Goal: Transaction & Acquisition: Subscribe to service/newsletter

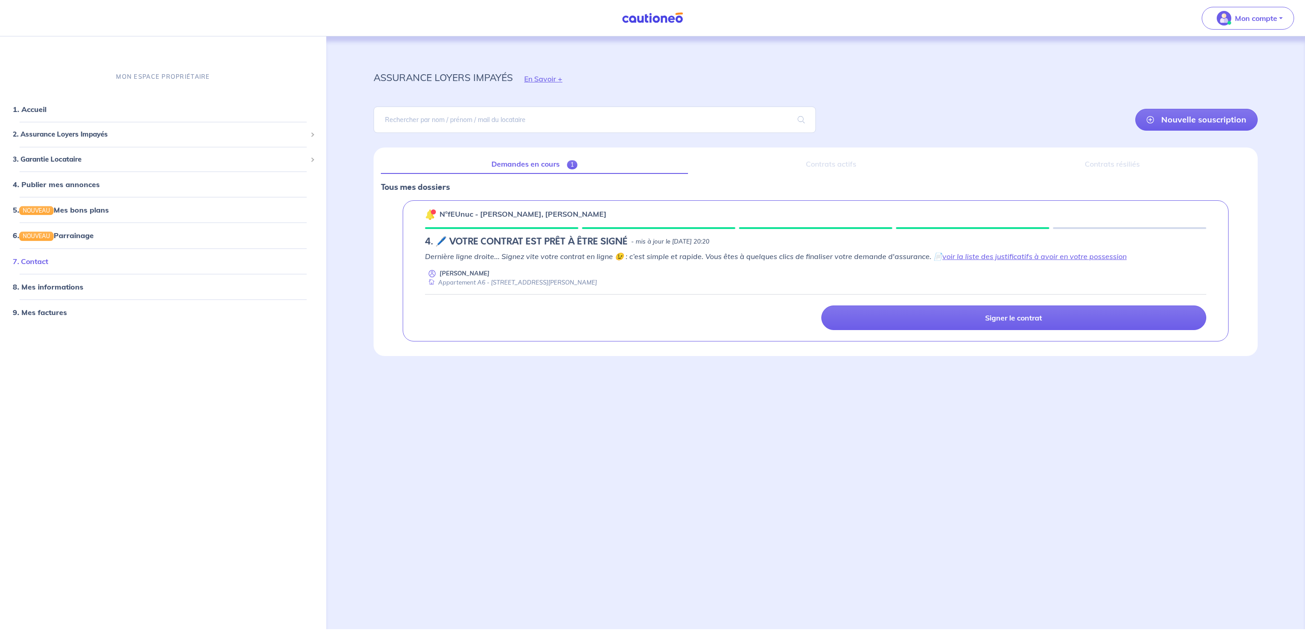
click at [43, 265] on link "7. Contact" at bounding box center [31, 260] width 36 height 9
click at [498, 226] on div "n°fEUnuc - Jeremy CAPORALI, Sara GONZALEZ 4. 🖊️ VOTRE CONTRAT EST PRÊT À ÊTRE S…" at bounding box center [816, 270] width 826 height 141
click at [131, 137] on span "2. Assurance Loyers Impayés" at bounding box center [160, 134] width 294 height 10
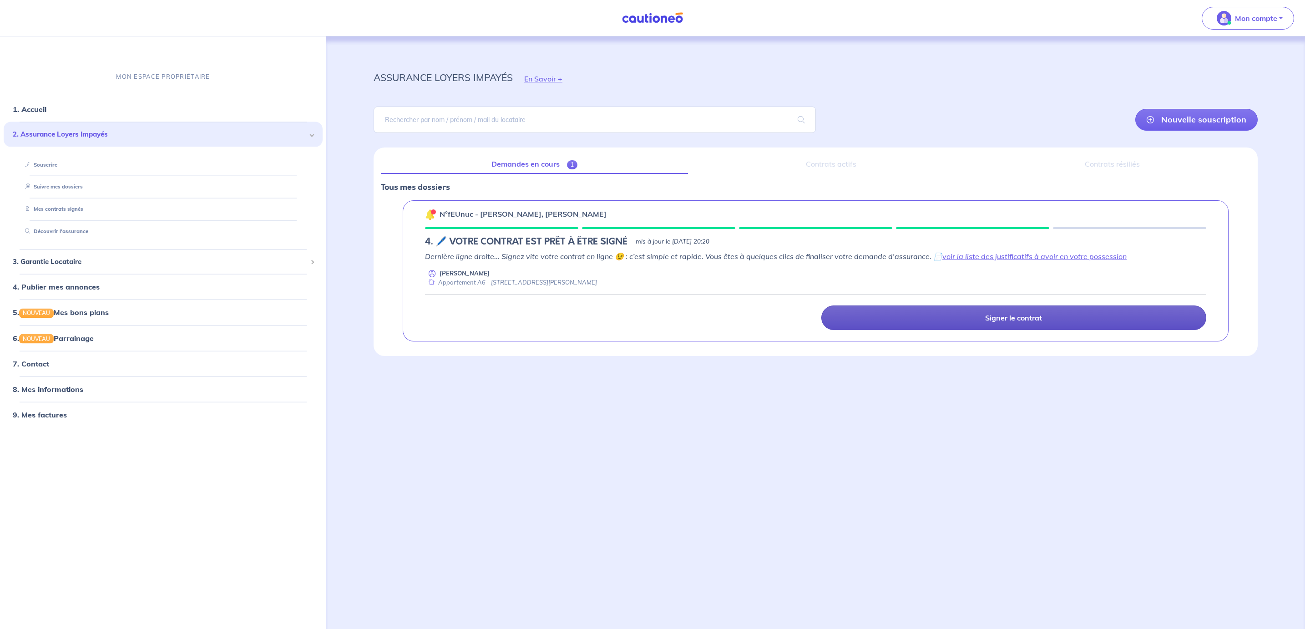
click at [897, 324] on link "Signer le contrat" at bounding box center [1015, 317] width 386 height 25
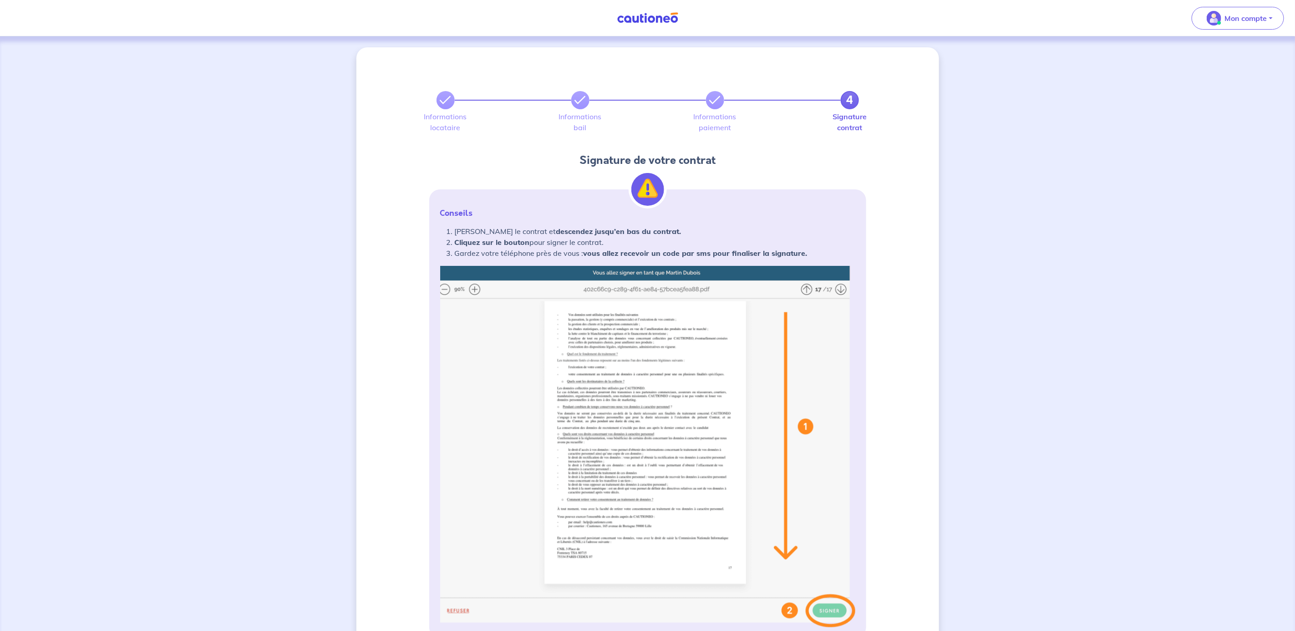
drag, startPoint x: 602, startPoint y: 100, endPoint x: 594, endPoint y: 104, distance: 8.8
click at [601, 101] on div "4" at bounding box center [647, 100] width 422 height 18
click at [580, 102] on icon at bounding box center [580, 100] width 11 height 11
click at [721, 101] on link at bounding box center [715, 100] width 18 height 18
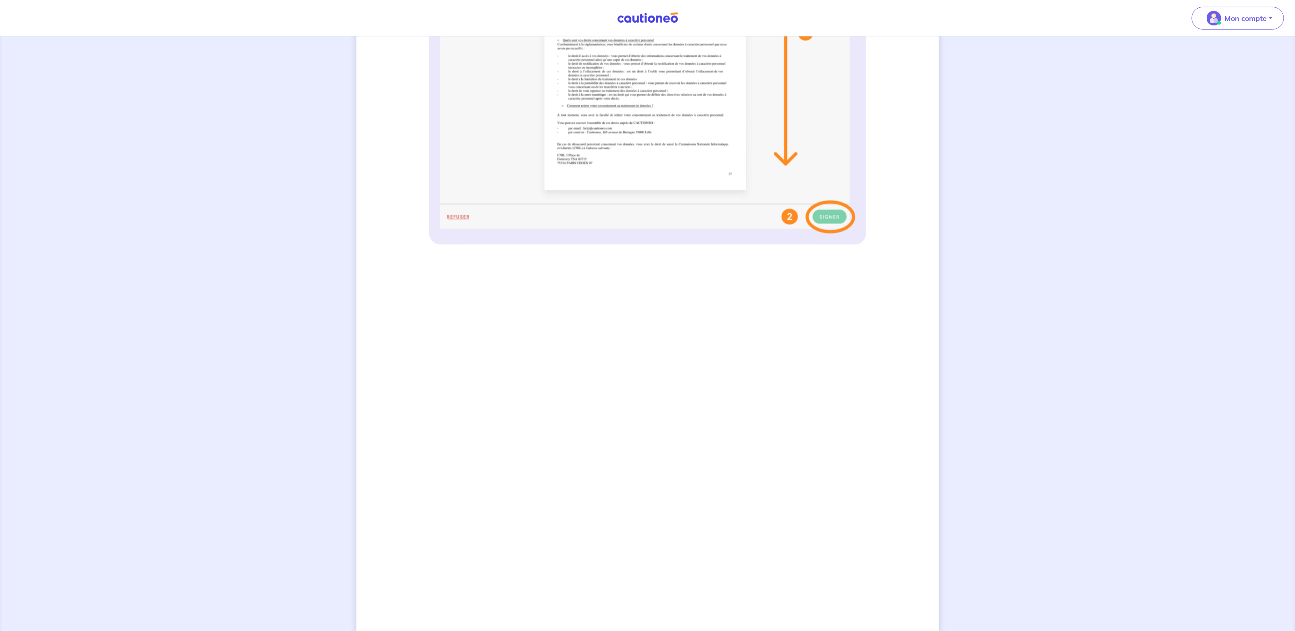
scroll to position [508, 0]
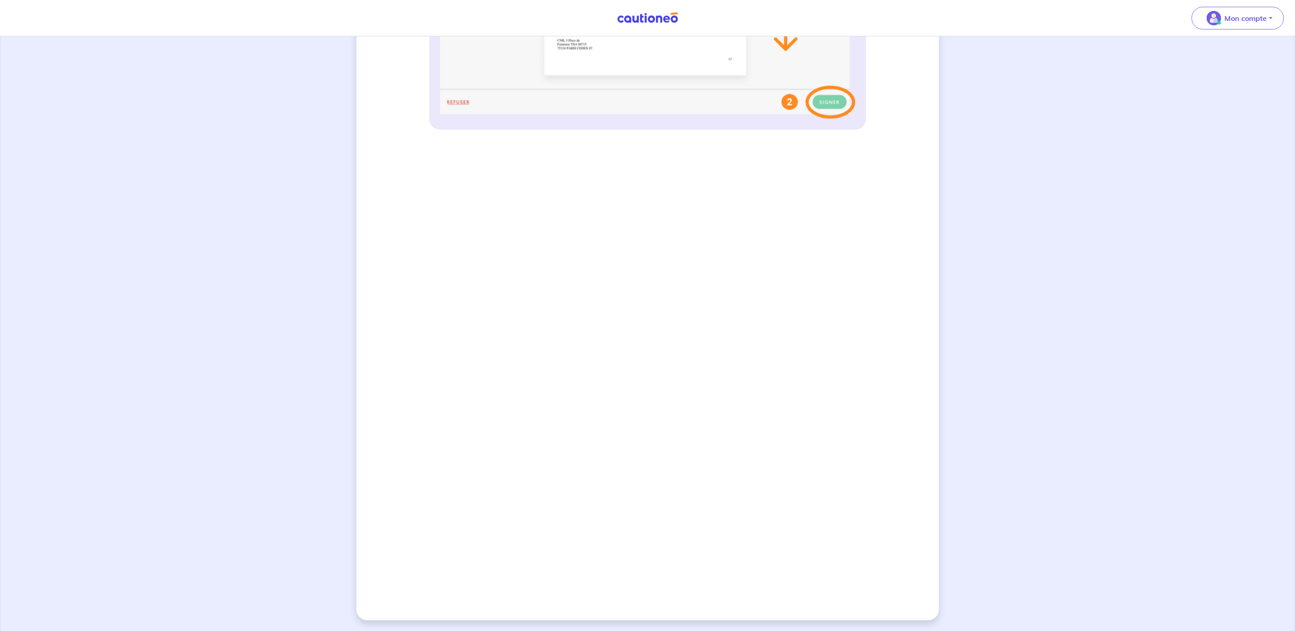
click at [377, 335] on div "4 Informations locataire Informations bail Informations paiement Signature cont…" at bounding box center [647, 79] width 583 height 1081
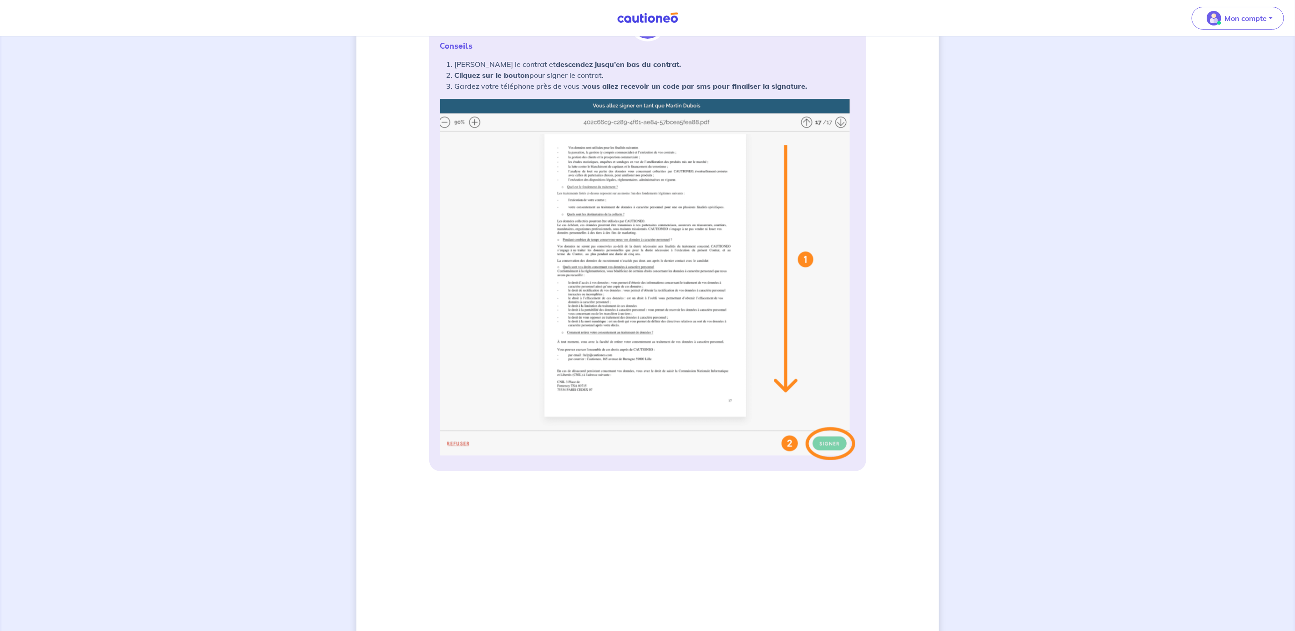
scroll to position [0, 0]
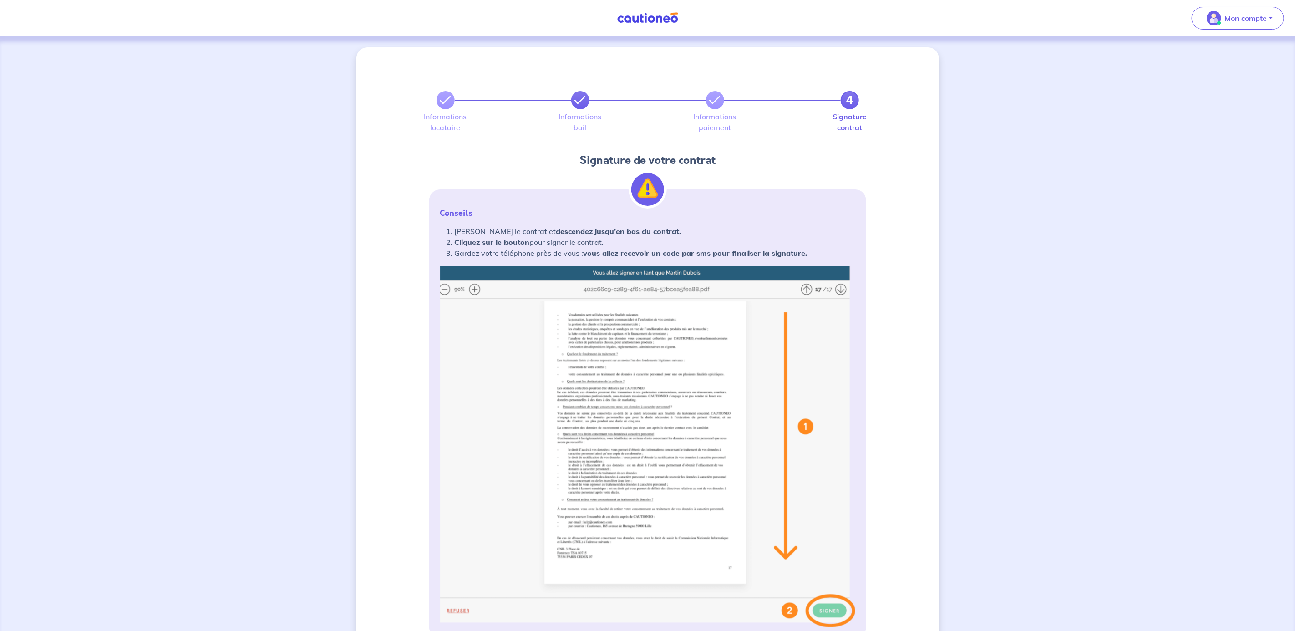
click at [580, 97] on icon at bounding box center [580, 100] width 11 height 11
click at [1218, 20] on img "button" at bounding box center [1214, 18] width 15 height 15
click at [1226, 46] on div "Mes informations Me déconnecter" at bounding box center [1228, 67] width 81 height 59
click at [1225, 47] on div "Mes informations Me déconnecter" at bounding box center [1228, 67] width 81 height 59
drag, startPoint x: 1225, startPoint y: 47, endPoint x: 1221, endPoint y: 54, distance: 8.0
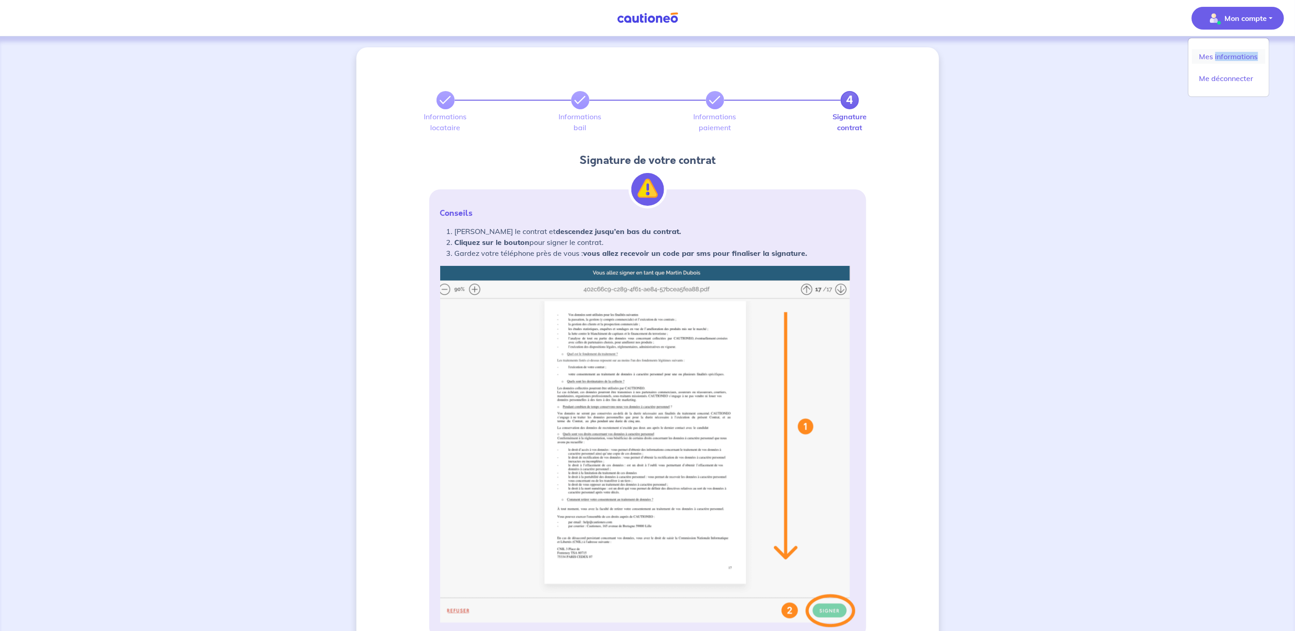
click at [1221, 54] on link "Mes informations" at bounding box center [1228, 56] width 73 height 15
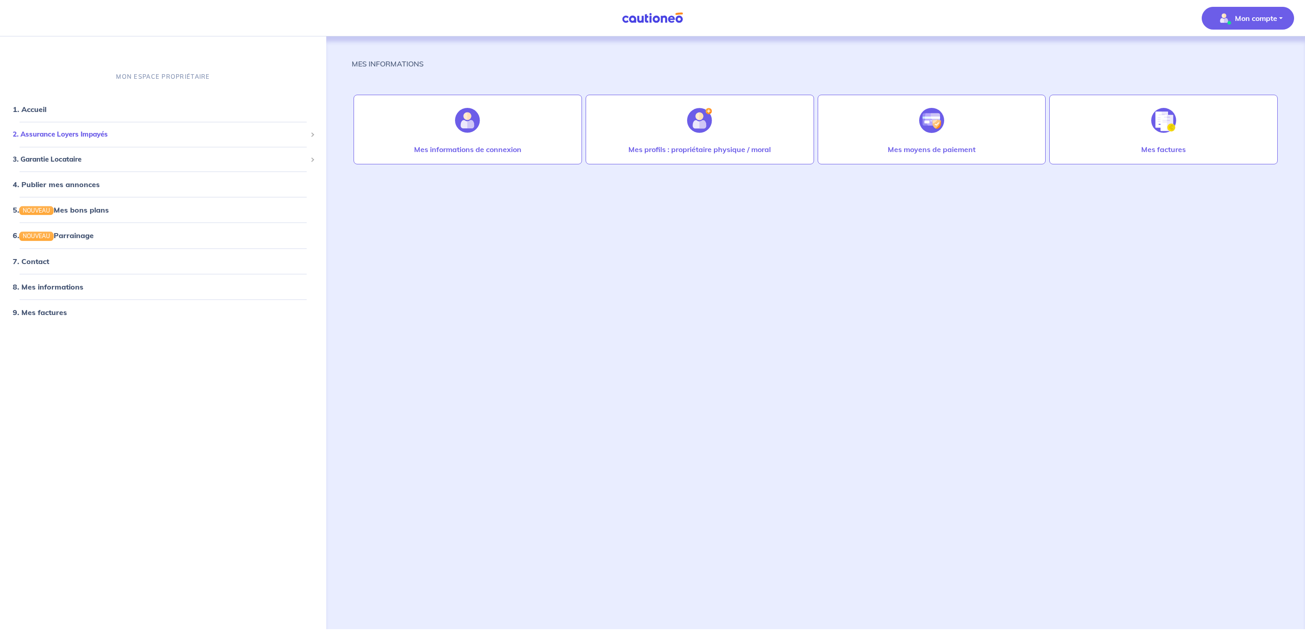
click at [83, 137] on span "2. Assurance Loyers Impayés" at bounding box center [160, 134] width 294 height 10
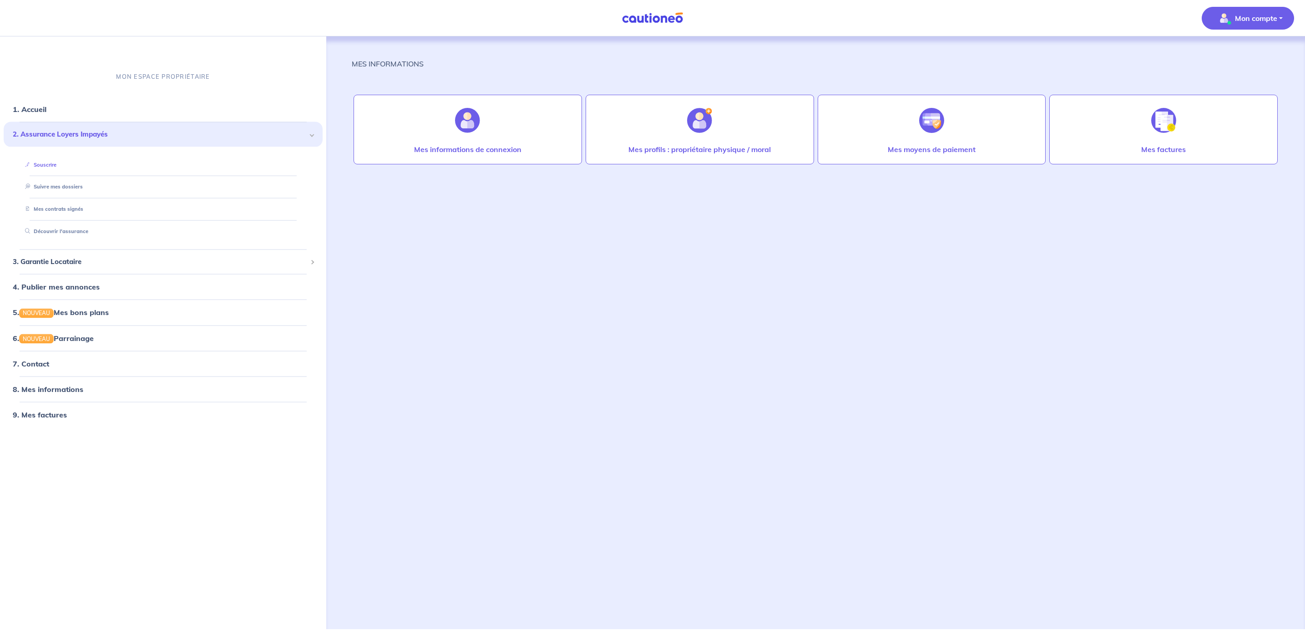
click at [82, 172] on li "Souscrire" at bounding box center [163, 164] width 297 height 22
click at [56, 167] on link "Souscrire" at bounding box center [38, 164] width 35 height 6
click at [67, 207] on link "Mes contrats signés" at bounding box center [51, 209] width 61 height 6
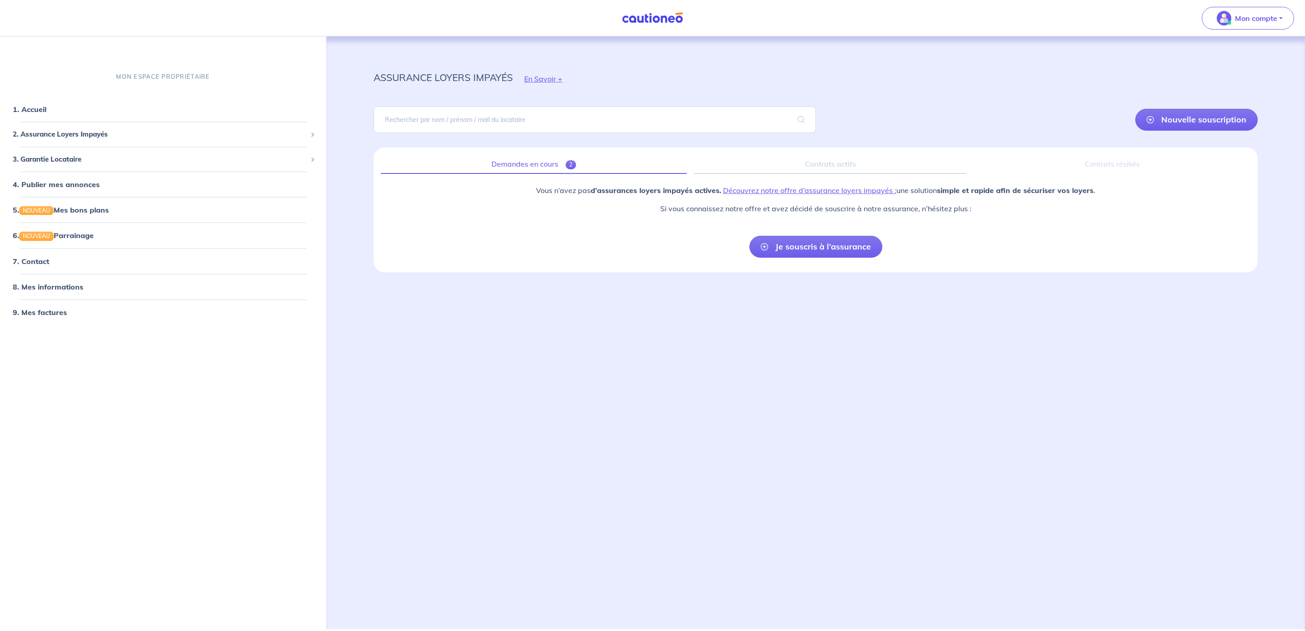
click at [538, 167] on link "Demandes en cours 2" at bounding box center [534, 164] width 306 height 19
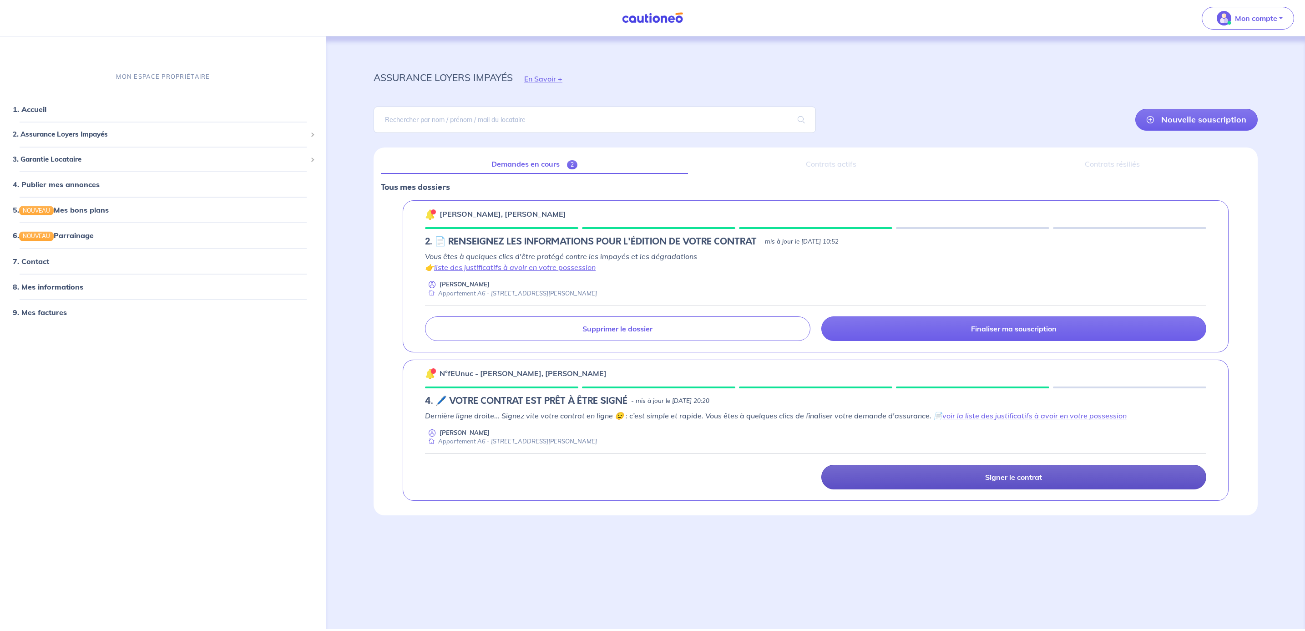
click at [971, 480] on link "Signer le contrat" at bounding box center [1015, 477] width 386 height 25
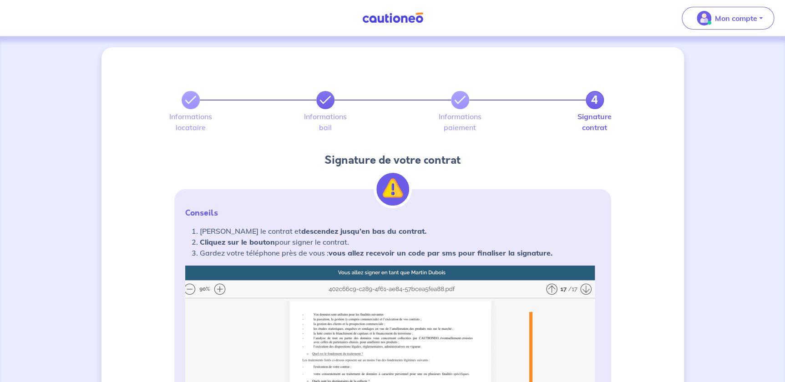
click at [320, 107] on link at bounding box center [325, 100] width 18 height 18
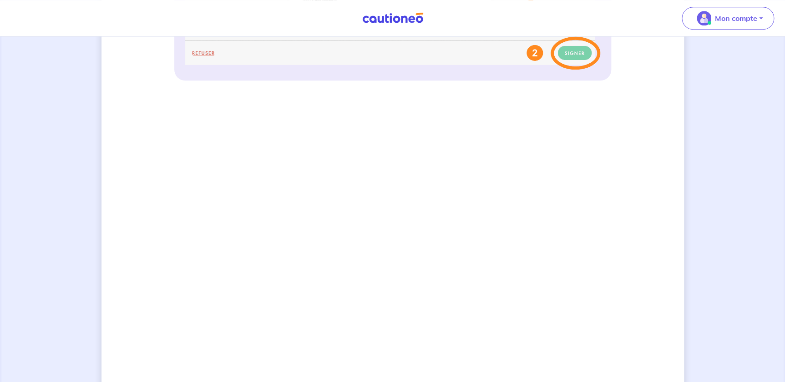
scroll to position [579, 0]
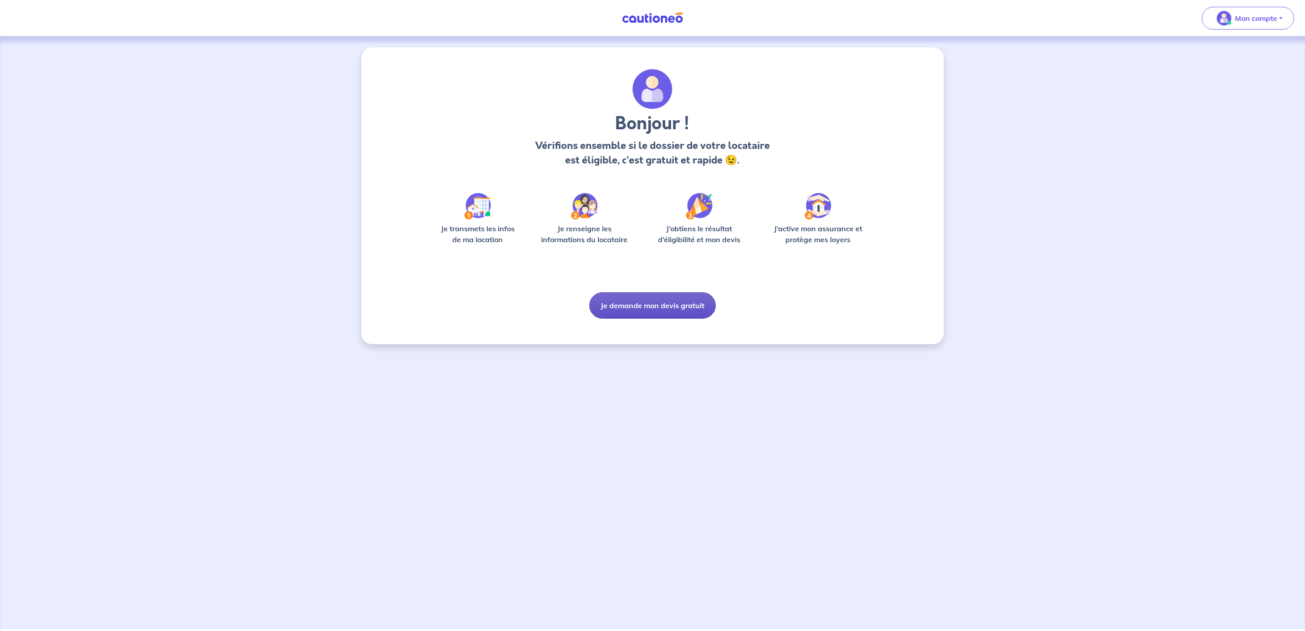
click at [632, 309] on button "Je demande mon devis gratuit" at bounding box center [652, 305] width 127 height 26
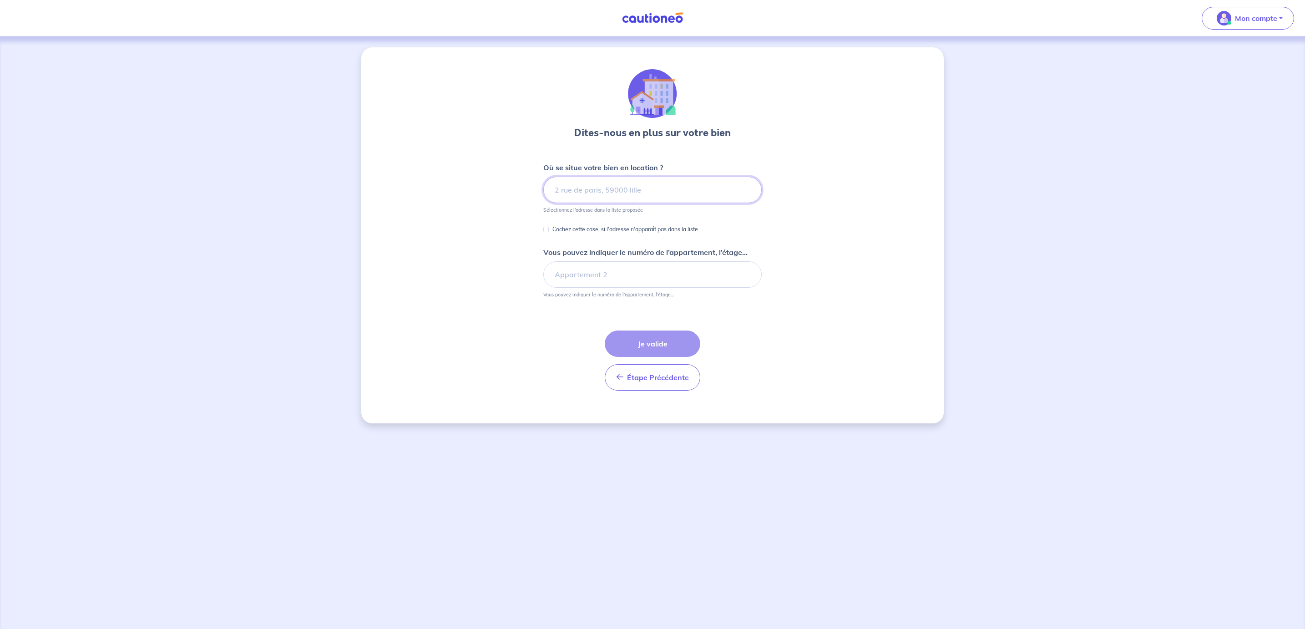
click at [623, 193] on input at bounding box center [652, 190] width 218 height 26
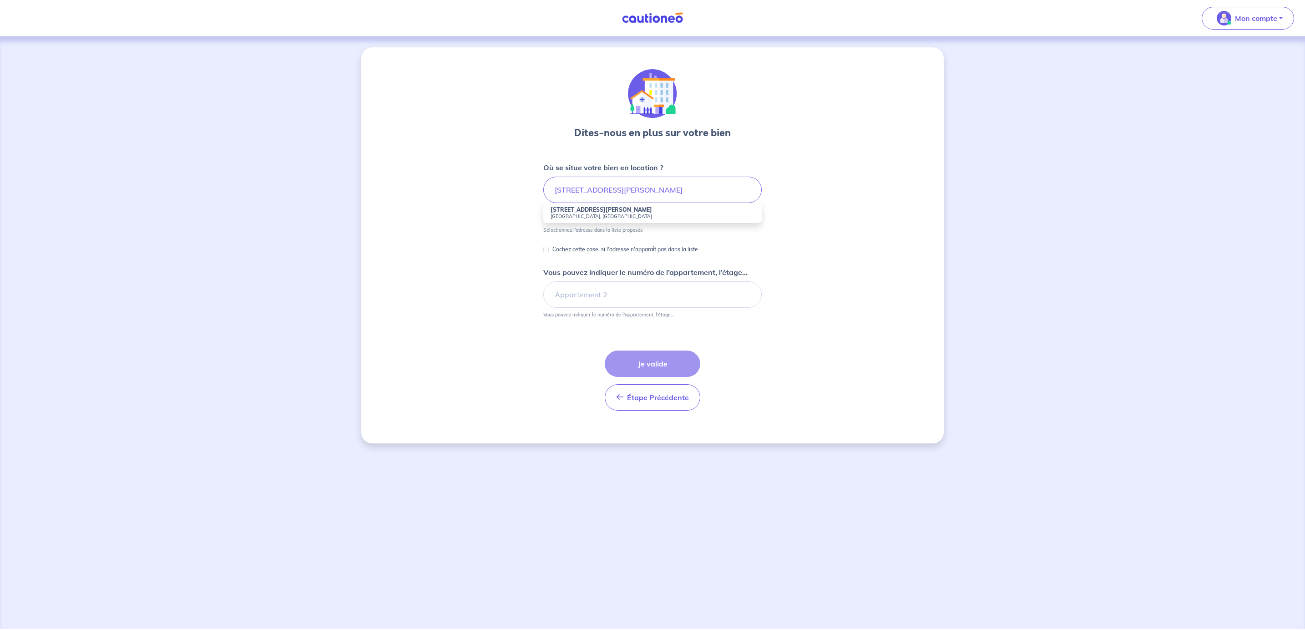
click at [628, 210] on li "[STREET_ADDRESS][PERSON_NAME]" at bounding box center [652, 213] width 218 height 20
type input "[STREET_ADDRESS][PERSON_NAME]"
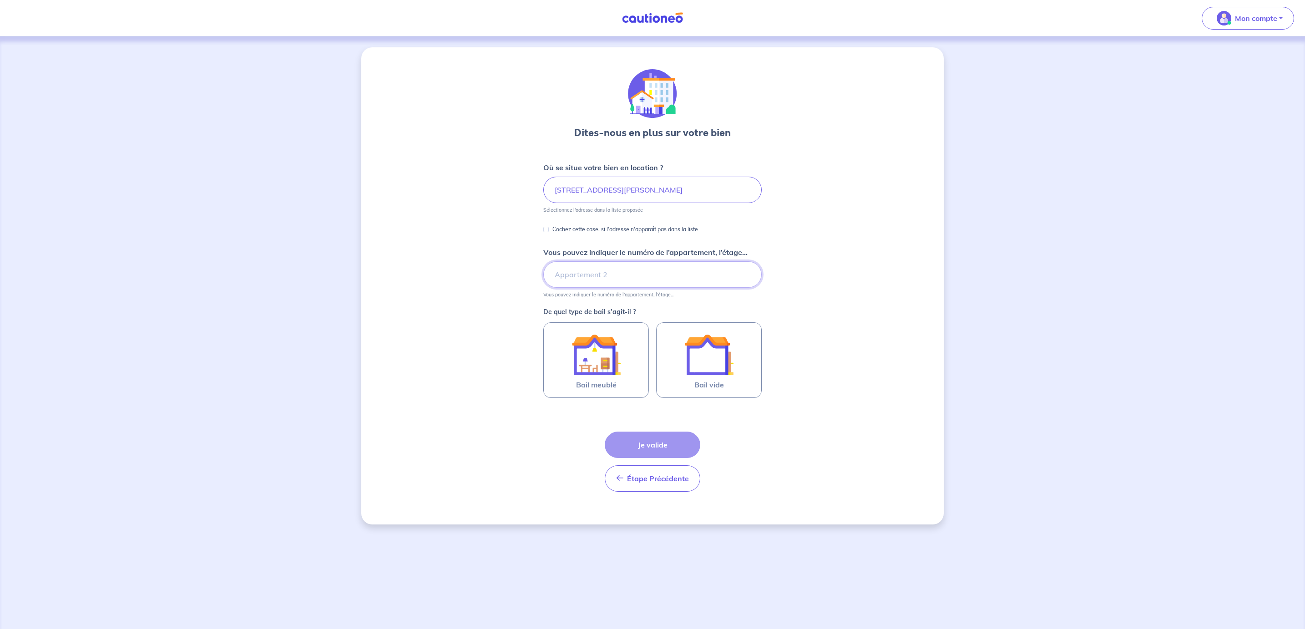
click at [572, 268] on input "Vous pouvez indiquer le numéro de l’appartement, l’étage..." at bounding box center [652, 274] width 218 height 26
type input "Appartement A6"
click at [604, 371] on img at bounding box center [596, 354] width 49 height 49
click at [0, 0] on input "Bail meublé" at bounding box center [0, 0] width 0 height 0
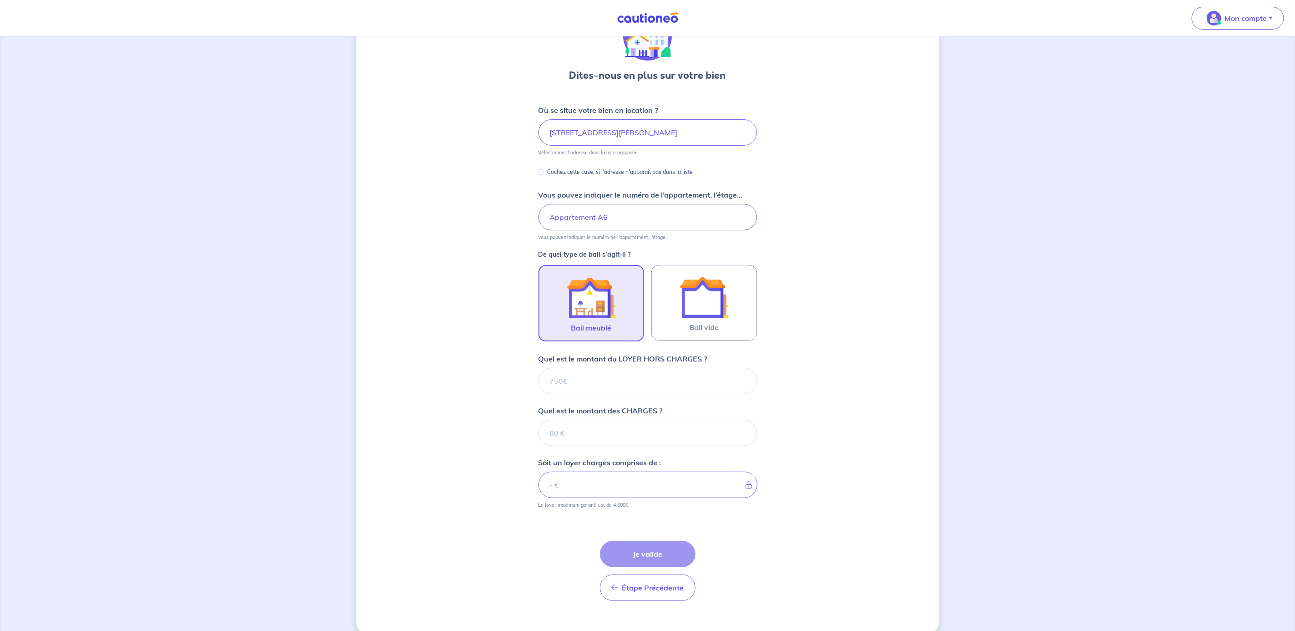
scroll to position [74, 0]
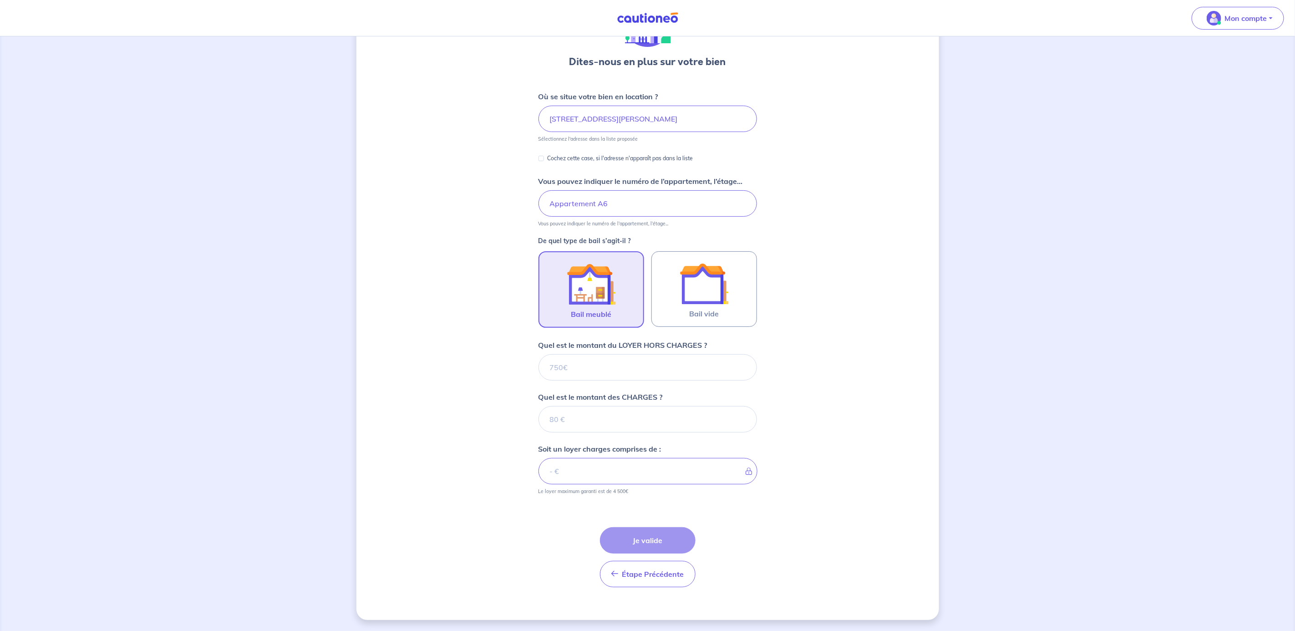
click at [648, 447] on p "Soit un loyer charges comprises de :" at bounding box center [599, 448] width 123 height 11
click at [644, 370] on input "Quel est le montant du LOYER HORS CHARGES ?" at bounding box center [647, 367] width 218 height 26
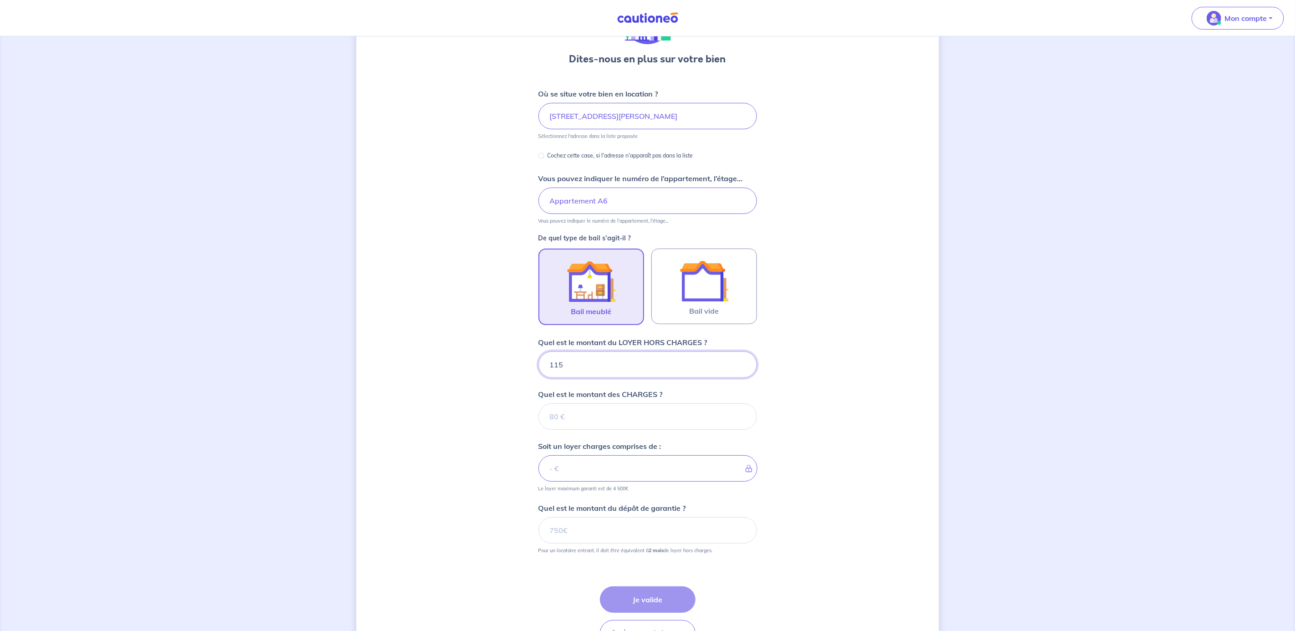
type input "1150"
type input "80"
type input "1230"
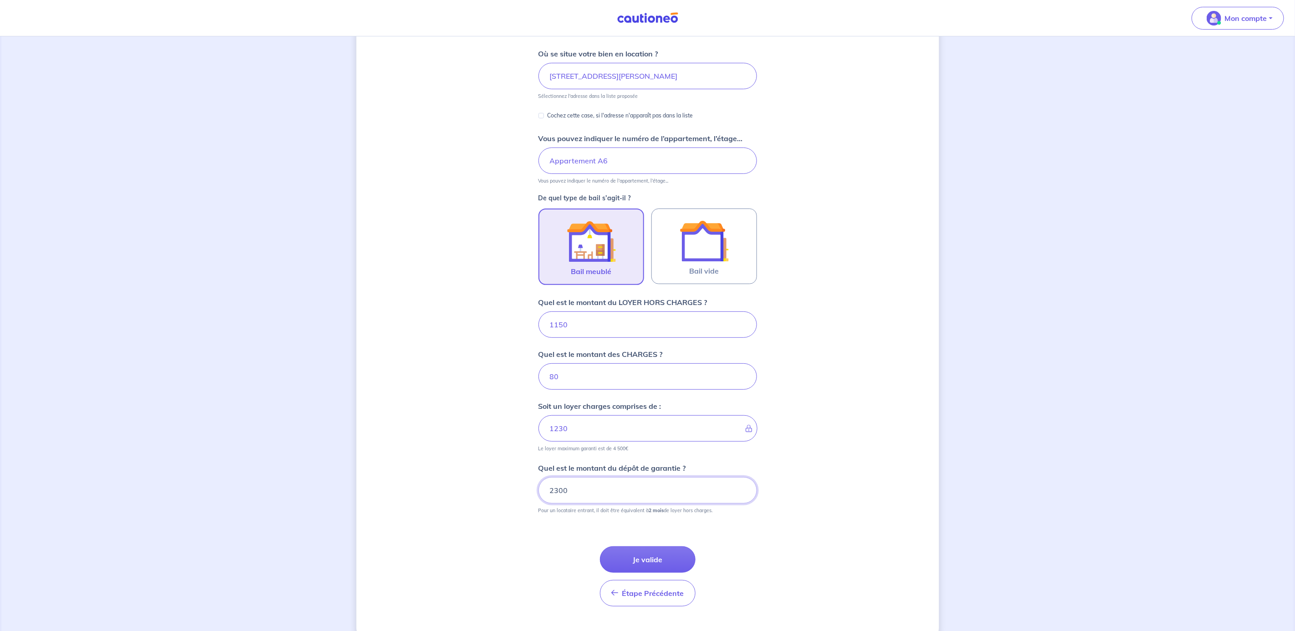
scroll to position [136, 0]
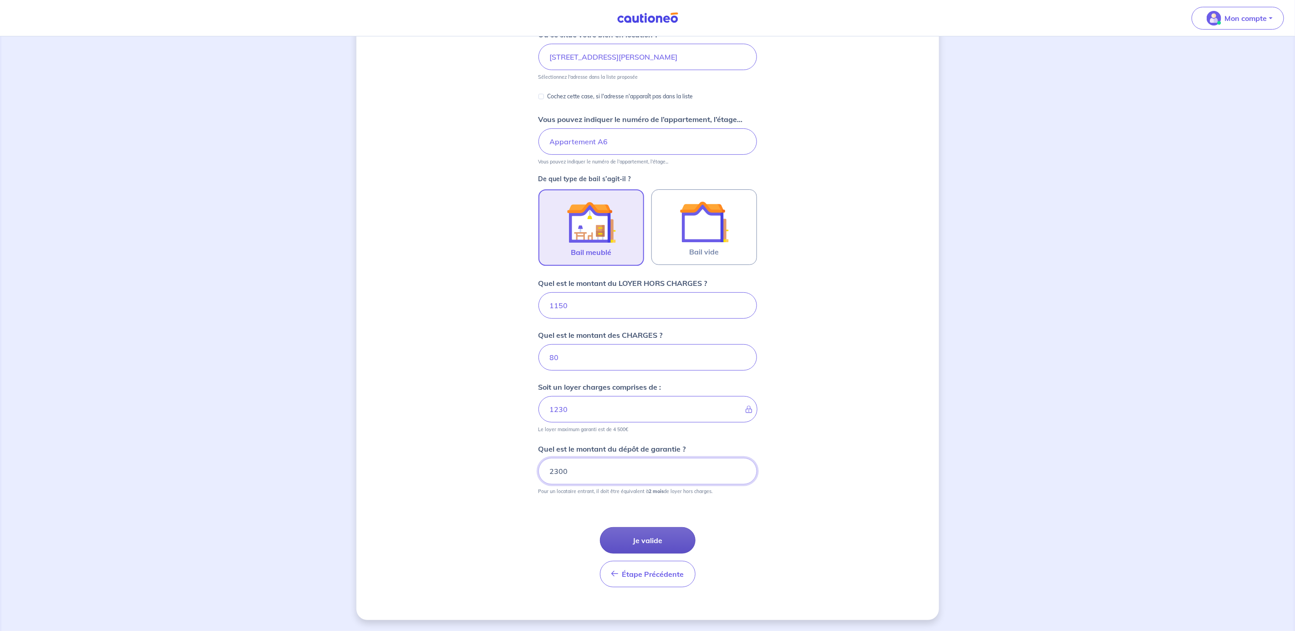
type input "2300"
click at [635, 538] on button "Je valide" at bounding box center [648, 540] width 96 height 26
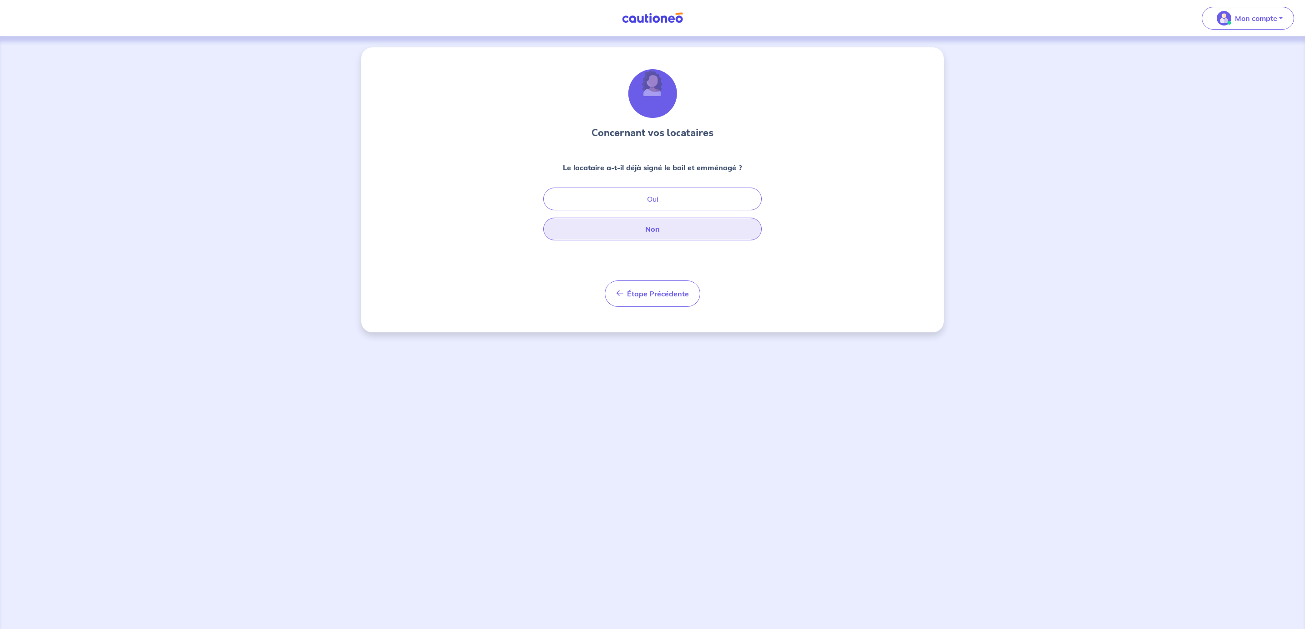
click at [663, 224] on button "Non" at bounding box center [652, 229] width 218 height 23
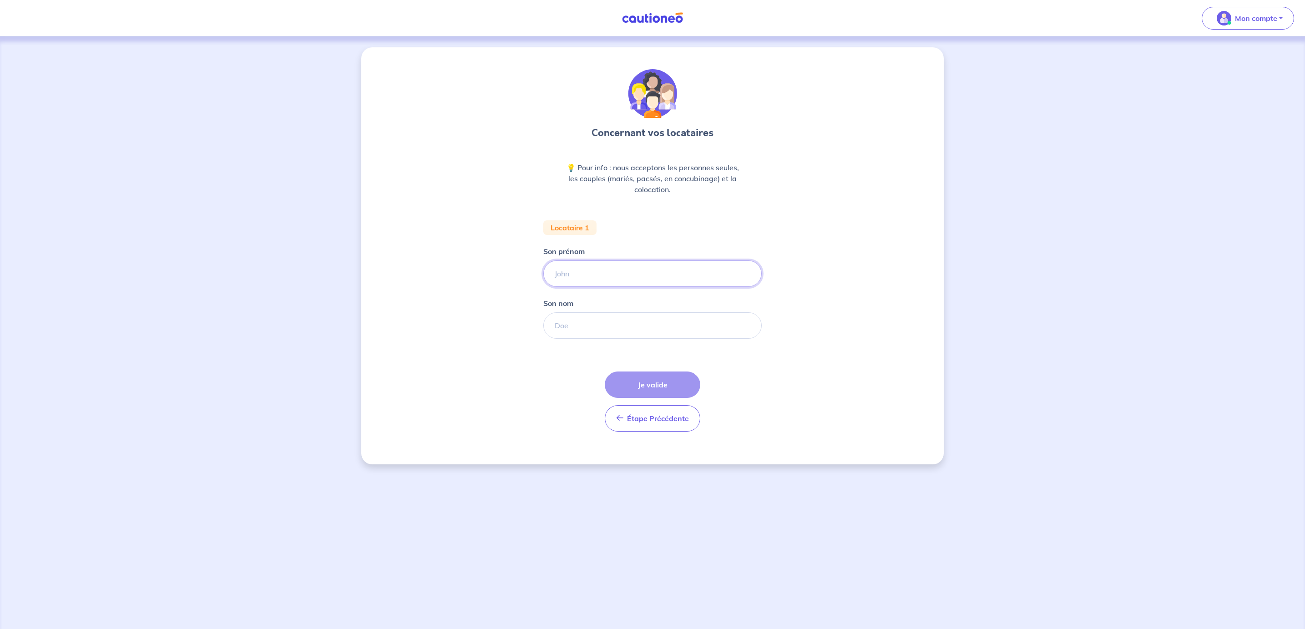
click at [604, 264] on input "Son prénom" at bounding box center [652, 273] width 218 height 26
type input "[PERSON_NAME]"
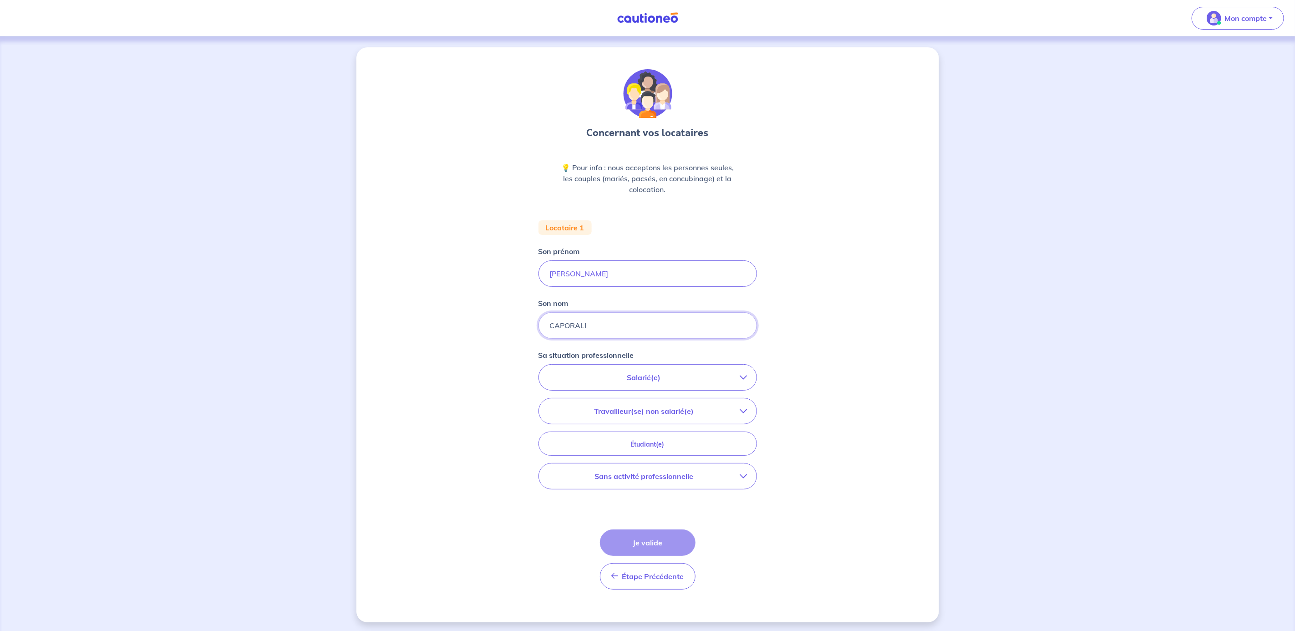
type input "CAPORALI"
click at [594, 380] on p "Salarié(e)" at bounding box center [644, 377] width 192 height 11
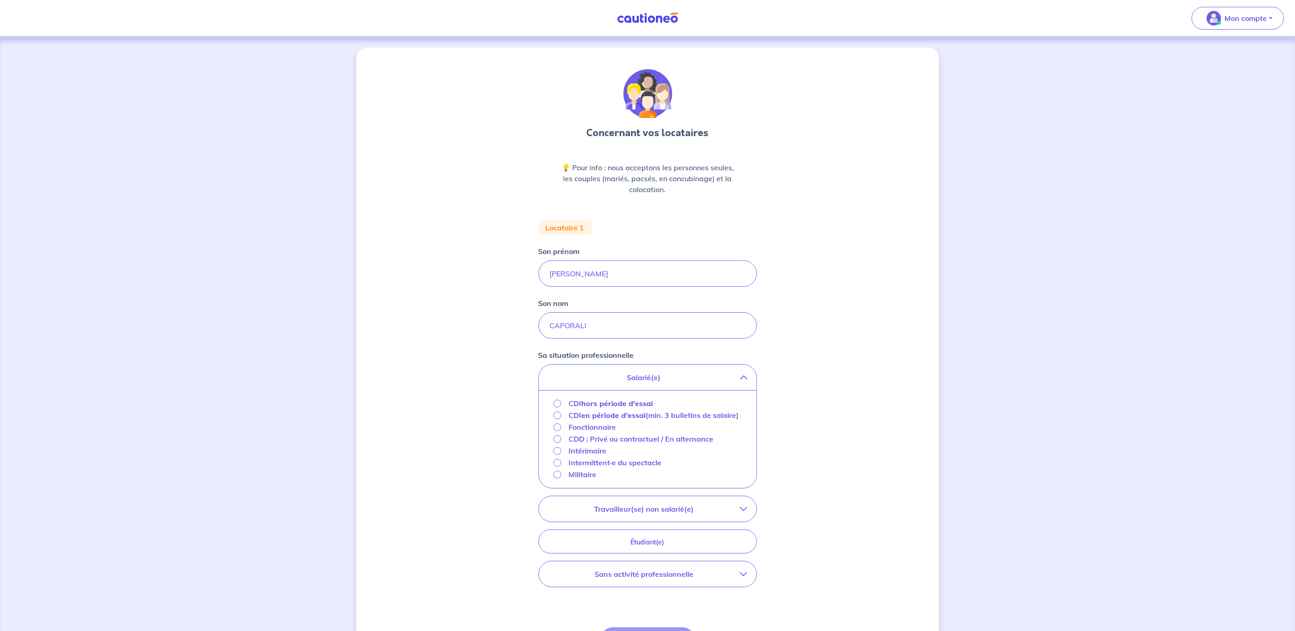
click at [613, 411] on strong "en période d'essai" at bounding box center [613, 415] width 64 height 9
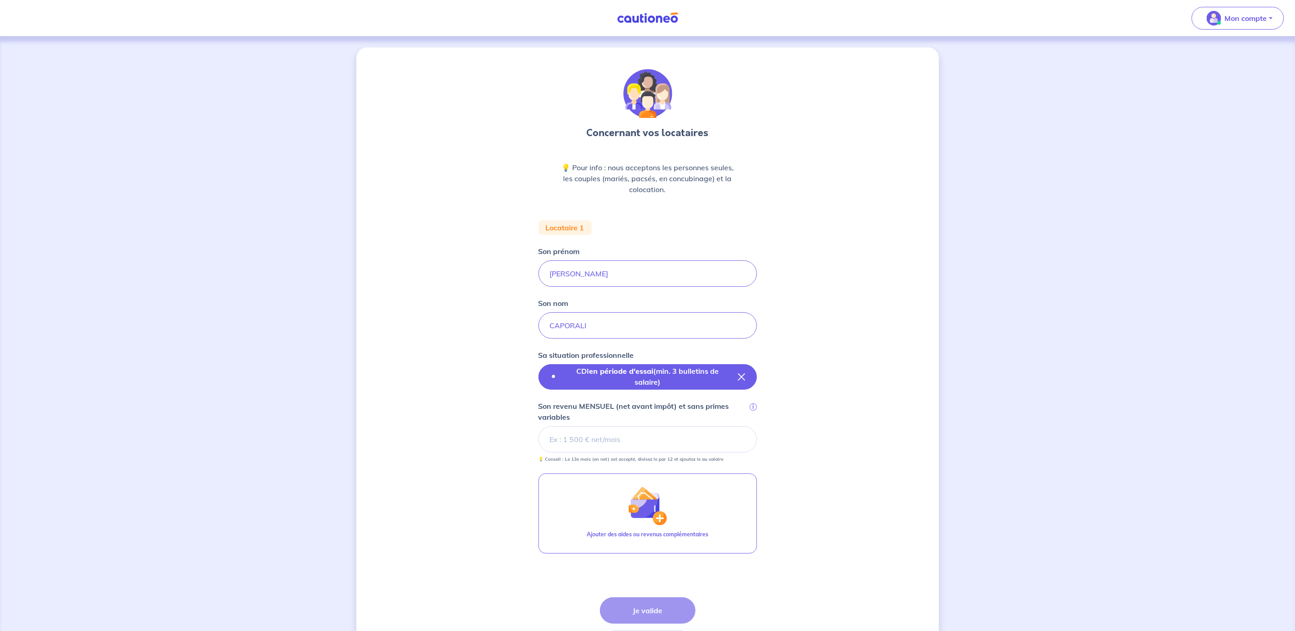
click at [613, 384] on p "CDI en période d'essai (min. 3 bulletins de salaire)" at bounding box center [647, 376] width 167 height 22
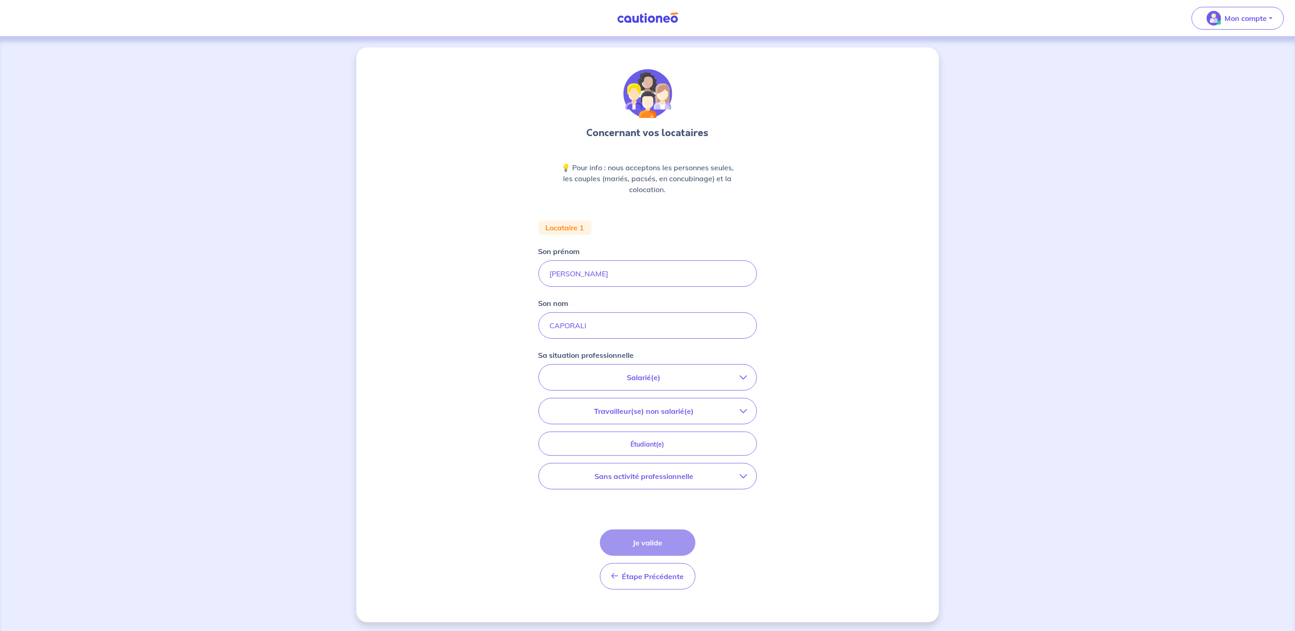
click at [648, 386] on button "Salarié(e)" at bounding box center [648, 377] width 218 height 25
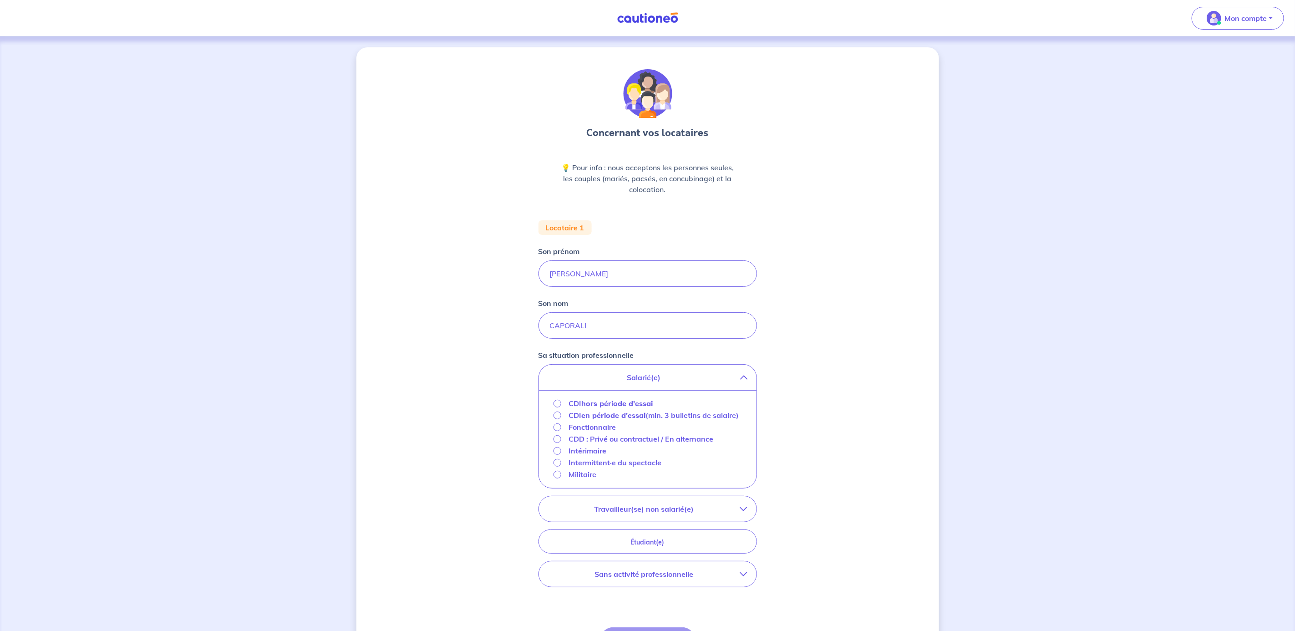
click at [599, 399] on strong "hors période d'essai" at bounding box center [616, 403] width 71 height 9
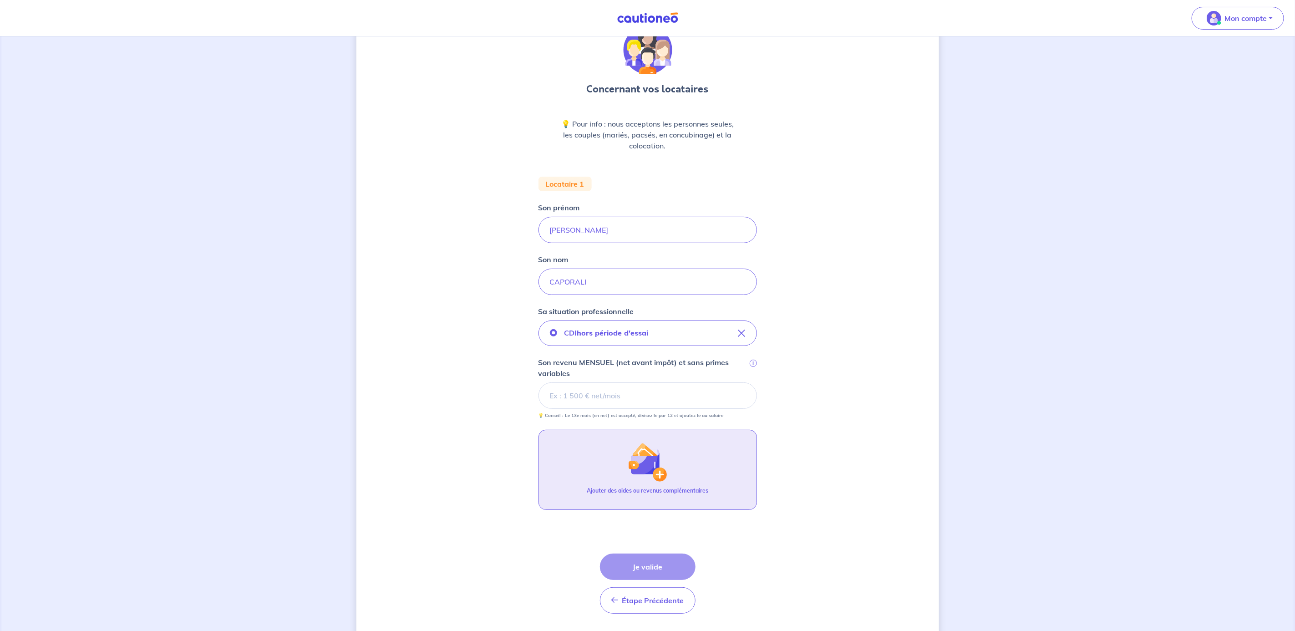
scroll to position [68, 0]
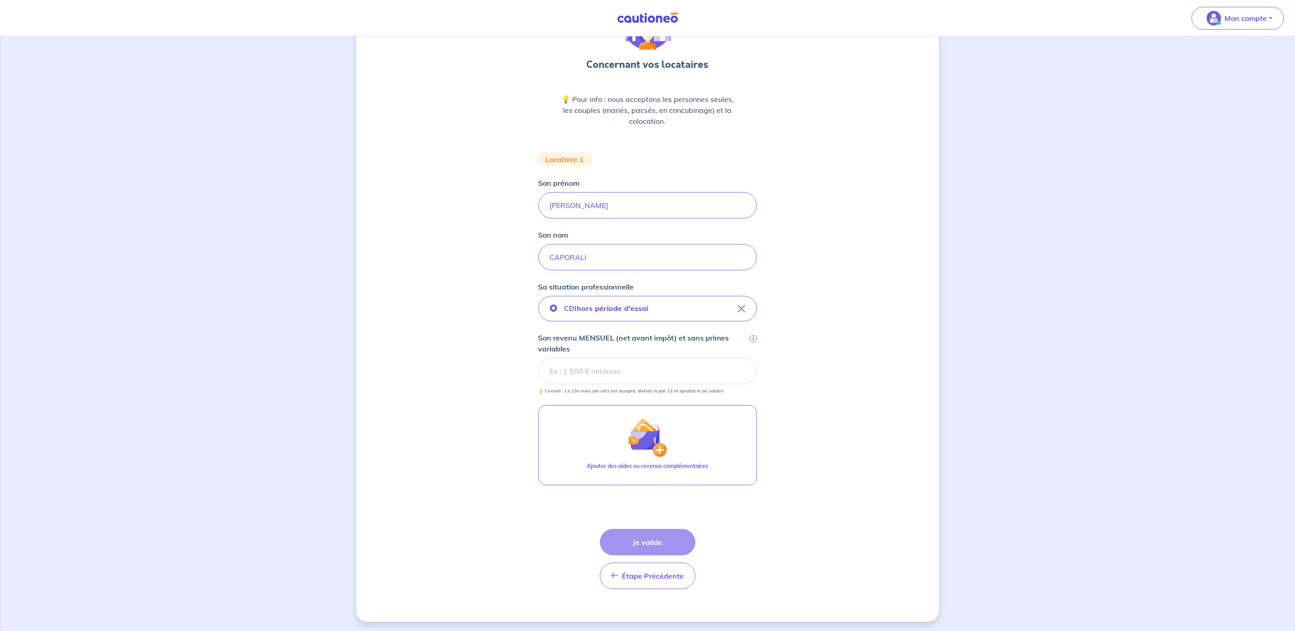
click at [647, 376] on input "Son revenu MENSUEL (net avant impôt) et sans primes variables i" at bounding box center [647, 371] width 218 height 26
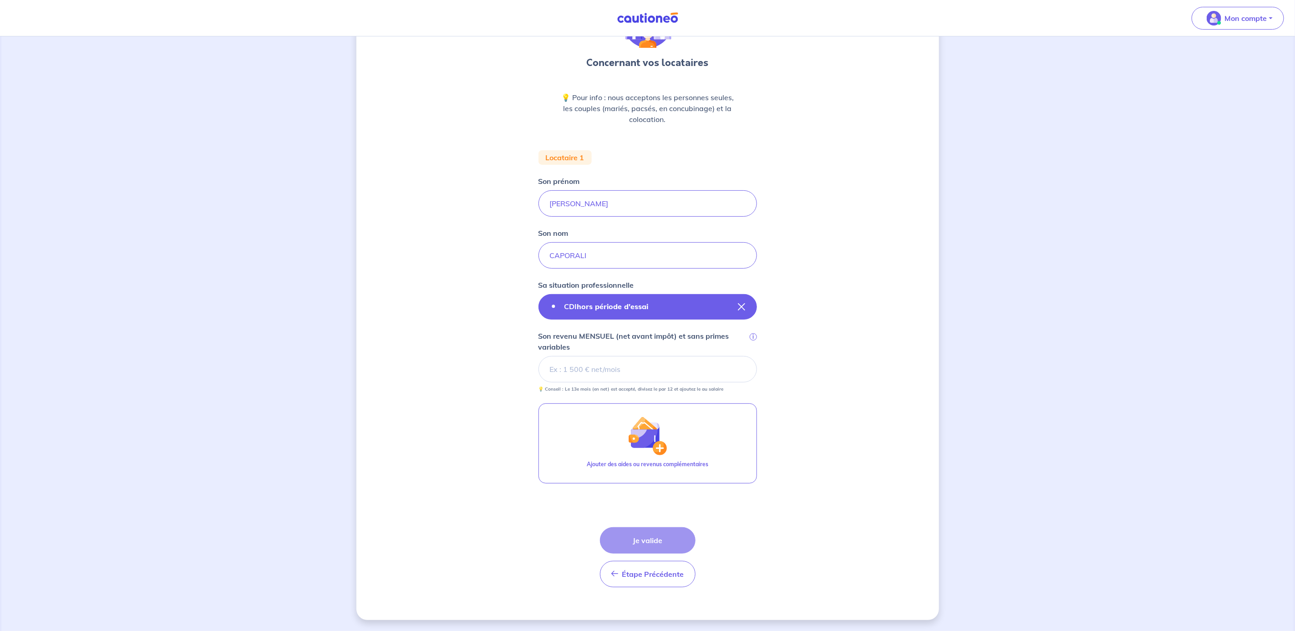
scroll to position [72, 0]
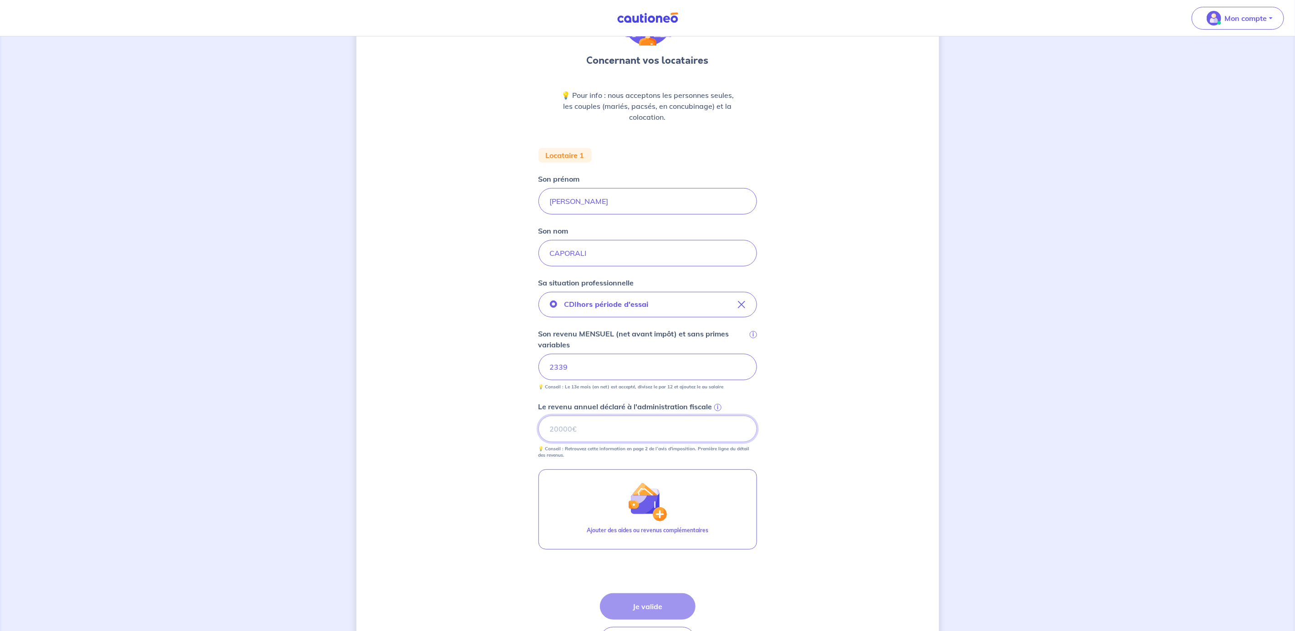
click at [675, 437] on input "Le revenu annuel déclaré à l'administration fiscale i" at bounding box center [647, 429] width 218 height 26
type input "19092"
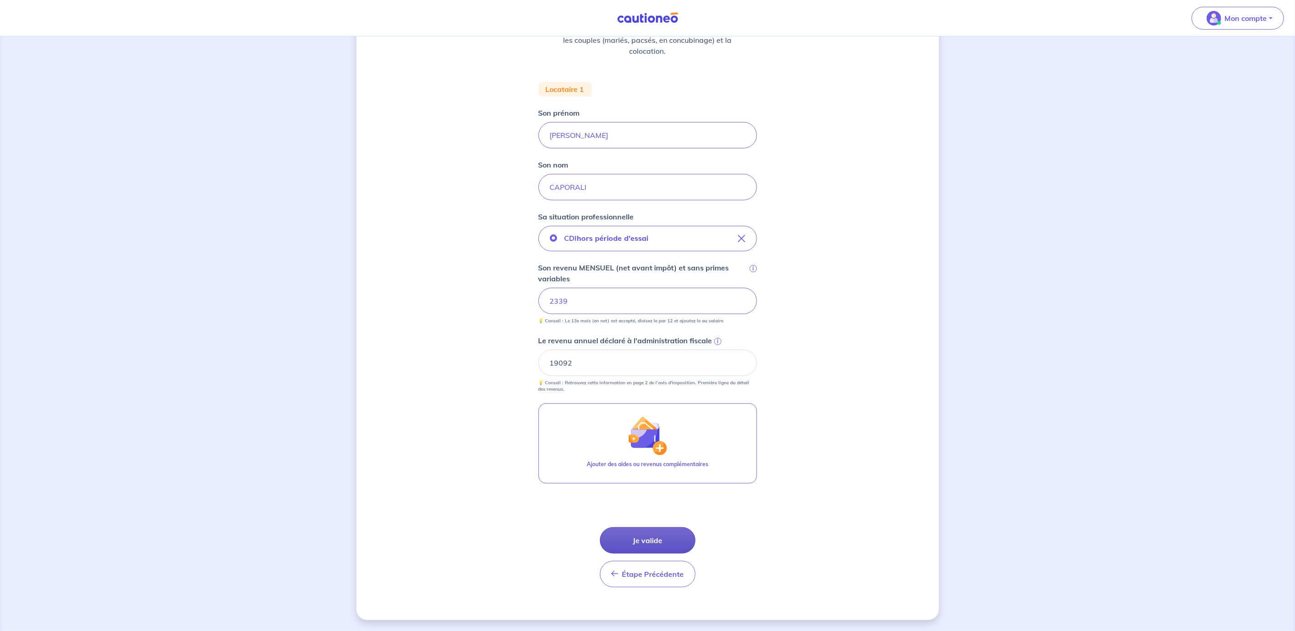
scroll to position [141, 0]
click at [655, 533] on button "Je valide" at bounding box center [648, 540] width 96 height 26
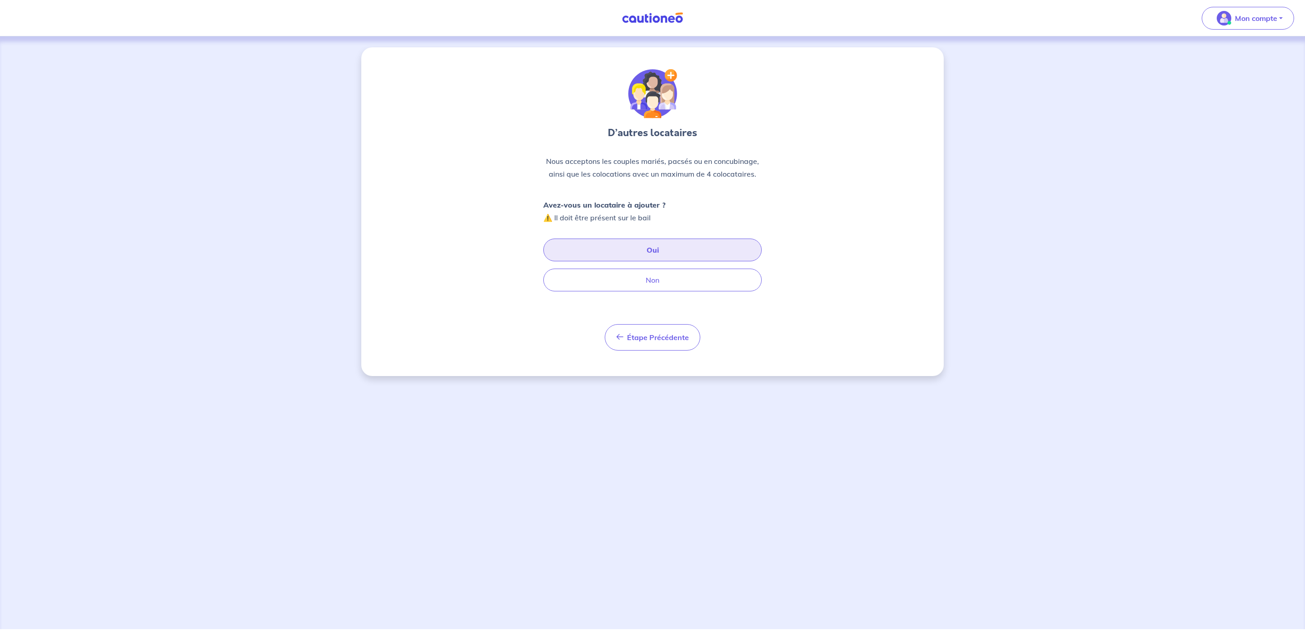
click at [664, 250] on button "Oui" at bounding box center [652, 249] width 218 height 23
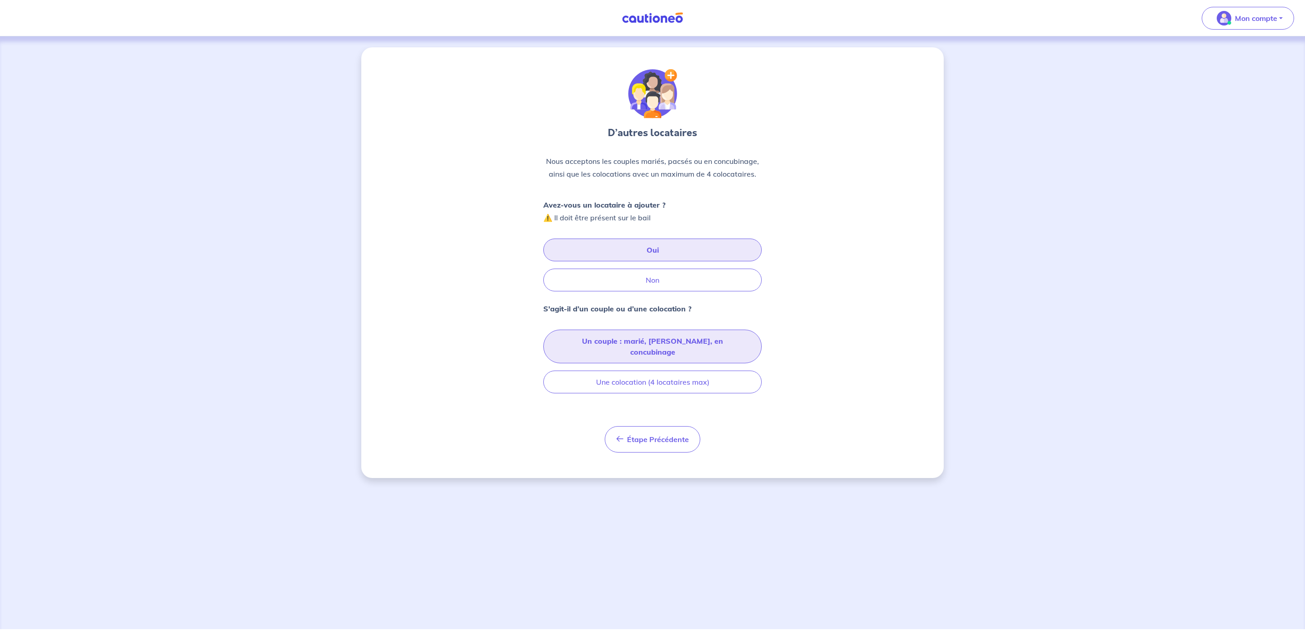
click at [653, 349] on button "Un couple : marié, [PERSON_NAME], en concubinage" at bounding box center [652, 347] width 218 height 34
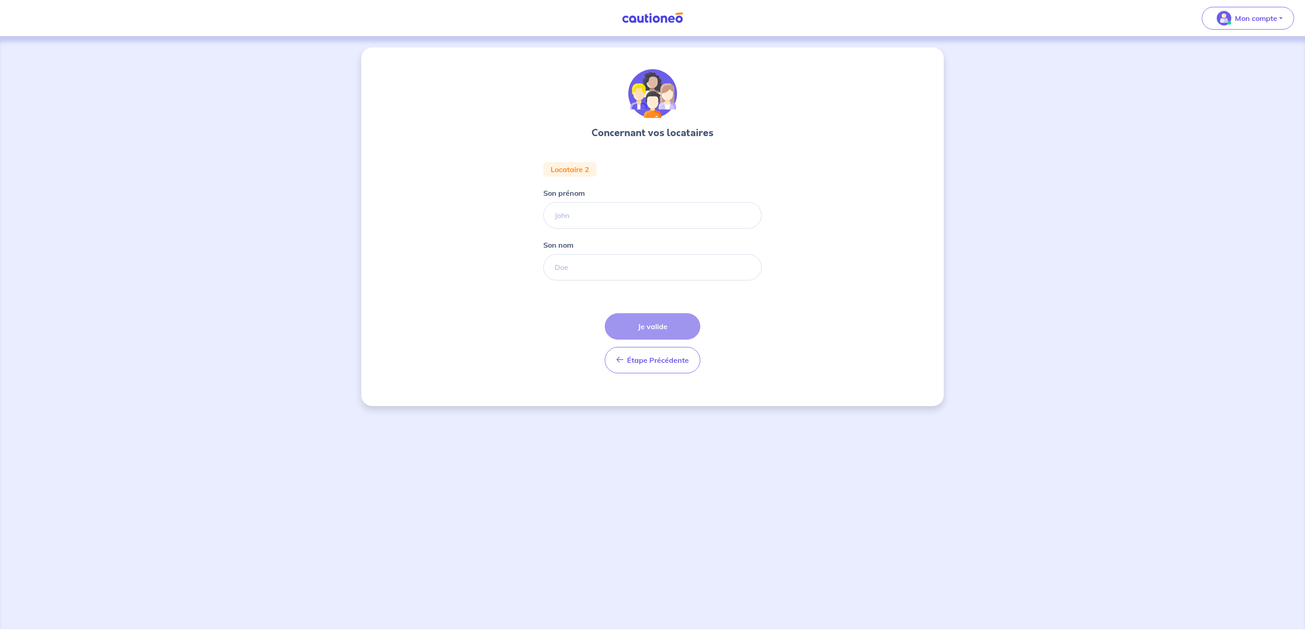
click at [609, 237] on form "Locataire 2 Son prénom [PERSON_NAME] nom Étape Précédente Précédent Je valide J…" at bounding box center [652, 271] width 218 height 218
click at [614, 216] on input "Son prénom" at bounding box center [652, 215] width 218 height 26
type input "[PERSON_NAME]"
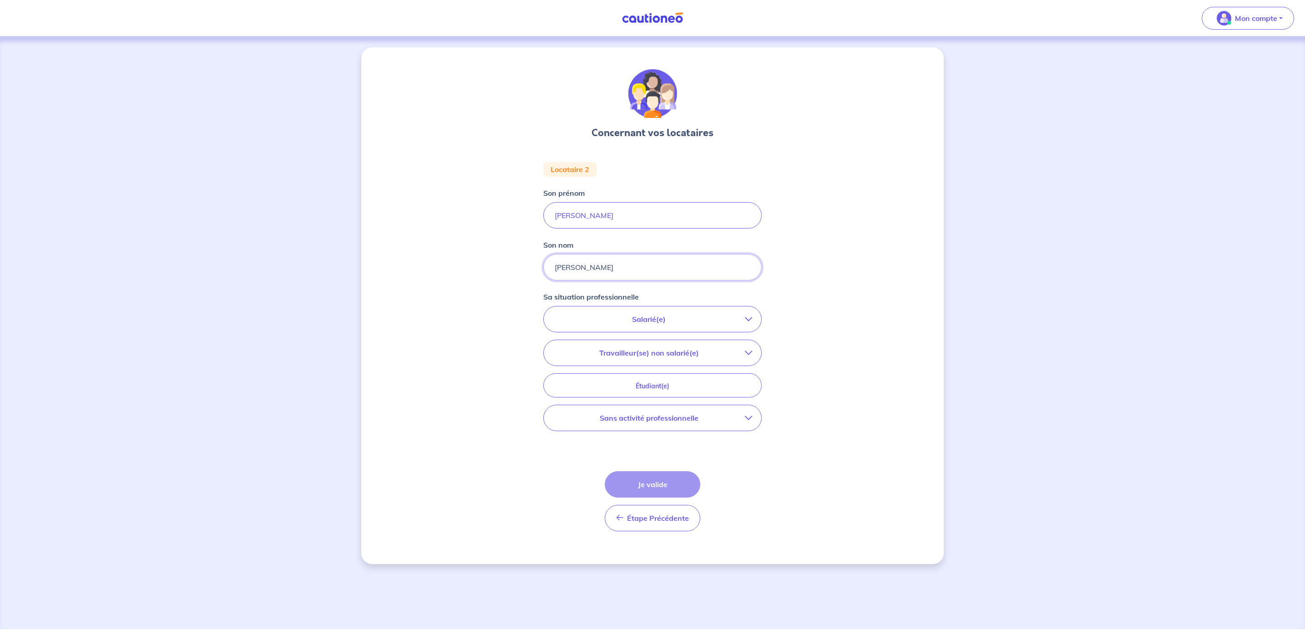
type input "[PERSON_NAME]"
click at [662, 304] on div "Sa situation professionnelle Salarié(e) CDI hors période d'essai CDI en période…" at bounding box center [652, 364] width 218 height 147
click at [659, 316] on p "Salarié(e)" at bounding box center [649, 319] width 192 height 11
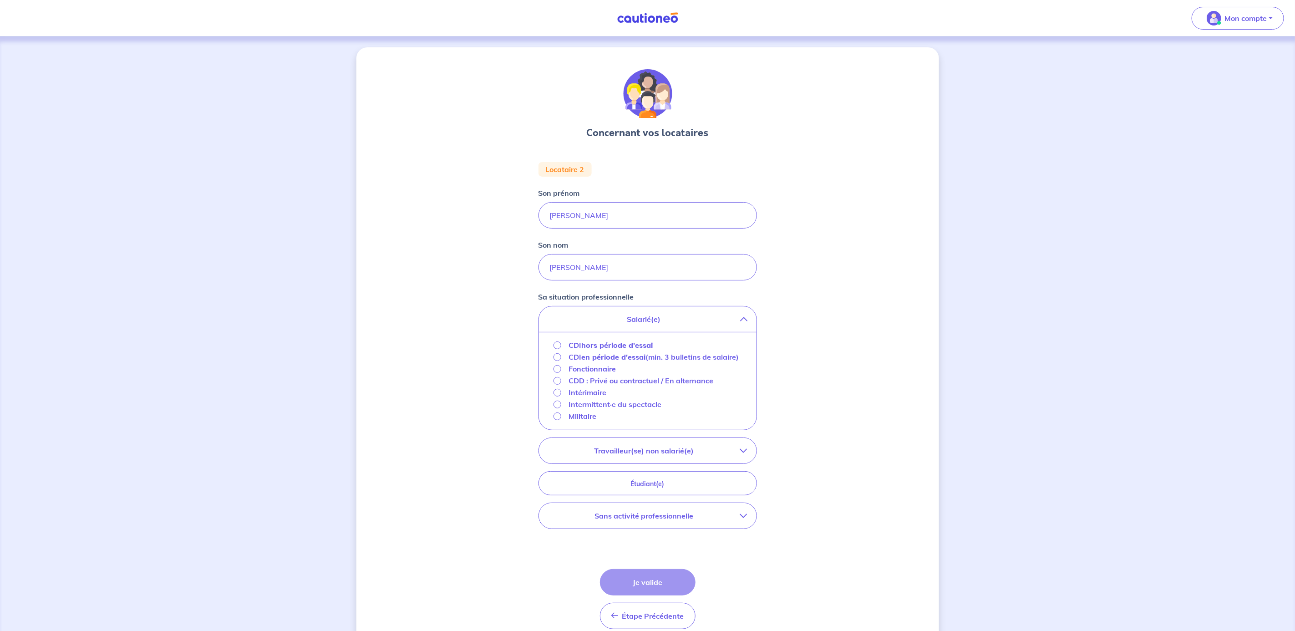
click at [628, 345] on strong "hors période d'essai" at bounding box center [616, 344] width 71 height 9
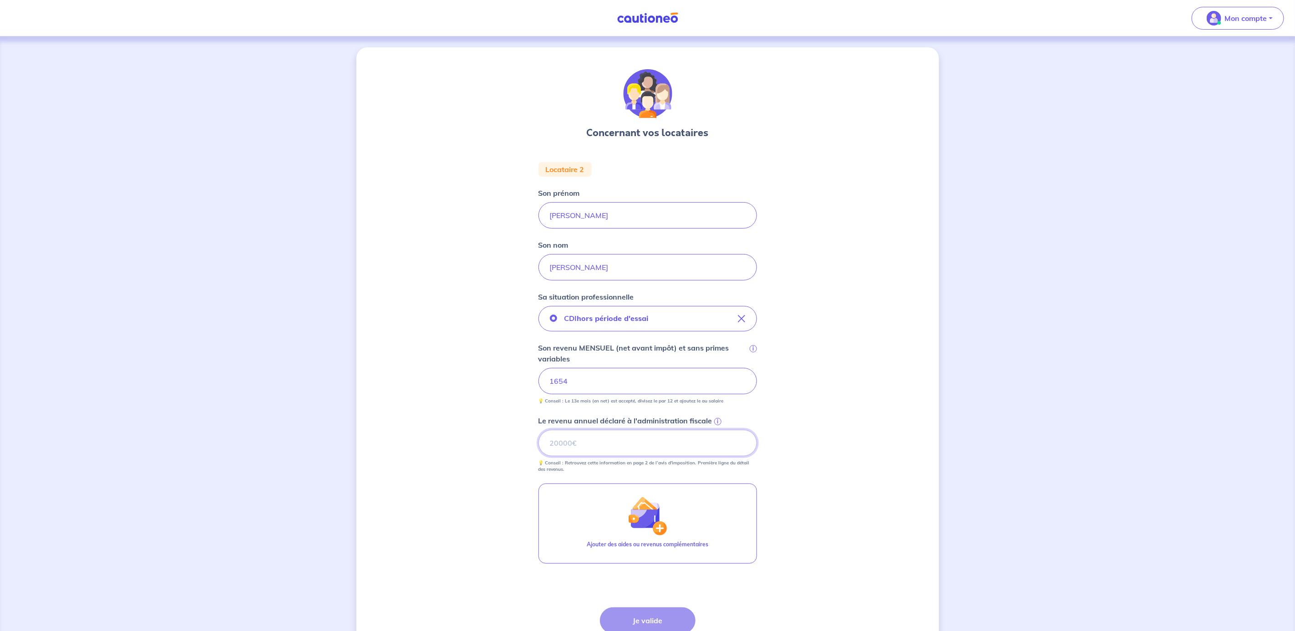
click at [617, 446] on input "Le revenu annuel déclaré à l'administration fiscale i" at bounding box center [647, 443] width 218 height 26
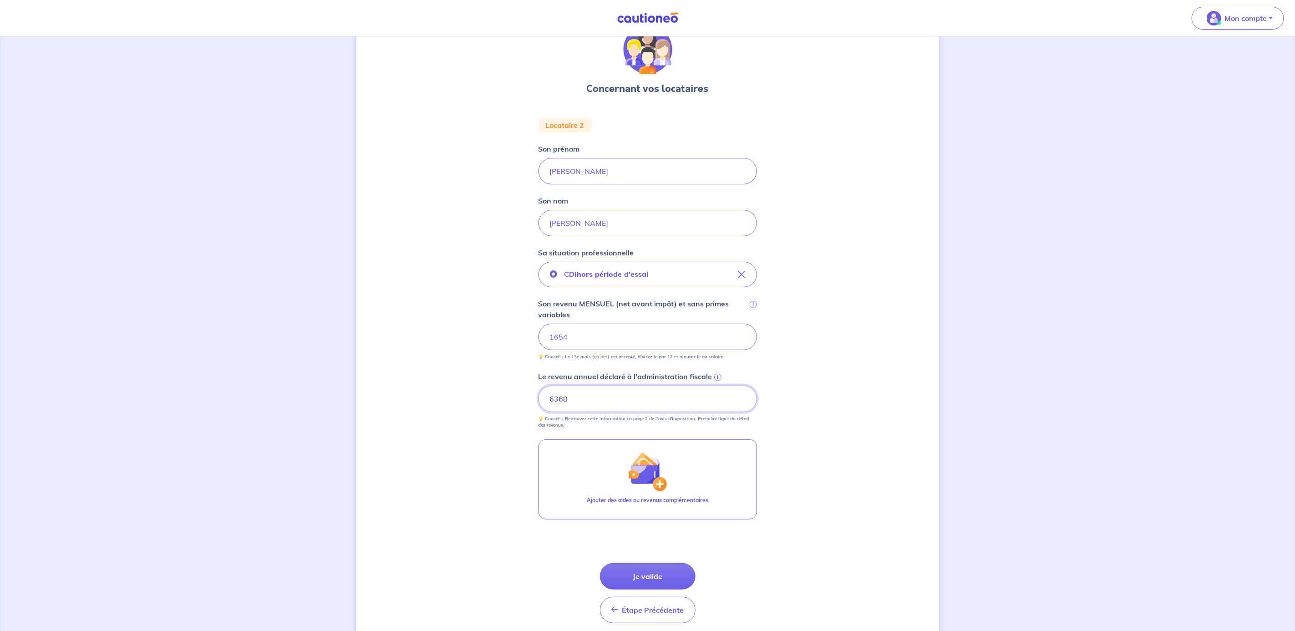
scroll to position [68, 0]
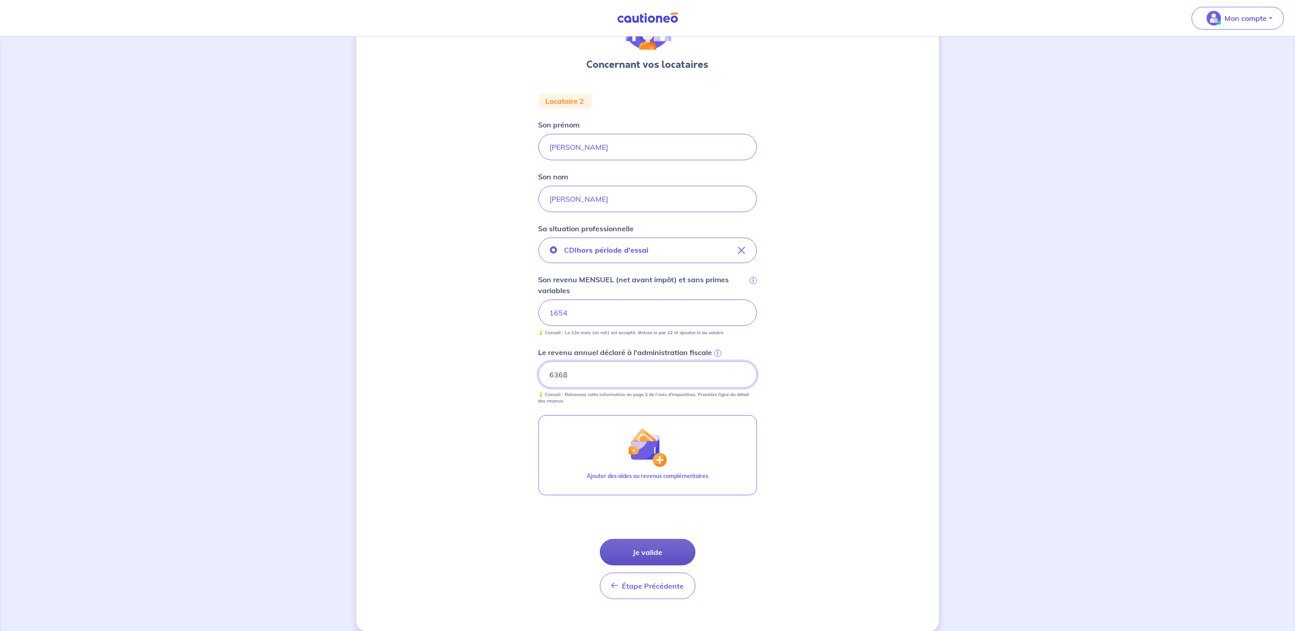
type input "6368"
click at [641, 544] on button "Je valide" at bounding box center [648, 552] width 96 height 26
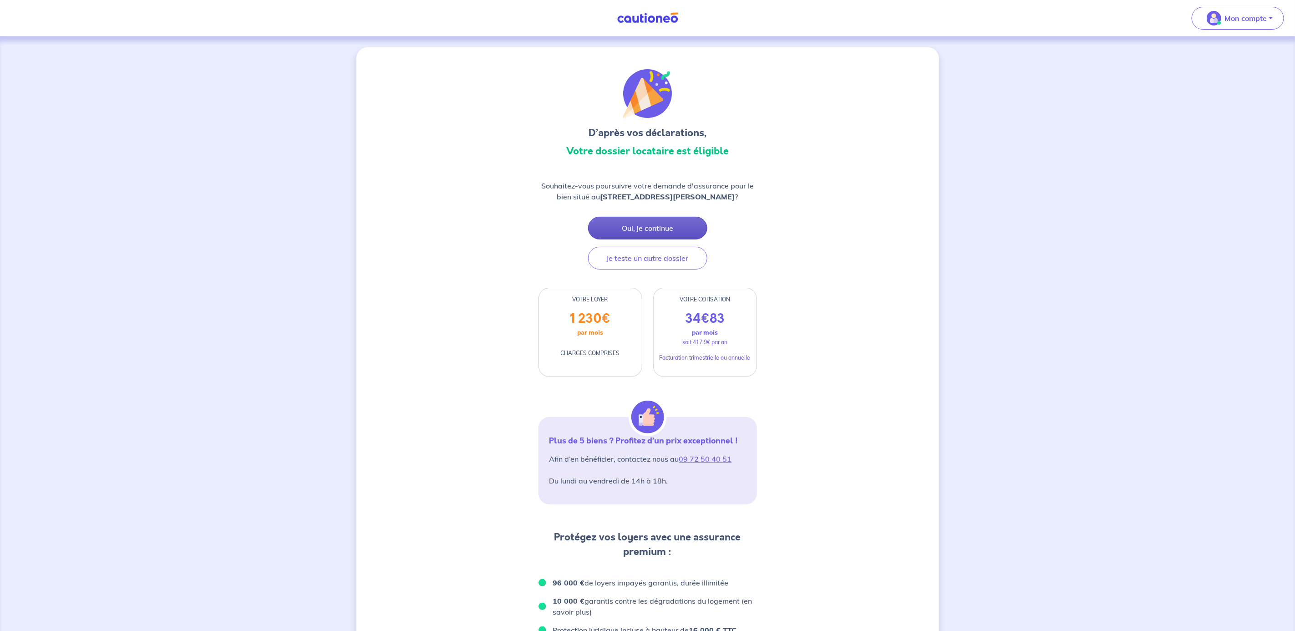
click at [646, 234] on button "Oui, je continue" at bounding box center [647, 228] width 119 height 23
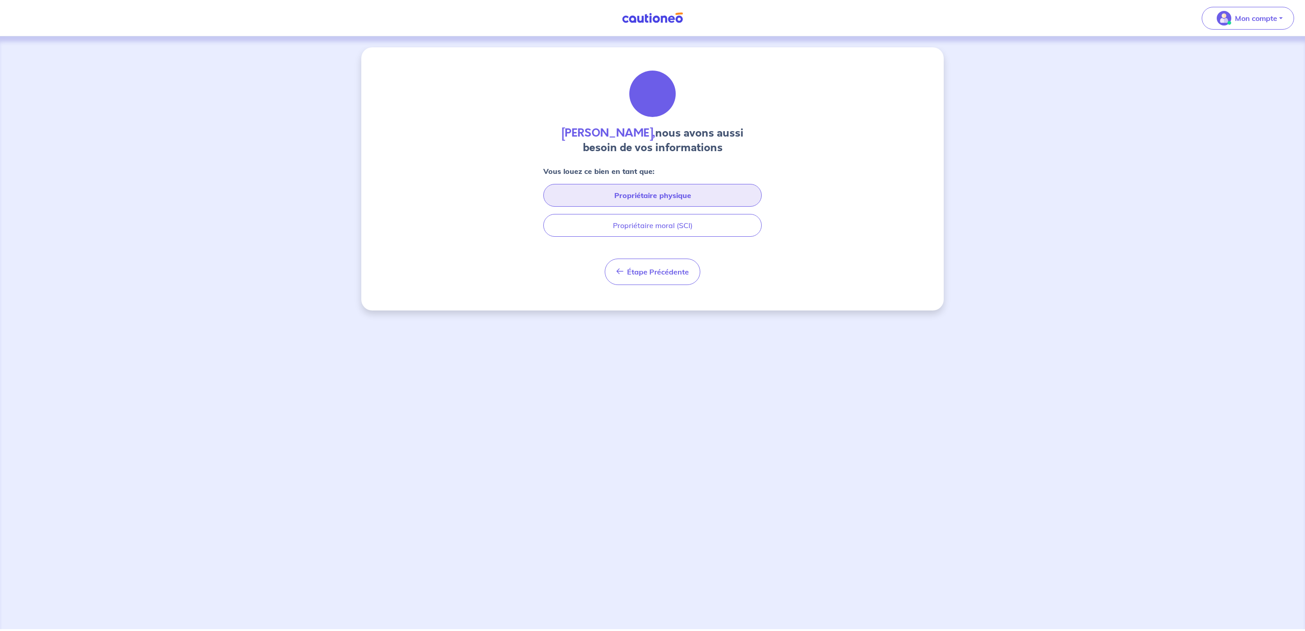
click at [657, 197] on button "Propriétaire physique" at bounding box center [652, 195] width 218 height 23
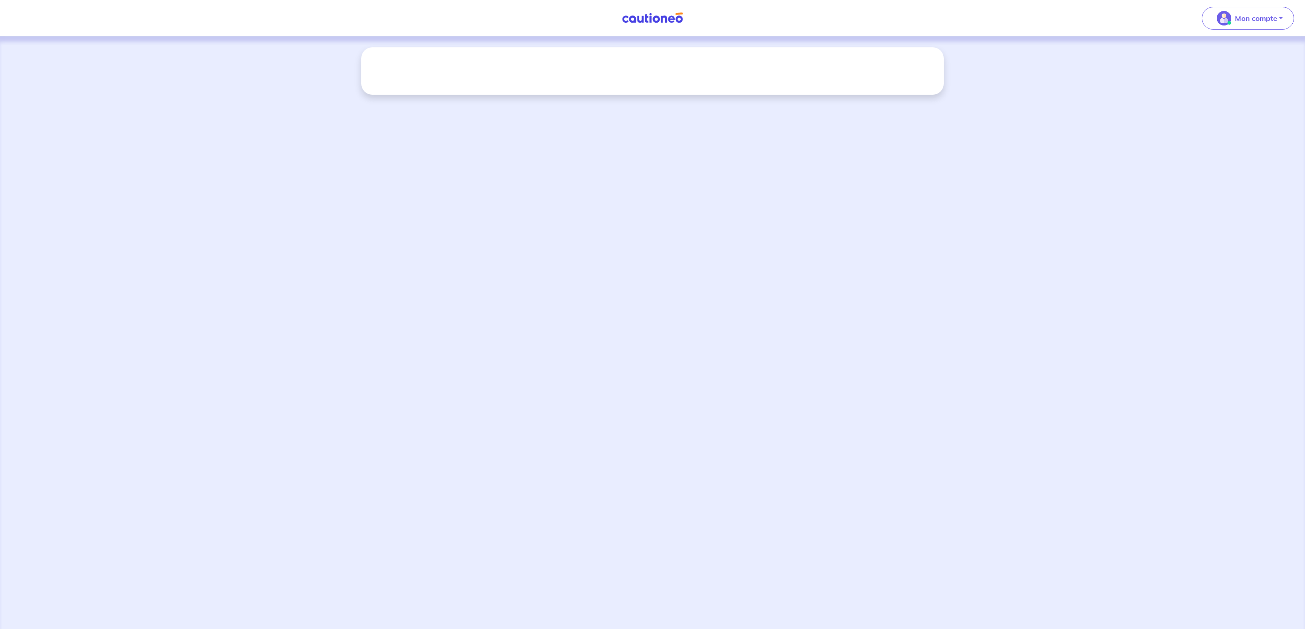
select select "FR"
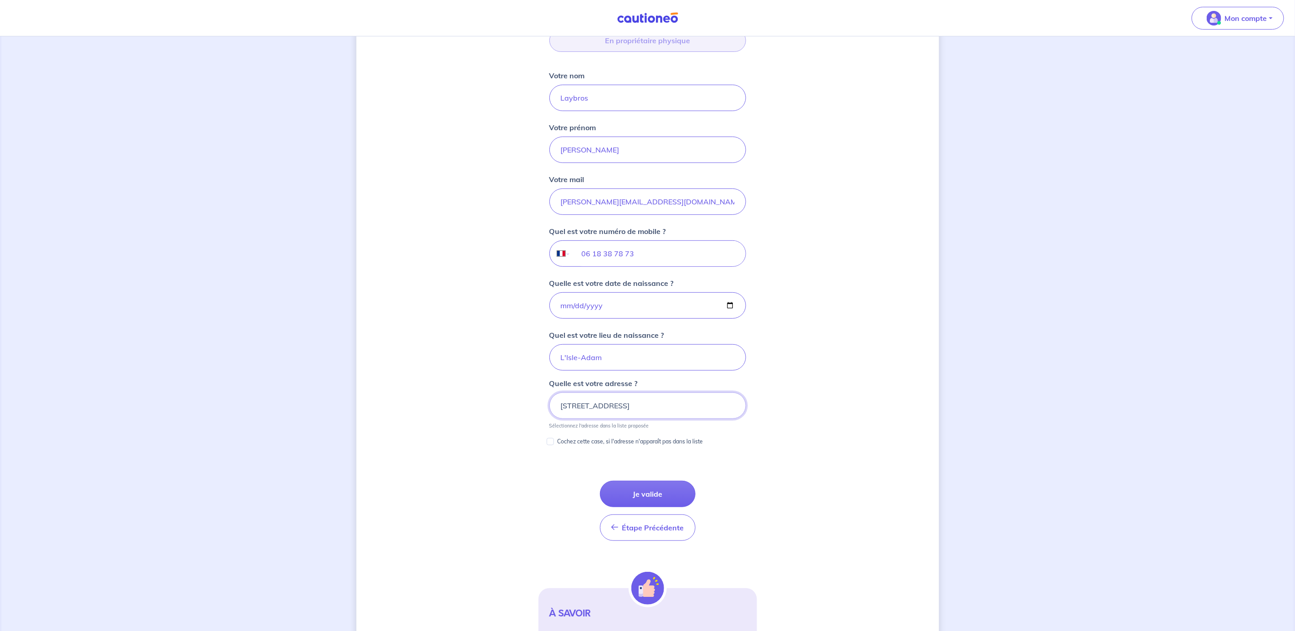
scroll to position [205, 0]
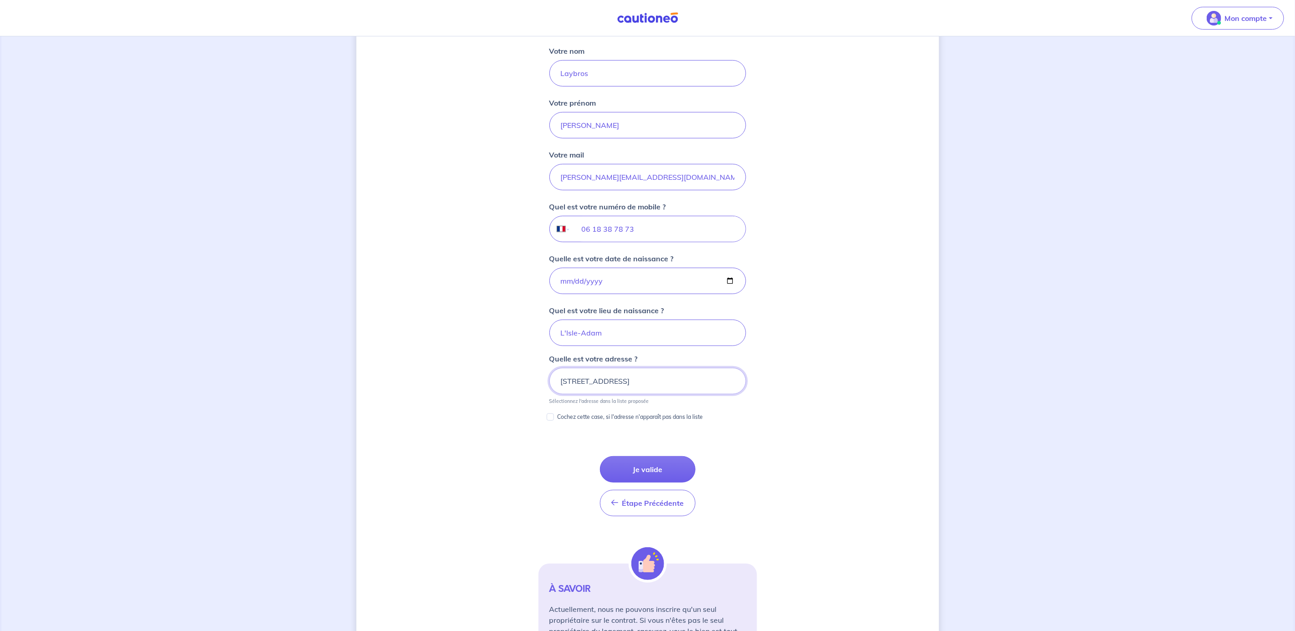
click at [569, 390] on input "[STREET_ADDRESS]" at bounding box center [647, 381] width 197 height 26
click at [836, 412] on div "[PERSON_NAME], nous avons aussi besoin de vos informations Vous louez ce bien e…" at bounding box center [647, 267] width 583 height 848
click at [705, 381] on input "[STREET_ADDRESS]" at bounding box center [647, 381] width 197 height 26
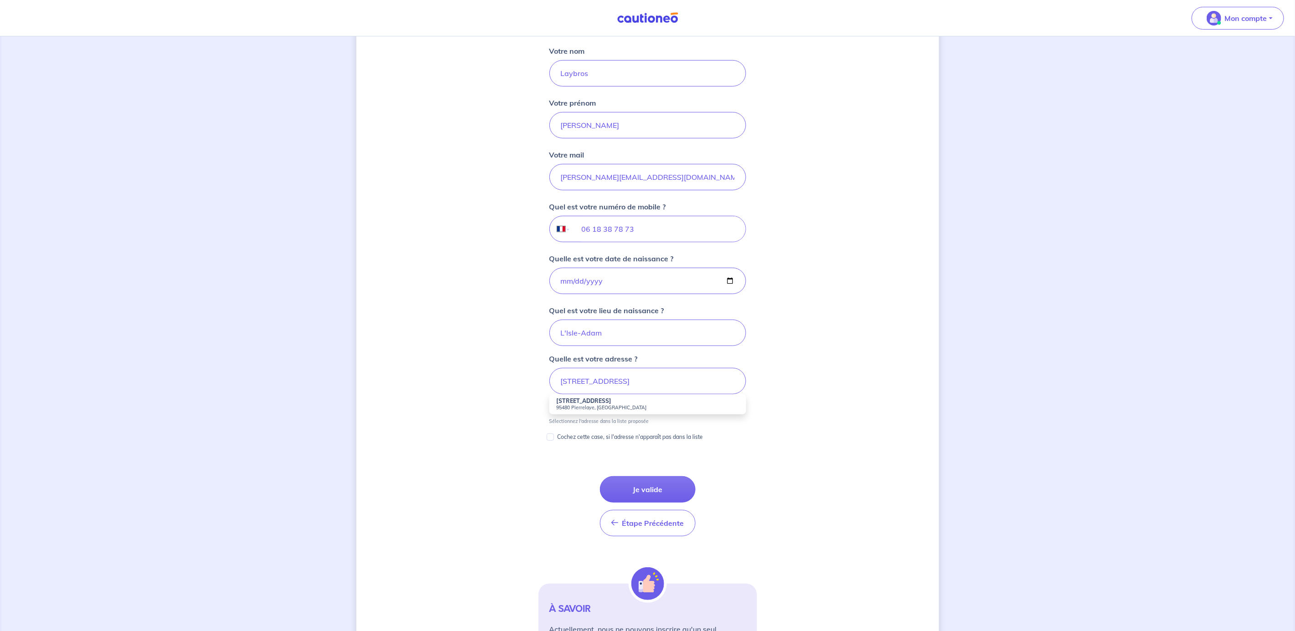
click at [661, 403] on li "[STREET_ADDRESS]" at bounding box center [647, 404] width 197 height 20
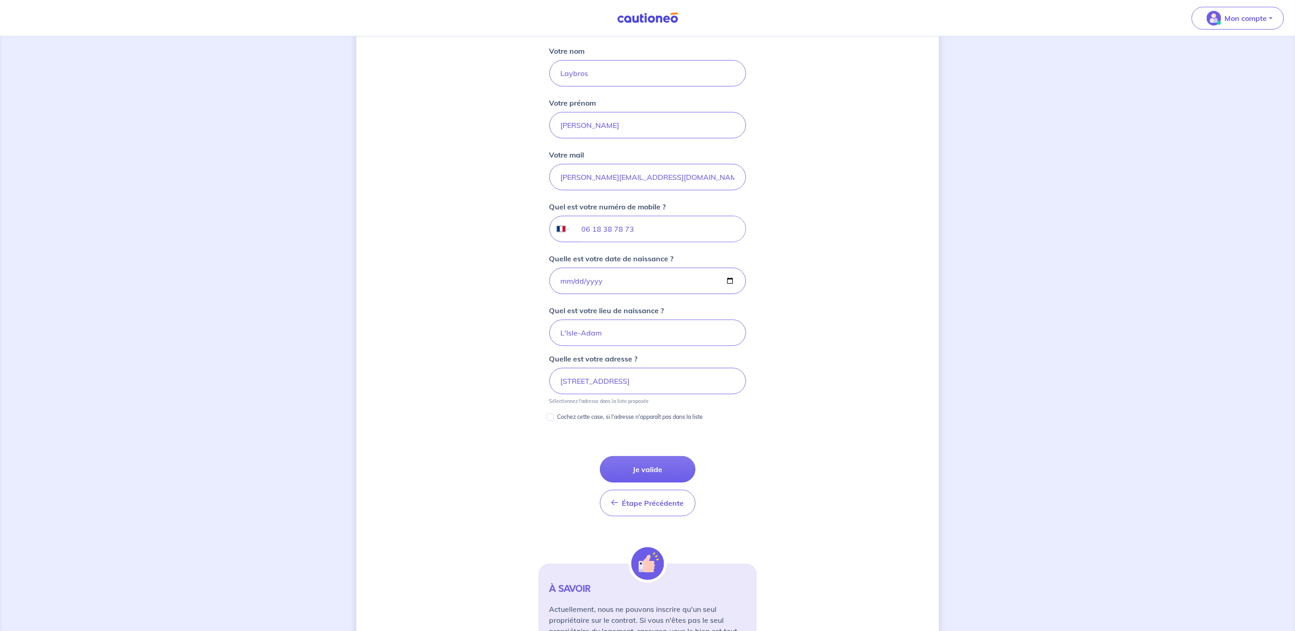
click at [806, 432] on div "[PERSON_NAME], nous avons aussi besoin de vos informations Vous louez ce bien e…" at bounding box center [647, 267] width 583 height 848
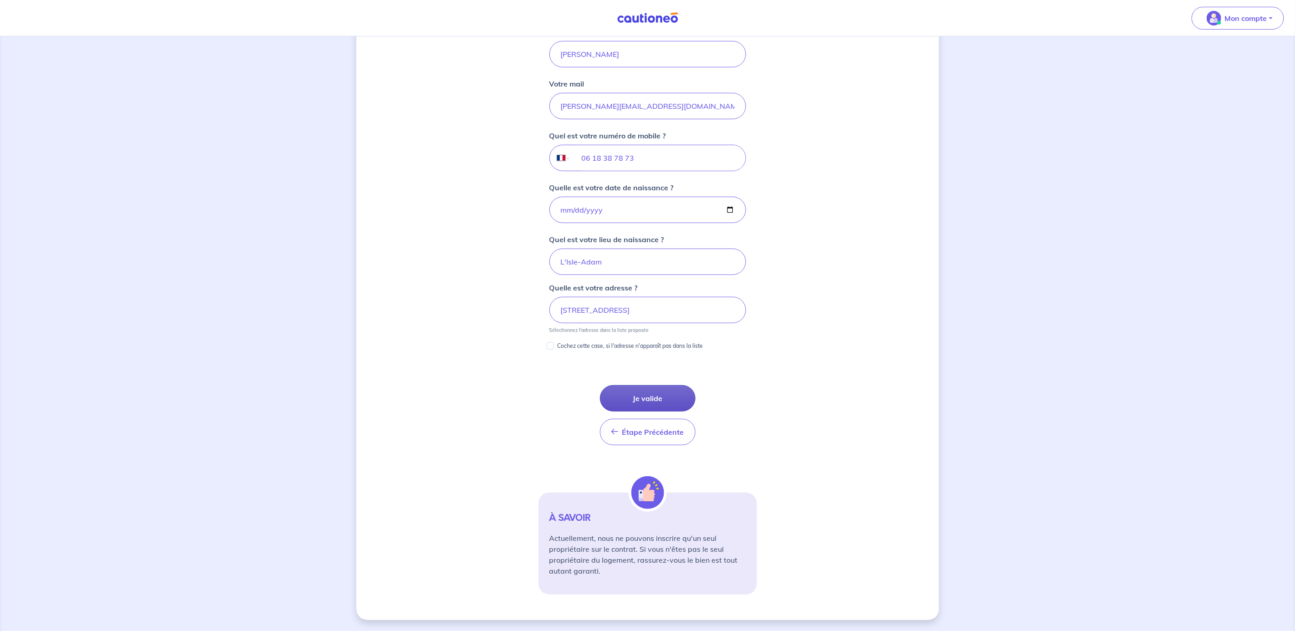
click at [646, 392] on button "Je valide" at bounding box center [648, 398] width 96 height 26
type input "[STREET_ADDRESS]"
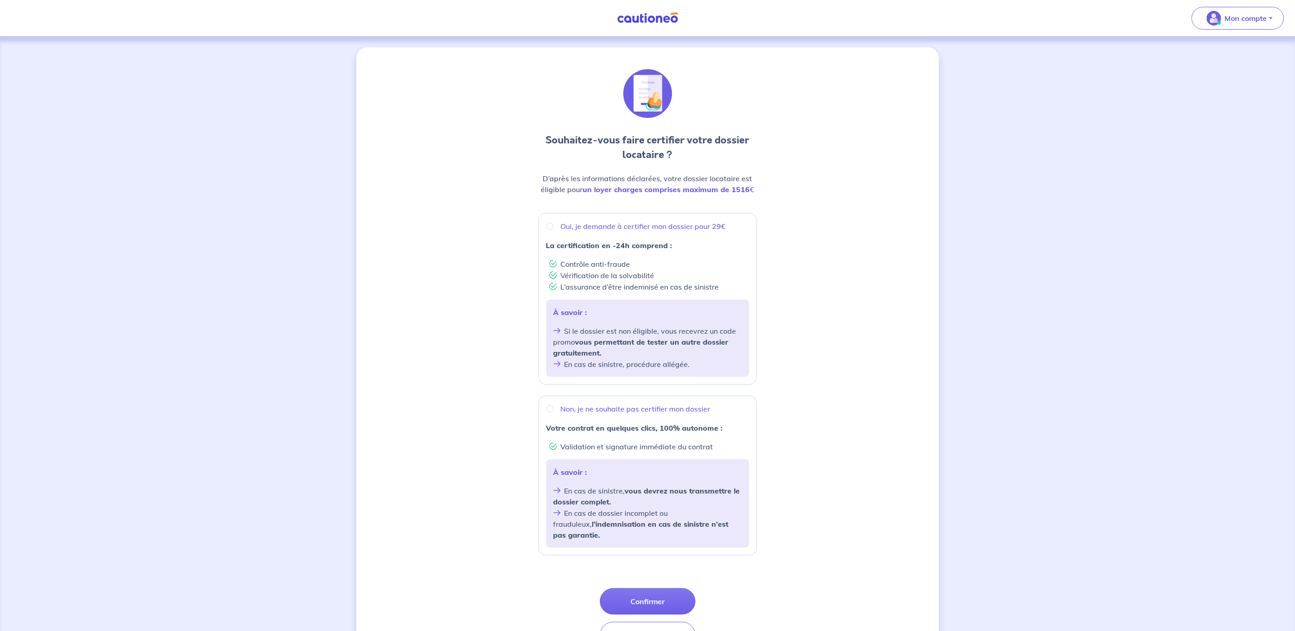
click at [638, 406] on p "Non, je ne souhaite pas certifier mon dossier" at bounding box center [636, 408] width 150 height 11
click at [553, 406] on input "Non, je ne souhaite pas certifier mon dossier" at bounding box center [549, 408] width 7 height 7
radio input "true"
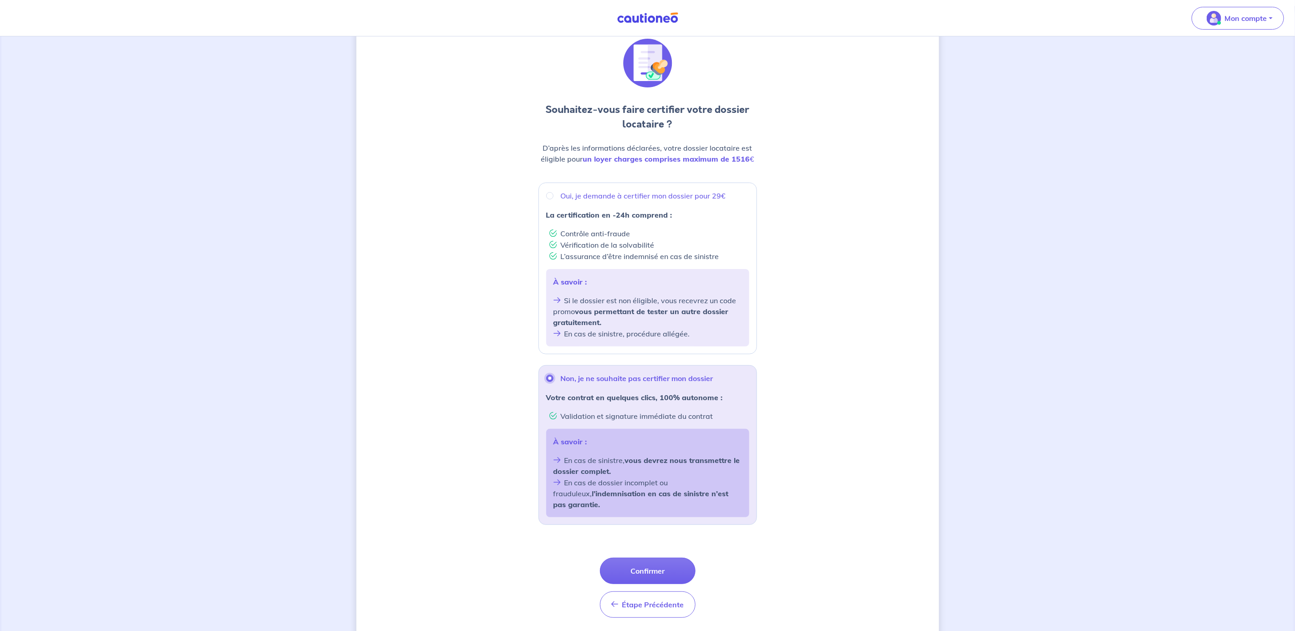
scroll to position [48, 0]
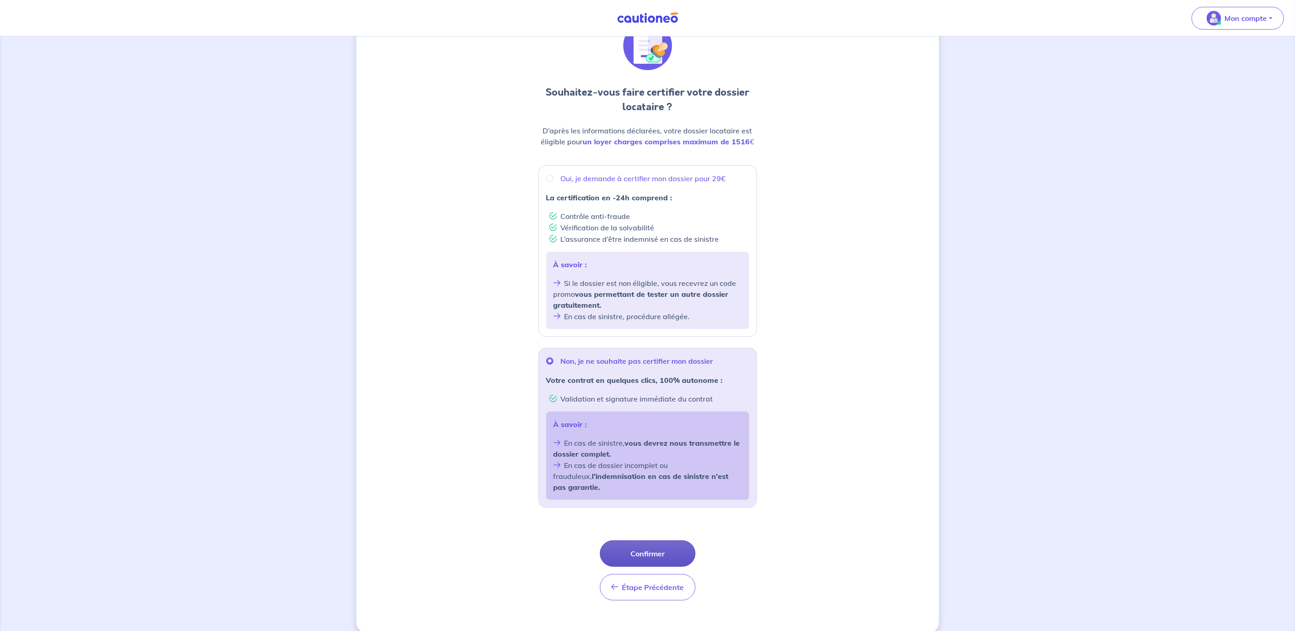
click at [668, 541] on button "Confirmer" at bounding box center [648, 553] width 96 height 26
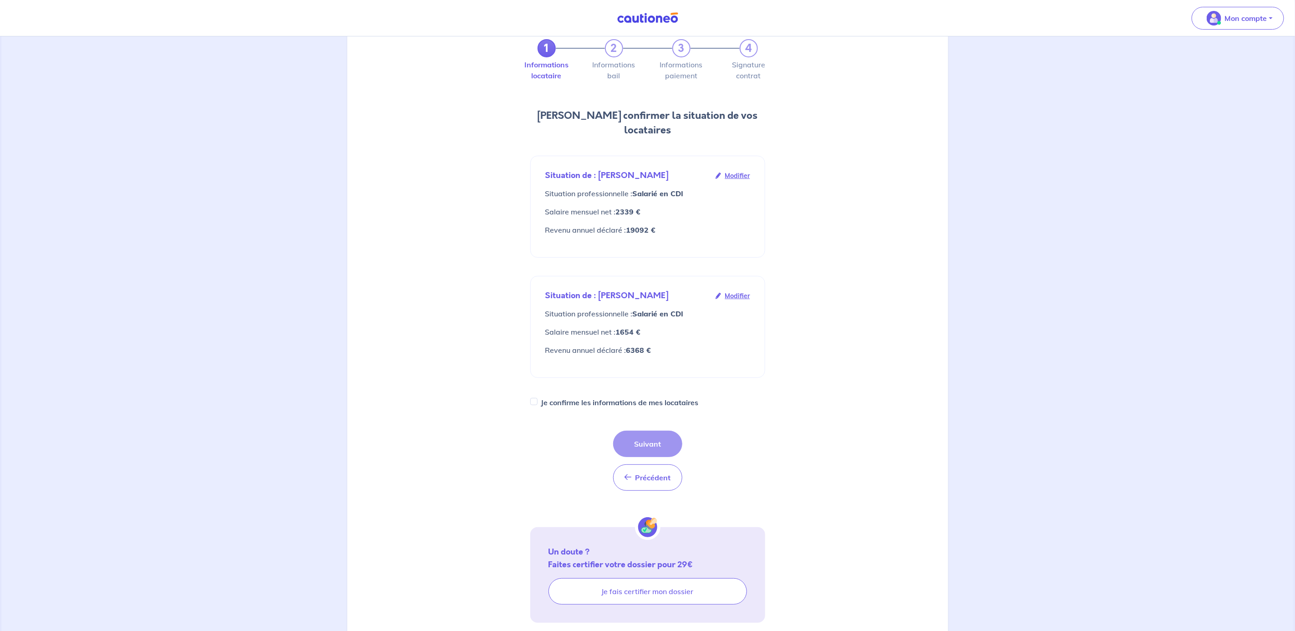
scroll to position [64, 0]
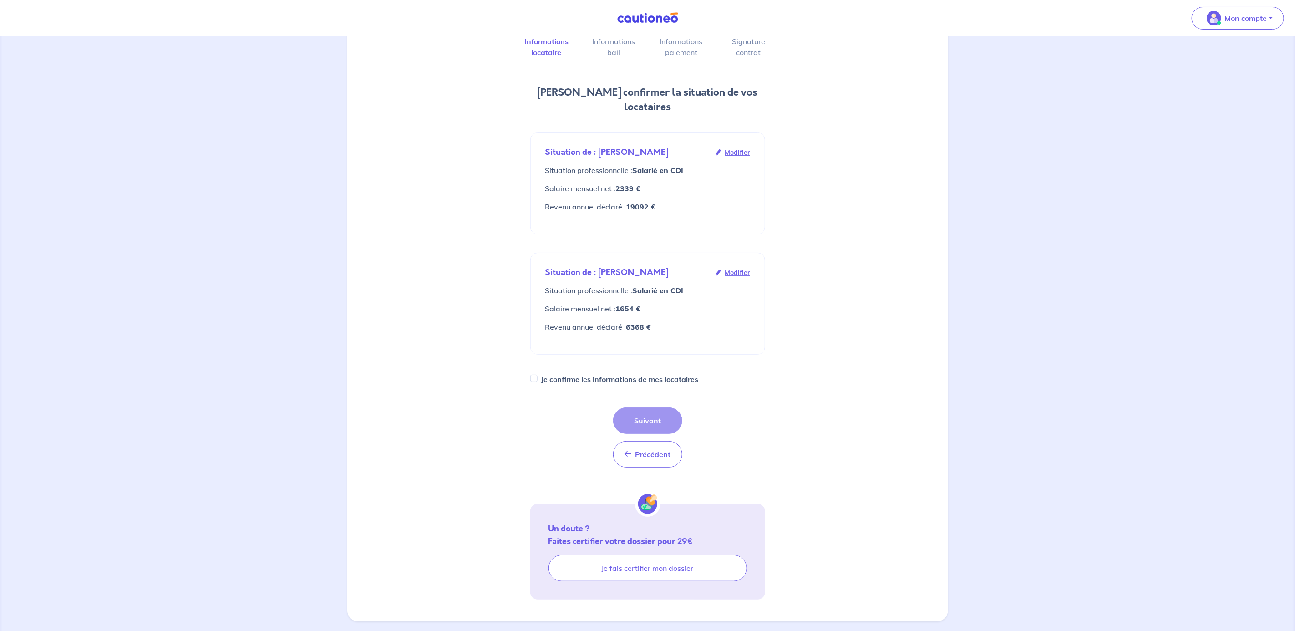
click at [635, 373] on label "Je confirme les informations de mes locataires" at bounding box center [619, 379] width 157 height 13
click at [538, 375] on input "Je confirme les informations de mes locataires" at bounding box center [533, 378] width 7 height 7
checkbox input "true"
click at [648, 407] on button "Suivant" at bounding box center [647, 420] width 69 height 26
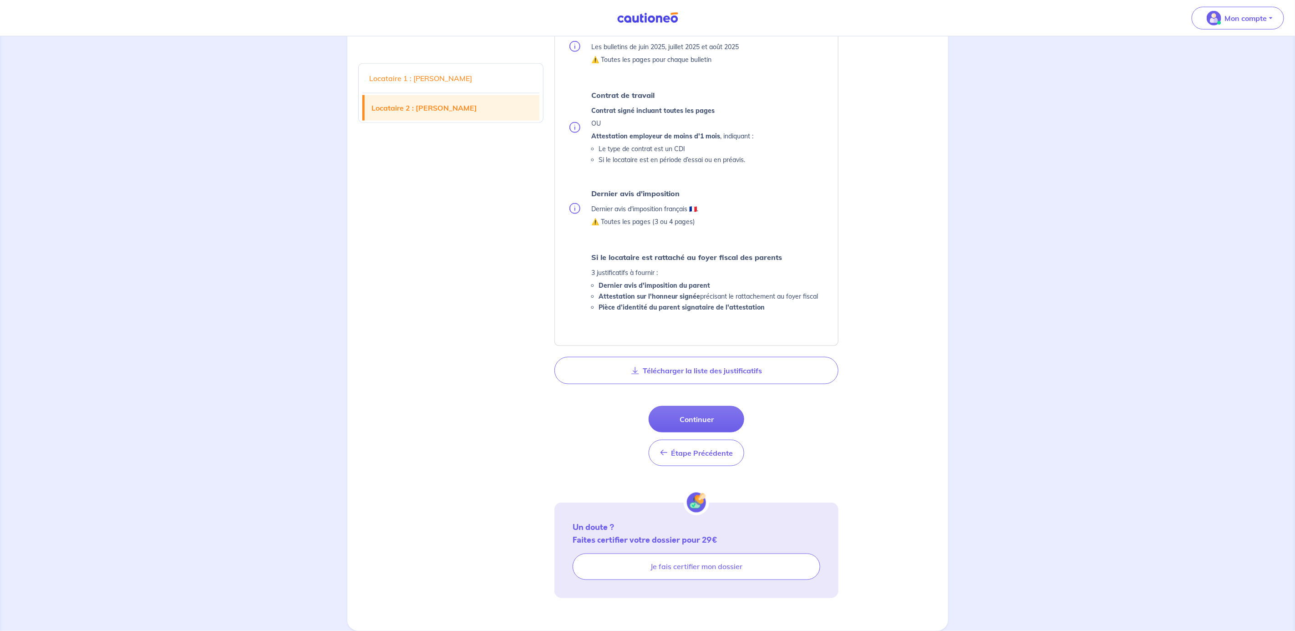
scroll to position [753, 0]
click at [709, 416] on button "Continuer" at bounding box center [697, 419] width 96 height 26
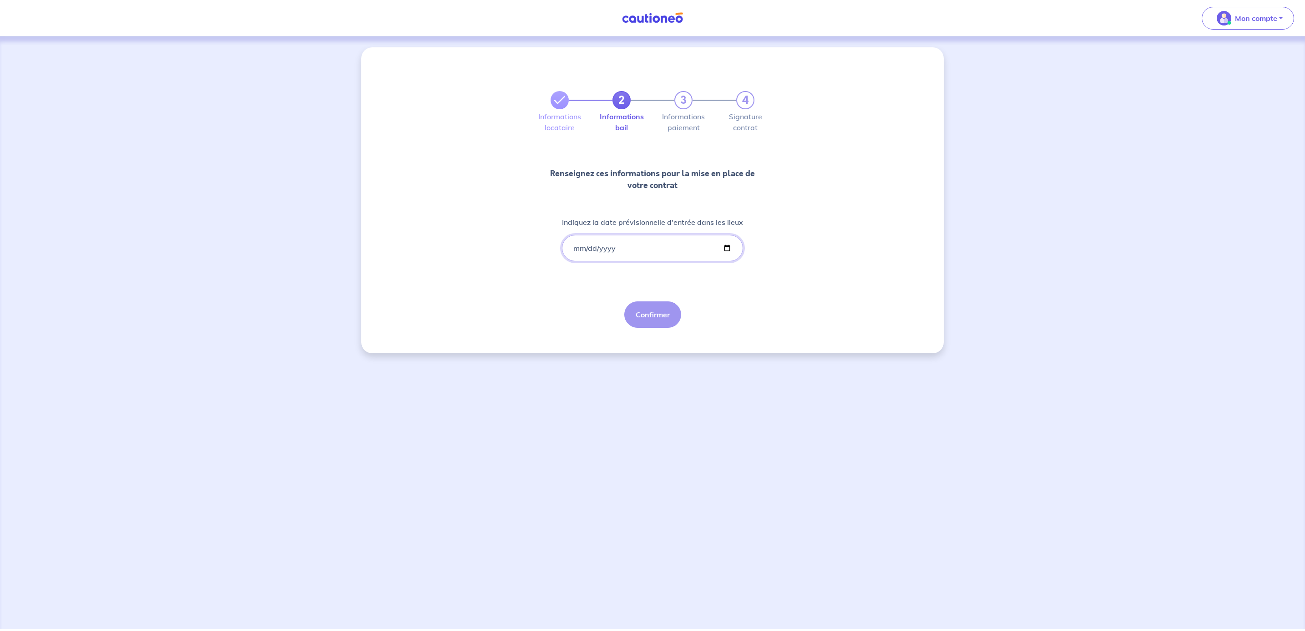
click at [600, 244] on input "Indiquez la date prévisionnelle d'entrée dans les lieux" at bounding box center [652, 248] width 181 height 26
click at [577, 247] on input "Indiquez la date prévisionnelle d'entrée dans les lieux" at bounding box center [652, 248] width 181 height 26
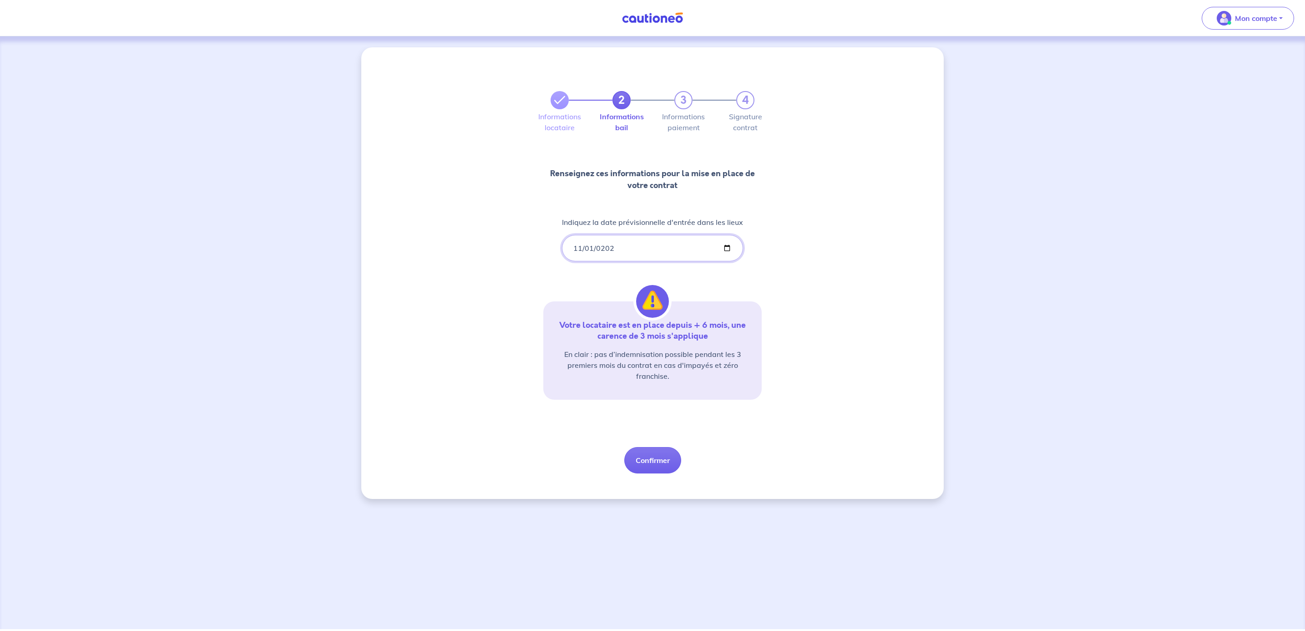
type input "[DATE]"
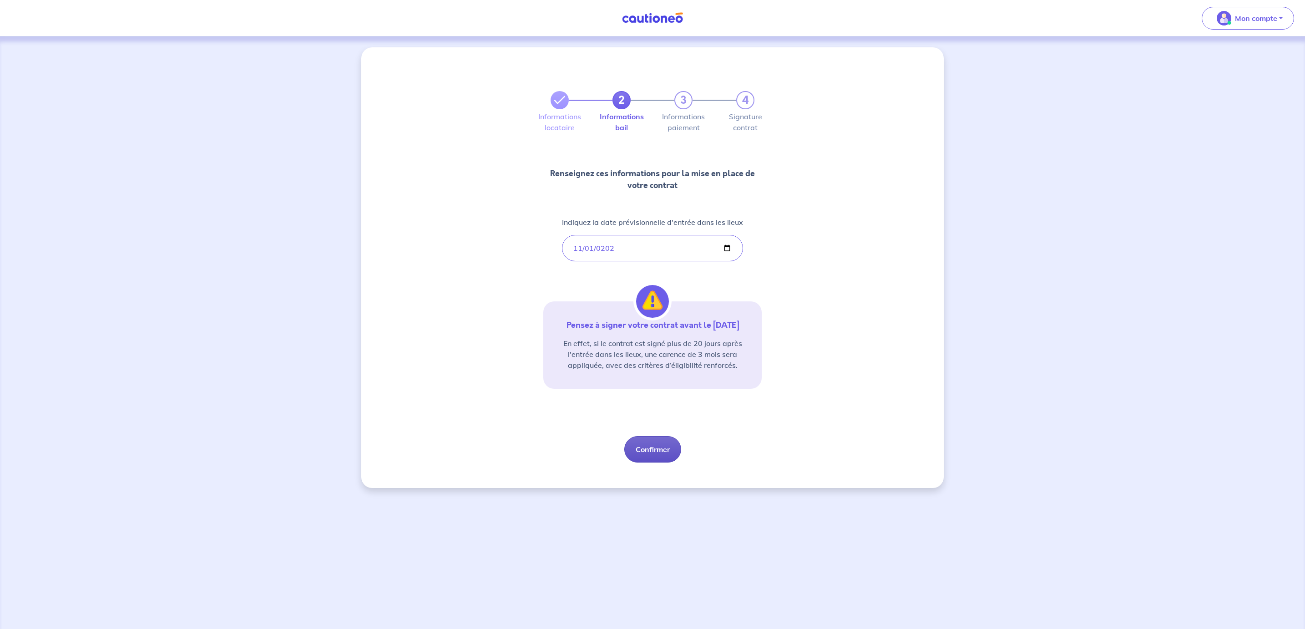
click at [654, 447] on button "Confirmer" at bounding box center [652, 449] width 57 height 26
select select "FR"
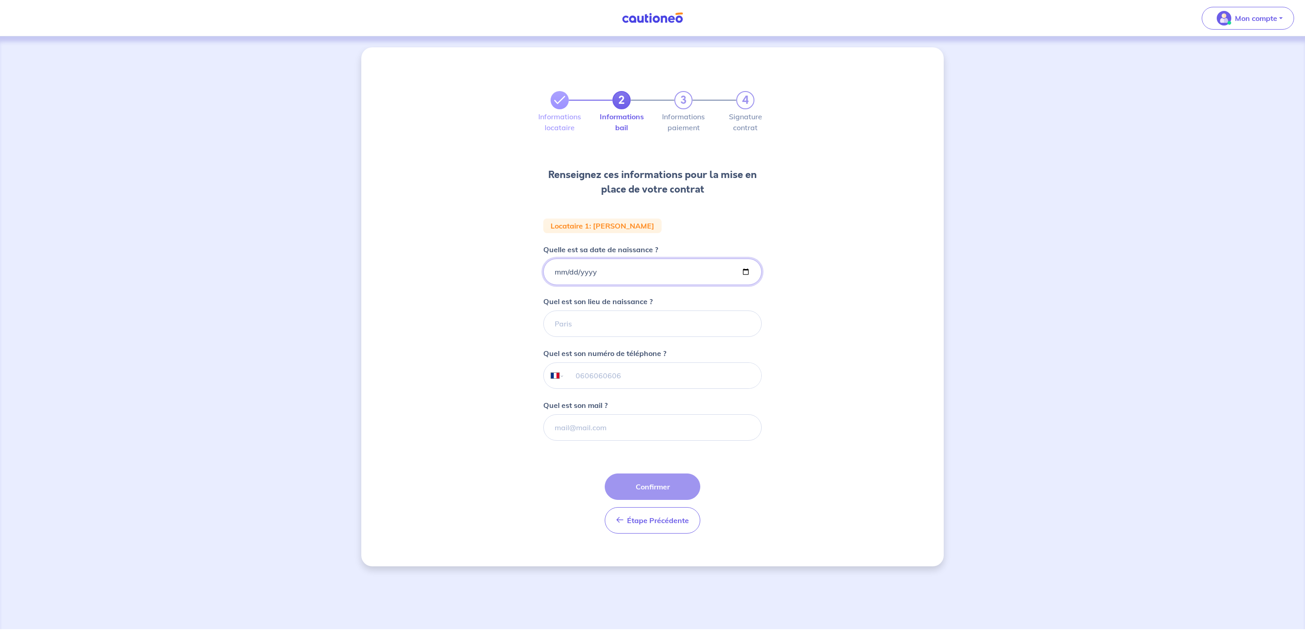
click at [561, 269] on input "Quelle est sa date de naissance ?" at bounding box center [652, 272] width 218 height 26
click at [555, 272] on input "Quelle est sa date de naissance ?" at bounding box center [652, 272] width 218 height 26
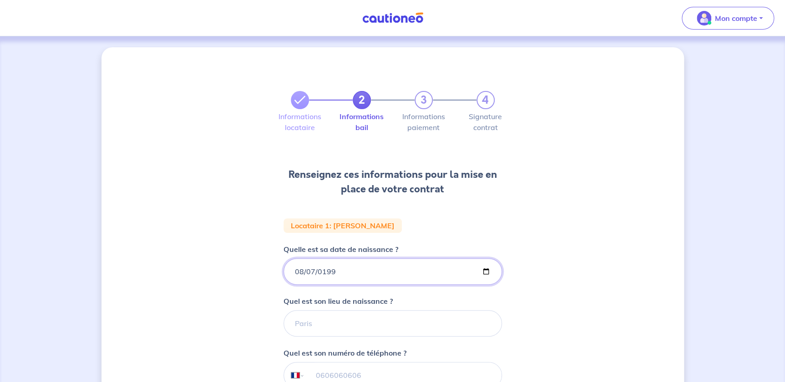
type input "[DATE]"
click at [372, 325] on input "Quel est son lieu de naissance ?" at bounding box center [393, 323] width 218 height 26
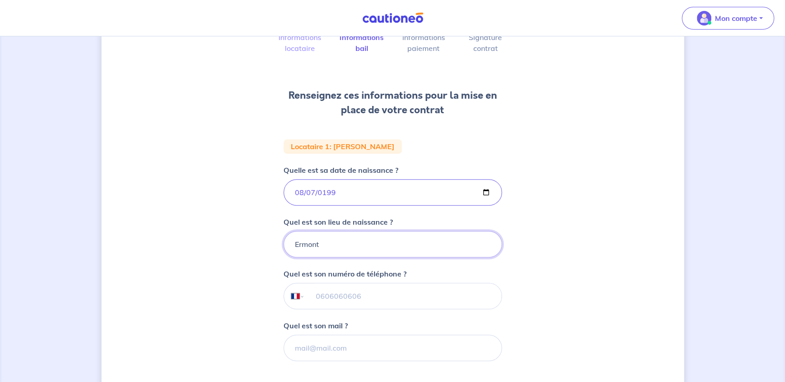
scroll to position [82, 0]
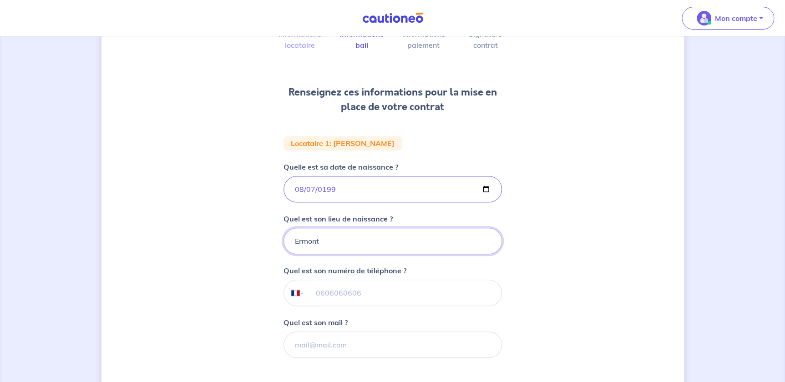
type input "Ermont"
click at [337, 293] on input "tel" at bounding box center [402, 292] width 197 height 25
click at [348, 292] on input "tel" at bounding box center [402, 292] width 197 height 25
click at [367, 296] on input "tel" at bounding box center [402, 292] width 197 height 25
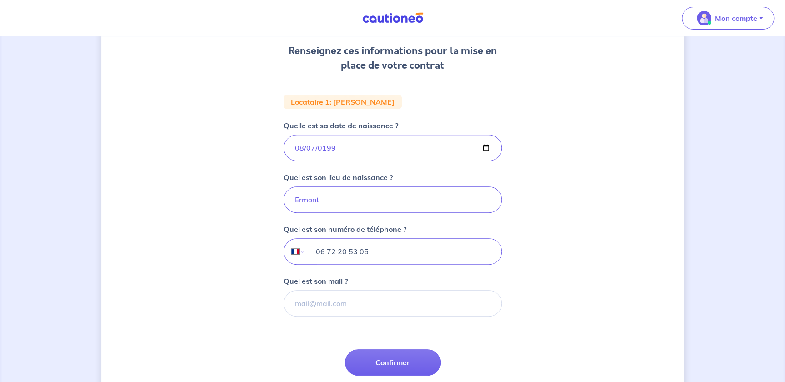
type input "06 72 20 53 05"
click at [346, 304] on input "Quel est son mail ?" at bounding box center [393, 303] width 218 height 26
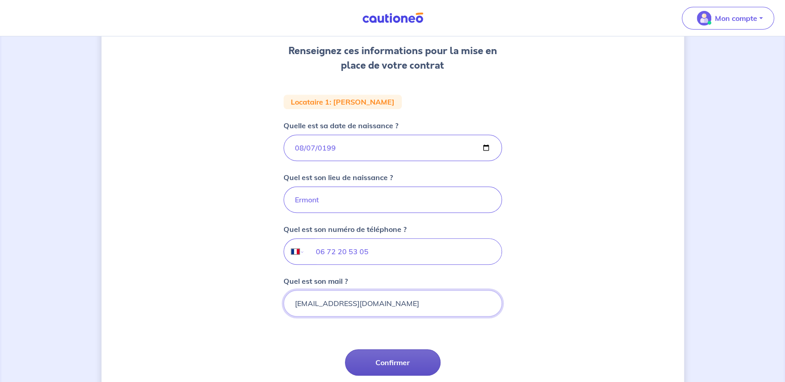
type input "[EMAIL_ADDRESS][DOMAIN_NAME]"
click at [399, 355] on button "Confirmer" at bounding box center [393, 363] width 96 height 26
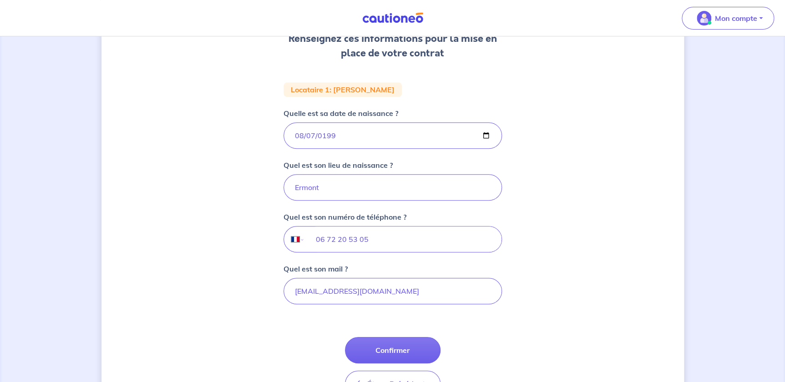
scroll to position [165, 0]
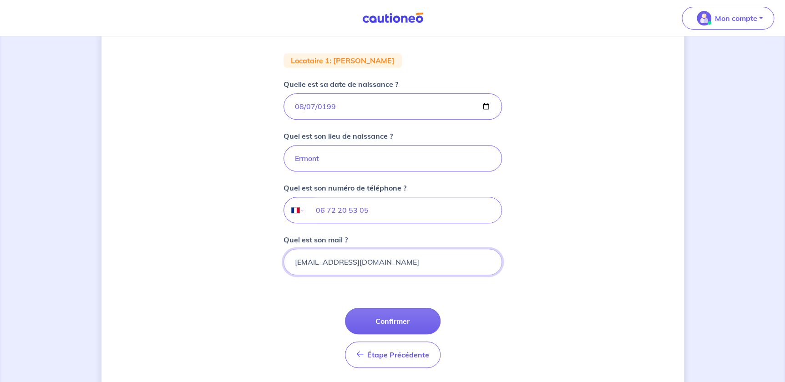
click at [390, 266] on input "[EMAIL_ADDRESS][DOMAIN_NAME]" at bounding box center [393, 262] width 218 height 26
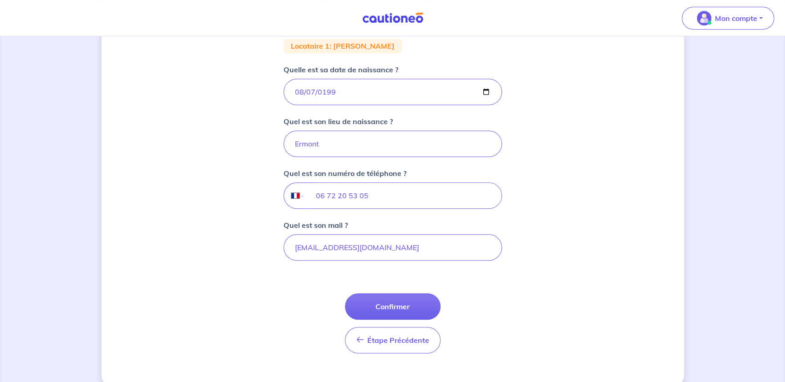
scroll to position [194, 0]
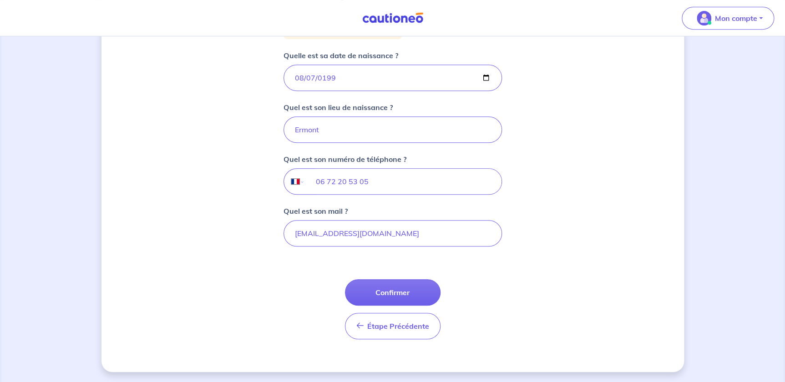
click at [543, 252] on div "2 3 4 Informations locataire Informations bail Informations paiement Signature …" at bounding box center [392, 112] width 583 height 519
click at [405, 291] on button "Confirmer" at bounding box center [393, 292] width 96 height 26
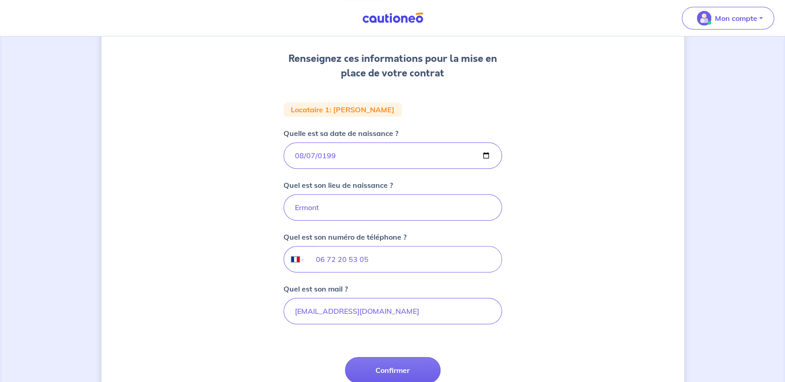
scroll to position [124, 0]
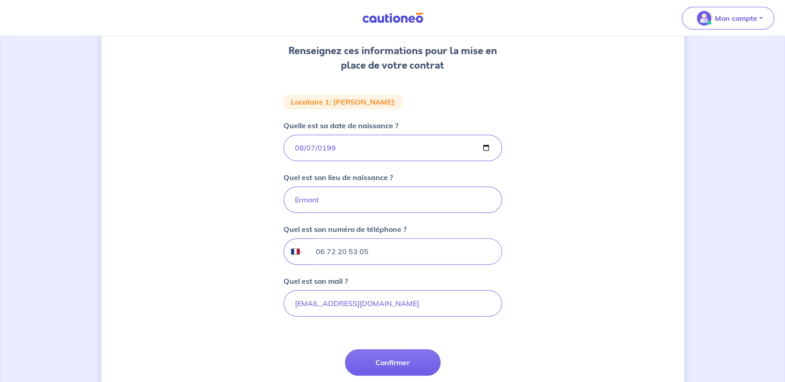
click at [425, 257] on input "06 72 20 53 05" at bounding box center [402, 251] width 197 height 25
click at [564, 282] on div "2 3 4 Informations locataire Informations bail Informations paiement Signature …" at bounding box center [392, 183] width 583 height 519
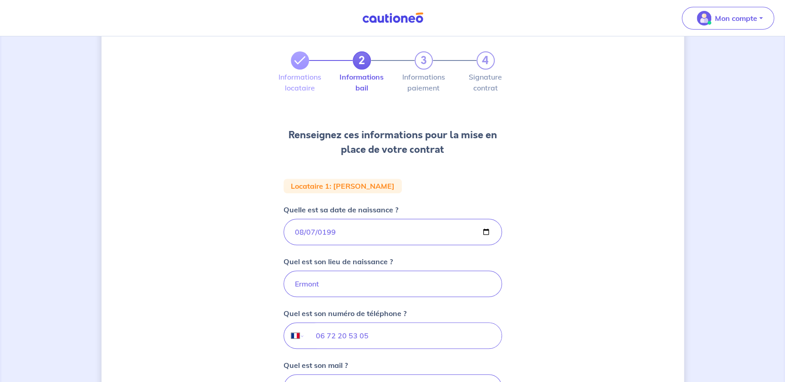
scroll to position [28, 0]
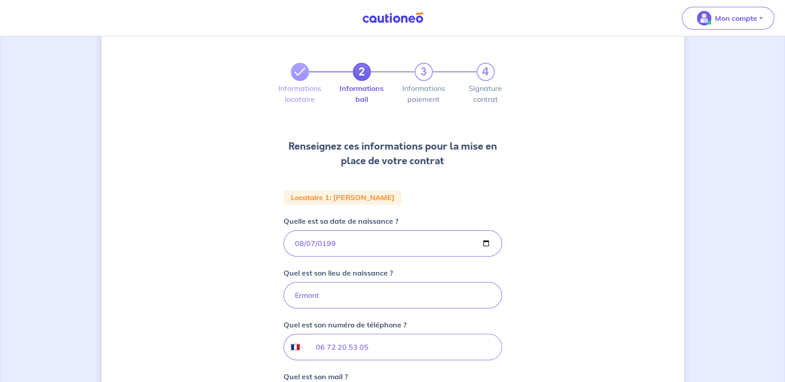
click at [341, 200] on p ": [PERSON_NAME]" at bounding box center [362, 197] width 65 height 7
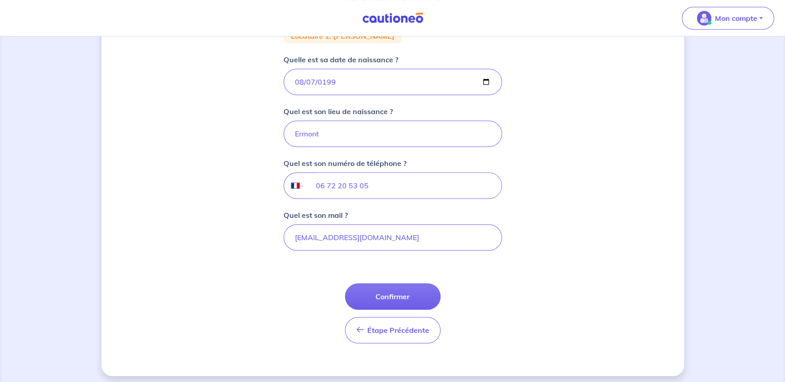
scroll to position [194, 0]
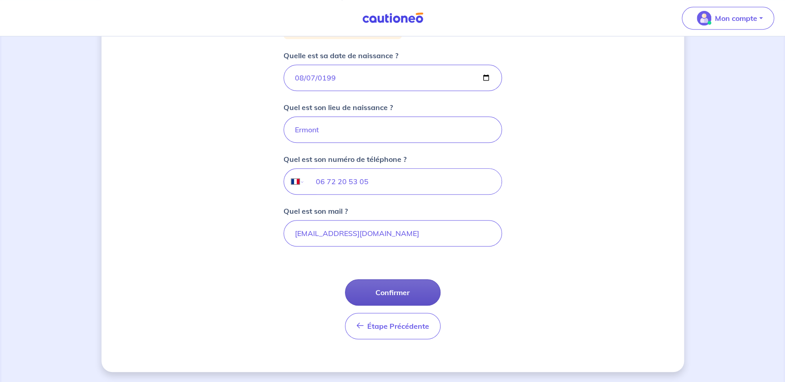
click at [391, 285] on button "Confirmer" at bounding box center [393, 292] width 96 height 26
click at [391, 285] on div "Étape Précédente Précédent Confirmer Confirmer" at bounding box center [393, 309] width 96 height 60
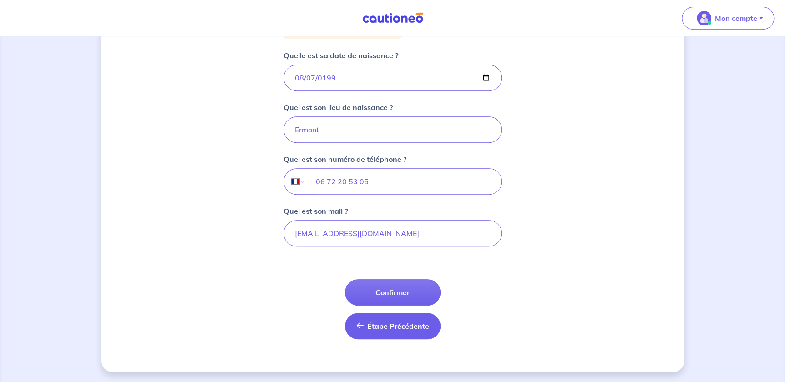
drag, startPoint x: 391, startPoint y: 285, endPoint x: 414, endPoint y: 333, distance: 52.3
click at [414, 333] on button "Étape Précédente Précédent" at bounding box center [393, 326] width 96 height 26
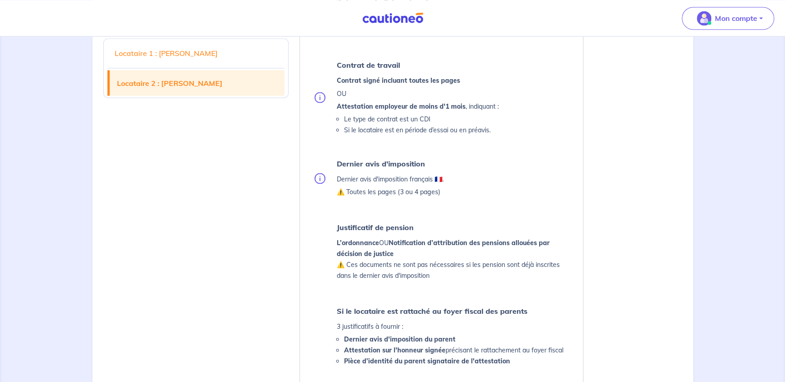
scroll to position [951, 0]
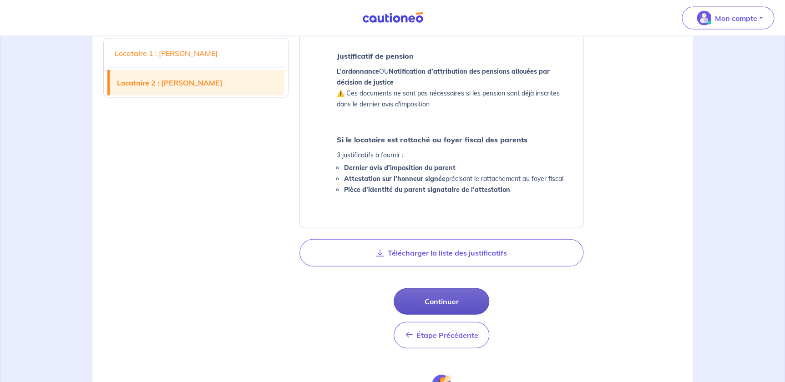
click at [438, 296] on button "Continuer" at bounding box center [442, 302] width 96 height 26
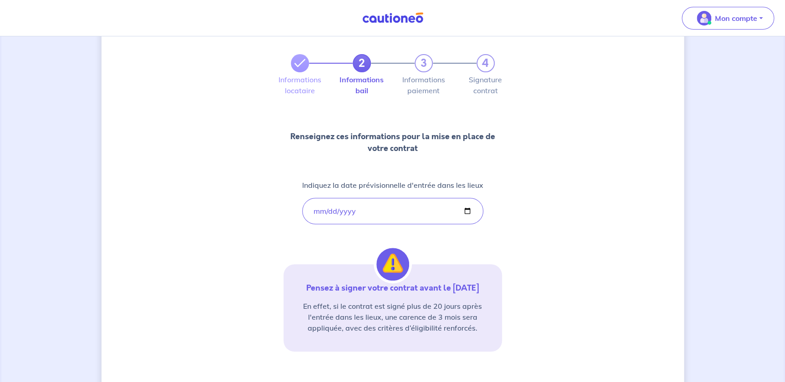
scroll to position [116, 0]
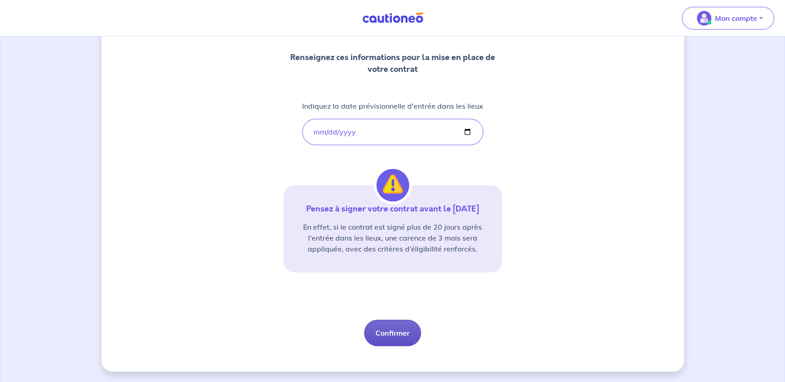
click at [400, 330] on button "Confirmer" at bounding box center [392, 333] width 57 height 26
select select "FR"
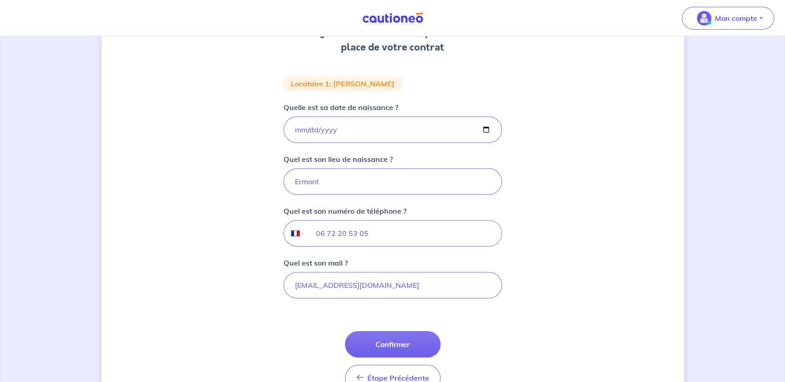
scroll to position [165, 0]
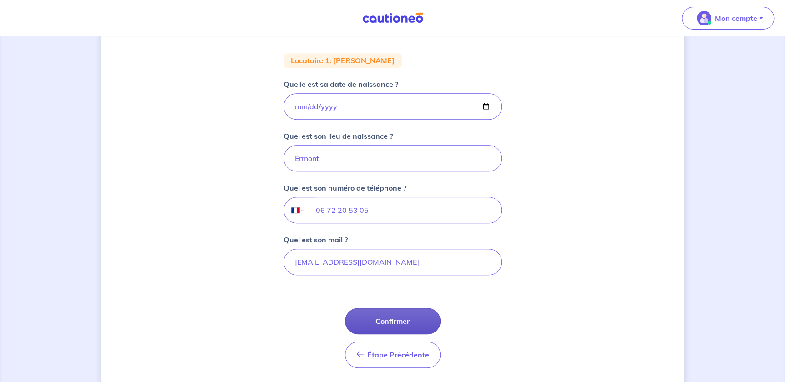
click at [386, 323] on button "Confirmer" at bounding box center [393, 321] width 96 height 26
select select "FR"
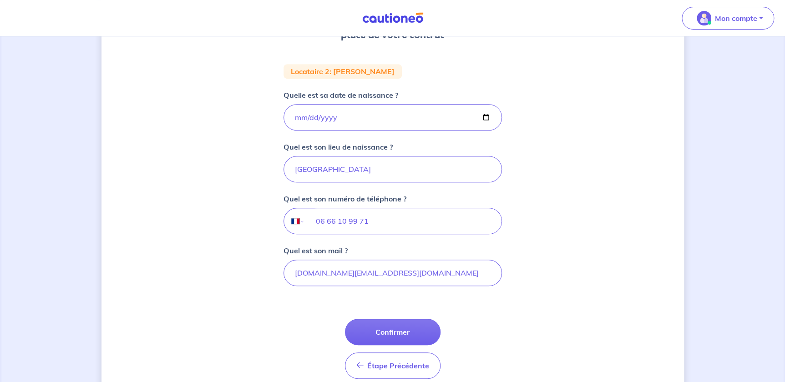
scroll to position [165, 0]
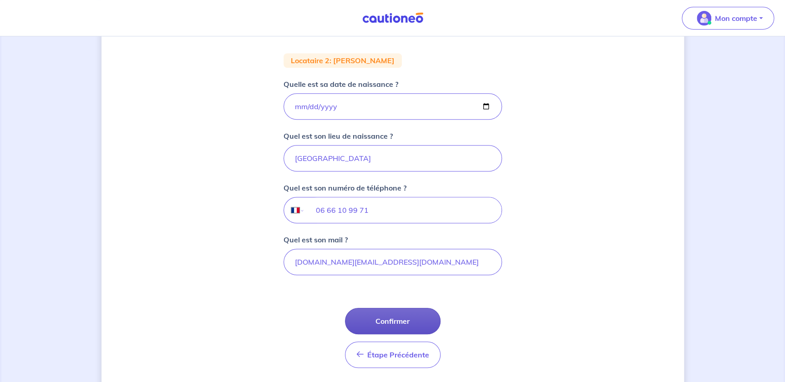
click at [396, 319] on button "Confirmer" at bounding box center [393, 321] width 96 height 26
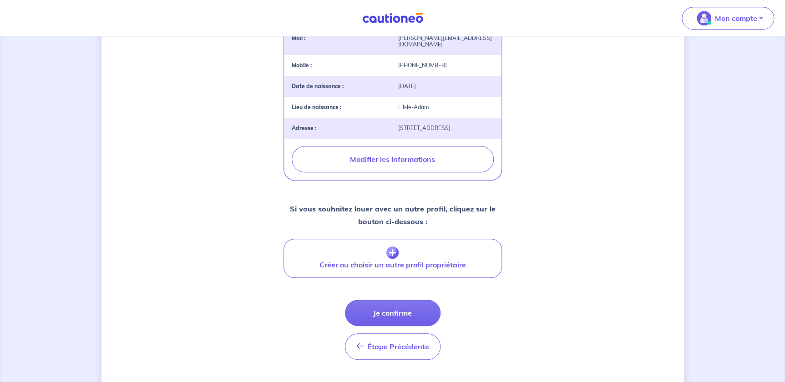
scroll to position [286, 0]
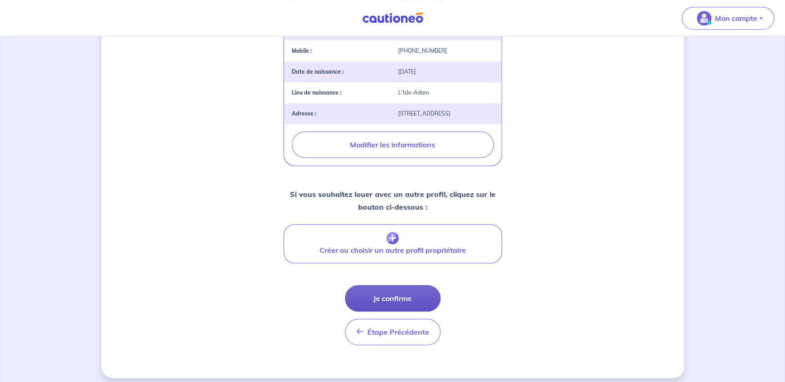
click at [392, 285] on button "Je confirme" at bounding box center [393, 298] width 96 height 26
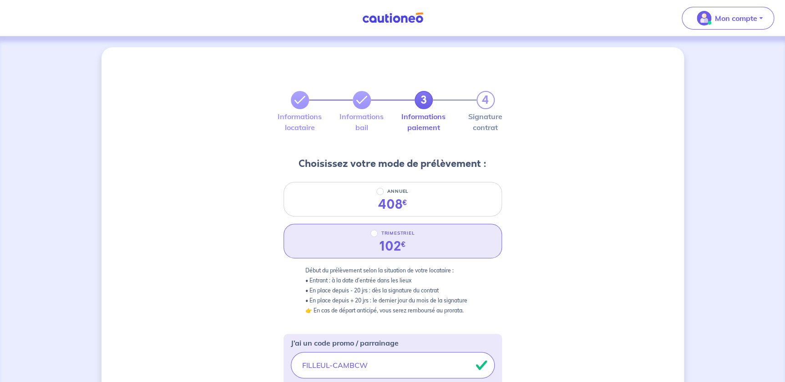
click at [446, 241] on div "TRIMESTRIEL 102 €" at bounding box center [393, 241] width 218 height 35
radio input "true"
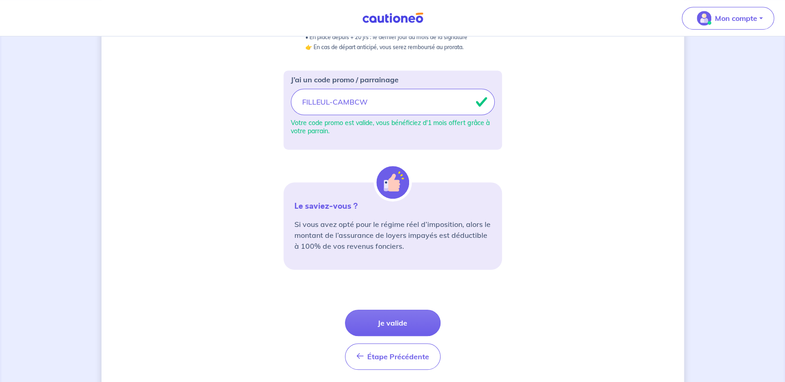
scroll to position [294, 0]
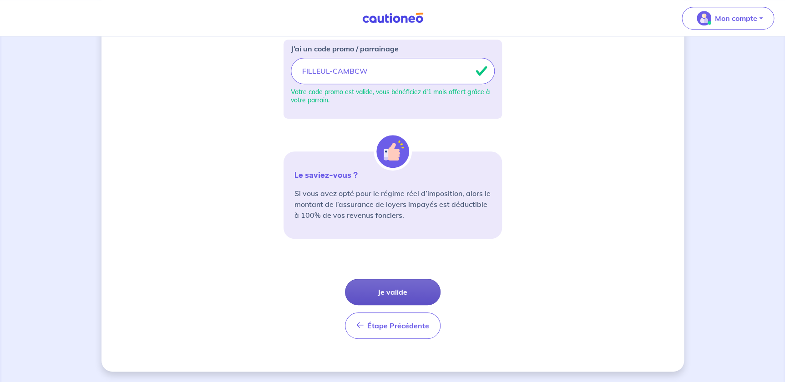
click at [411, 282] on button "Je valide" at bounding box center [393, 292] width 96 height 26
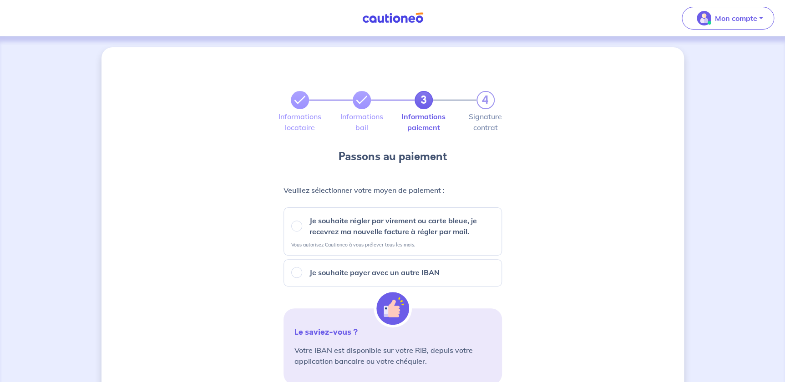
click at [315, 223] on p "Je souhaite régler par virement ou carte bleue, je recevrez ma nouvelle facture…" at bounding box center [401, 226] width 185 height 22
click at [302, 223] on input "Je souhaite régler par virement ou carte bleue, je recevrez ma nouvelle facture…" at bounding box center [296, 226] width 11 height 11
radio input "true"
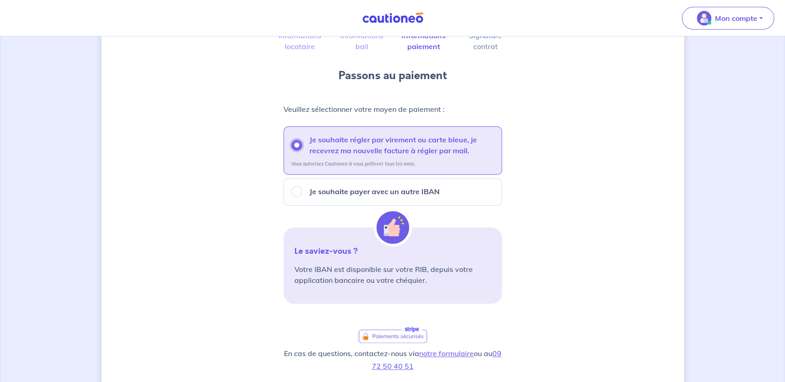
scroll to position [82, 0]
click at [441, 188] on div "Je souhaite payer avec un autre IBAN" at bounding box center [392, 190] width 203 height 11
click at [384, 185] on p "Je souhaite payer avec un autre IBAN" at bounding box center [374, 190] width 130 height 11
click at [302, 185] on input "Je souhaite payer avec un autre IBAN" at bounding box center [296, 190] width 11 height 11
radio input "true"
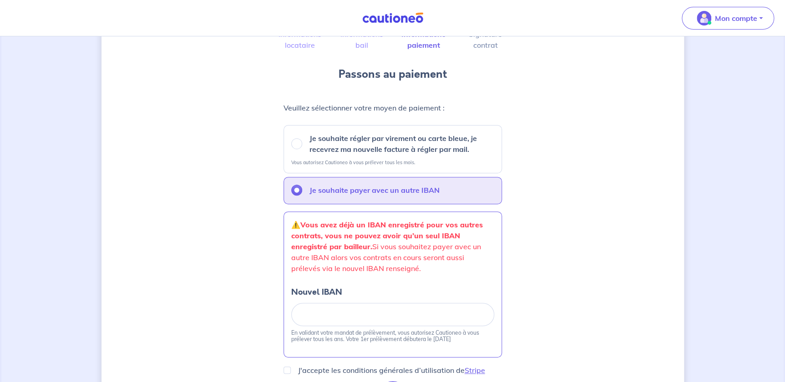
click at [317, 146] on p "Je souhaite régler par virement ou carte bleue, je recevrez ma nouvelle facture…" at bounding box center [401, 144] width 185 height 22
click at [302, 146] on input "Je souhaite régler par virement ou carte bleue, je recevrez ma nouvelle facture…" at bounding box center [296, 143] width 11 height 11
radio input "true"
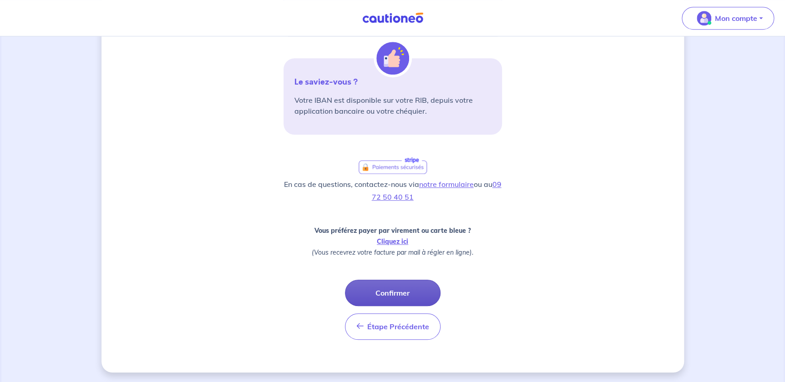
scroll to position [251, 0]
click at [395, 287] on button "Confirmer" at bounding box center [393, 292] width 96 height 26
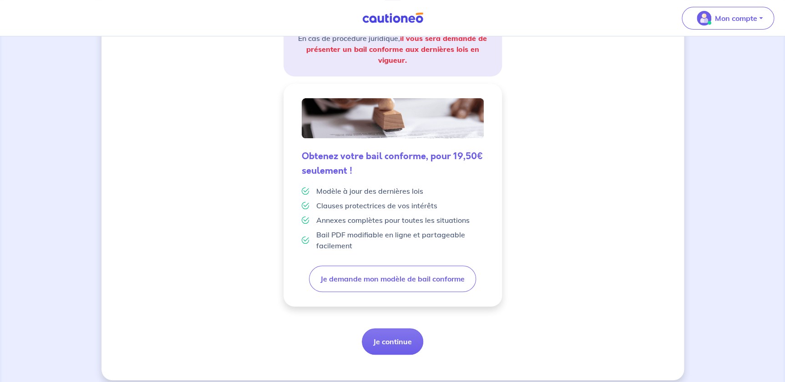
scroll to position [191, 0]
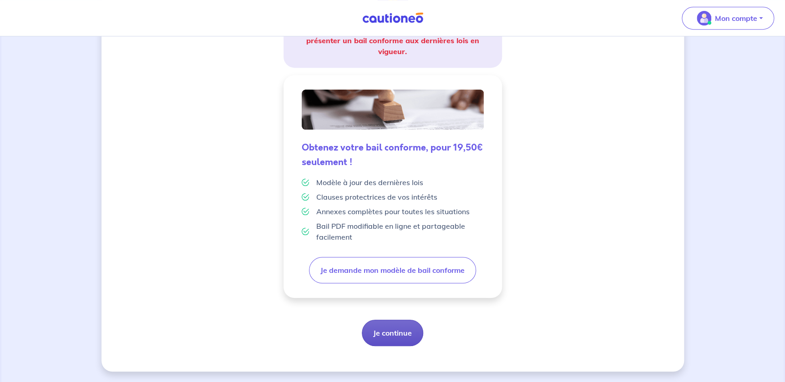
click at [391, 330] on button "Je continue" at bounding box center [392, 333] width 61 height 26
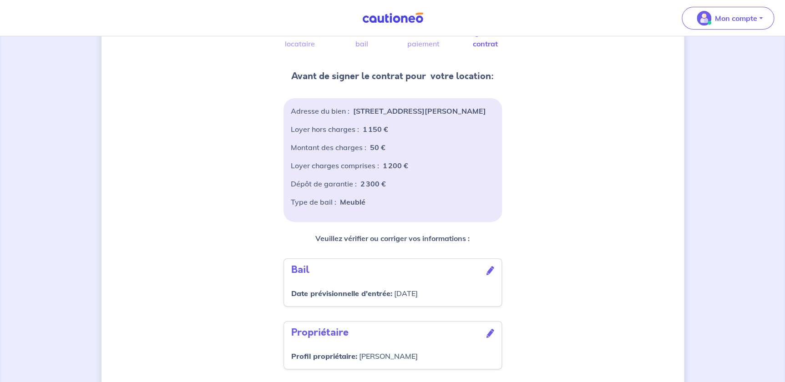
scroll to position [53, 0]
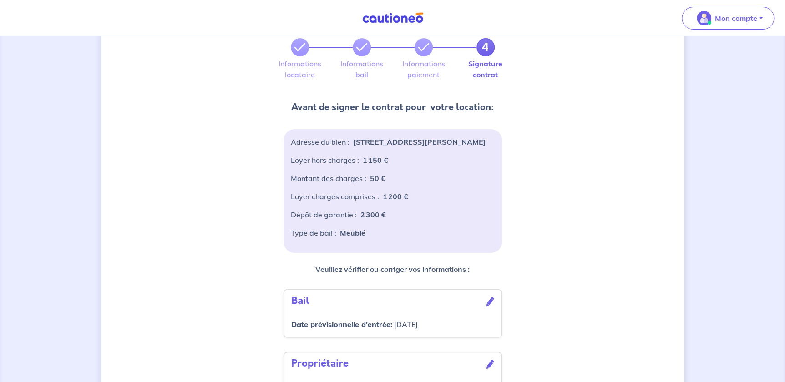
click at [396, 191] on div "Montant des charges : 50 €" at bounding box center [393, 182] width 204 height 18
click at [350, 155] on div "Adresse du bien : [STREET_ADDRESS][PERSON_NAME]" at bounding box center [393, 146] width 204 height 18
click at [384, 191] on div "Montant des charges : 50 €" at bounding box center [393, 182] width 204 height 18
click at [395, 202] on p "1 200 €" at bounding box center [395, 196] width 25 height 11
click at [380, 191] on div "Montant des charges : 50 €" at bounding box center [393, 182] width 204 height 18
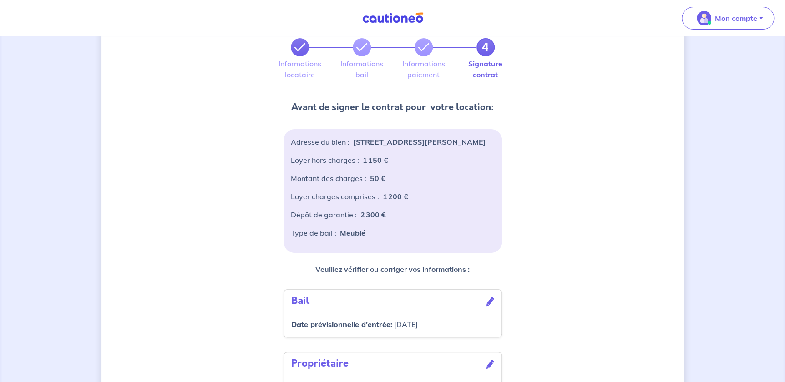
click at [295, 50] on icon at bounding box center [299, 47] width 11 height 11
click at [368, 43] on link at bounding box center [362, 47] width 18 height 18
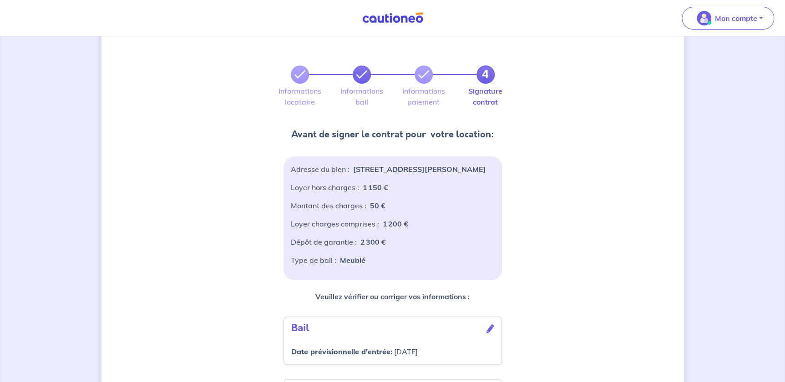
scroll to position [0, 0]
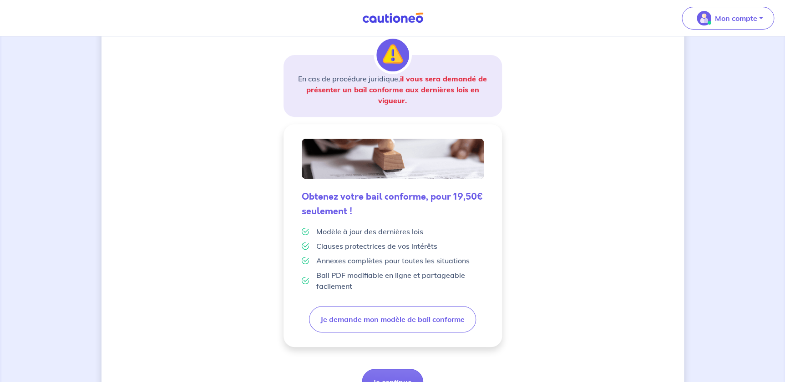
scroll to position [10, 0]
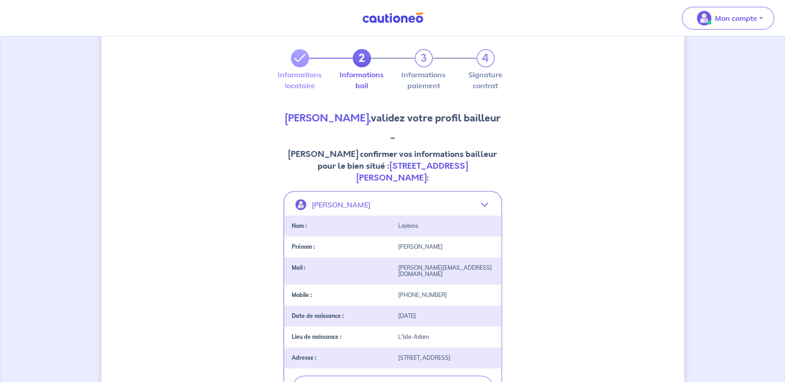
select select "FR"
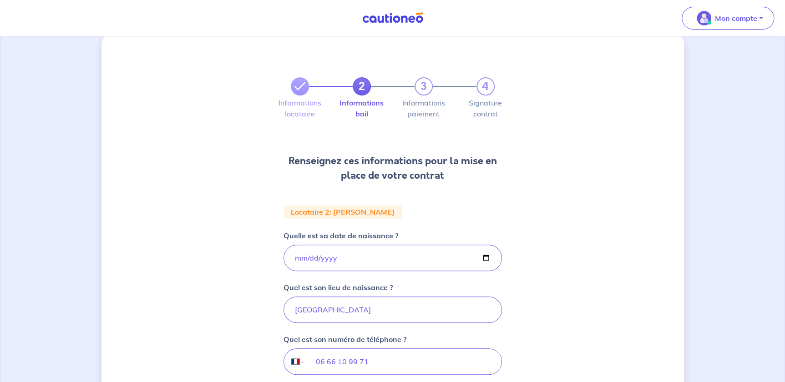
scroll to position [0, 0]
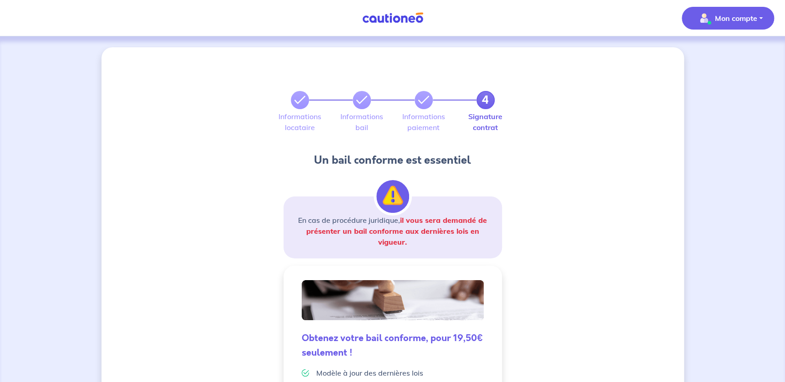
click at [751, 24] on span "Mon compte" at bounding box center [725, 18] width 64 height 15
click at [722, 56] on link "Mes informations" at bounding box center [718, 56] width 73 height 15
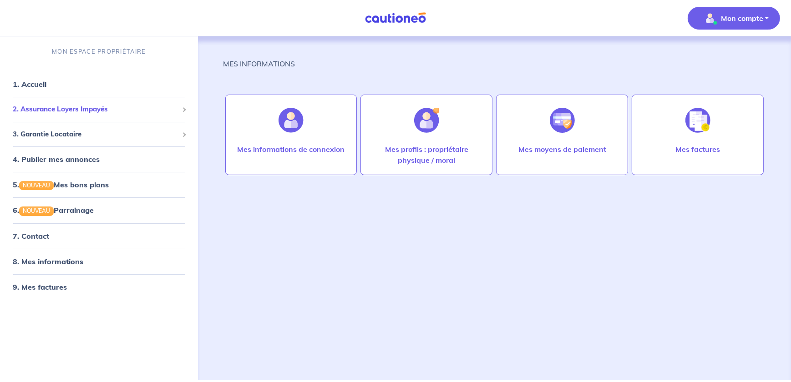
click at [52, 113] on span "2. Assurance Loyers Impayés" at bounding box center [96, 109] width 166 height 10
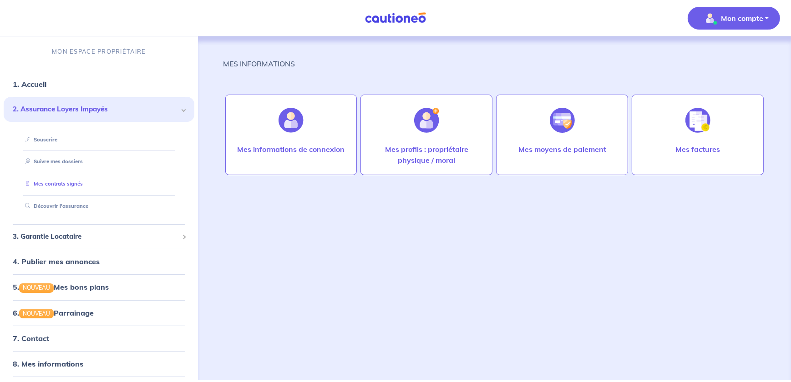
click at [59, 176] on li "Mes contrats signés" at bounding box center [99, 184] width 169 height 22
click at [57, 186] on link "Mes contrats signés" at bounding box center [51, 184] width 61 height 6
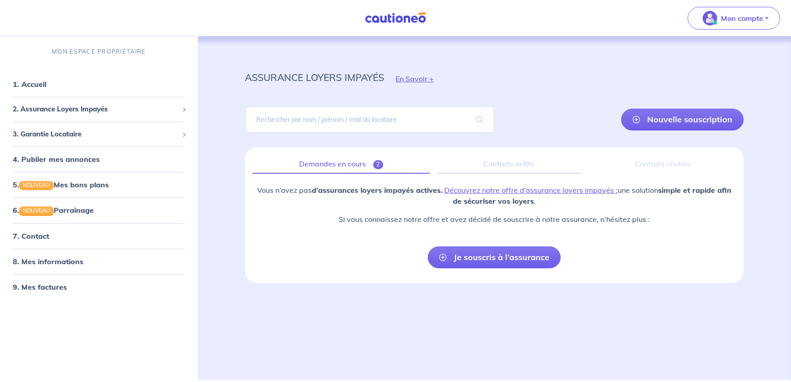
click at [377, 157] on link "Demandes en cours 2" at bounding box center [342, 164] width 178 height 19
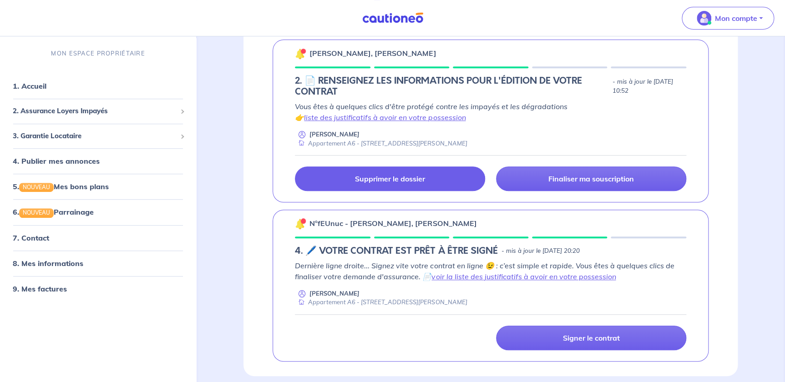
scroll to position [198, 0]
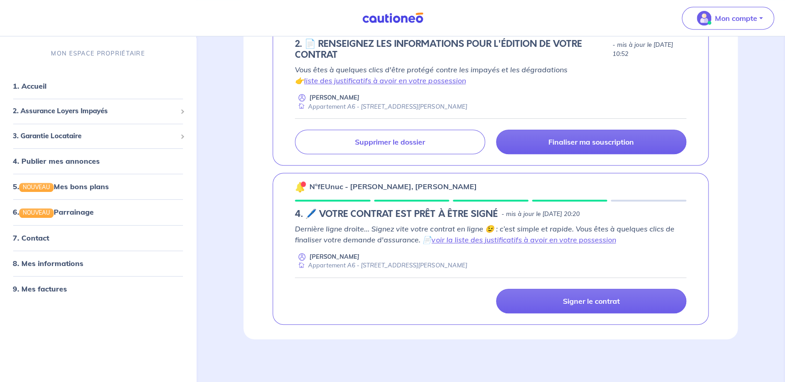
click at [407, 292] on div "Signer le contrat" at bounding box center [490, 301] width 402 height 25
drag, startPoint x: 407, startPoint y: 292, endPoint x: 385, endPoint y: 295, distance: 22.1
click at [385, 295] on div "Signer le contrat" at bounding box center [490, 301] width 402 height 25
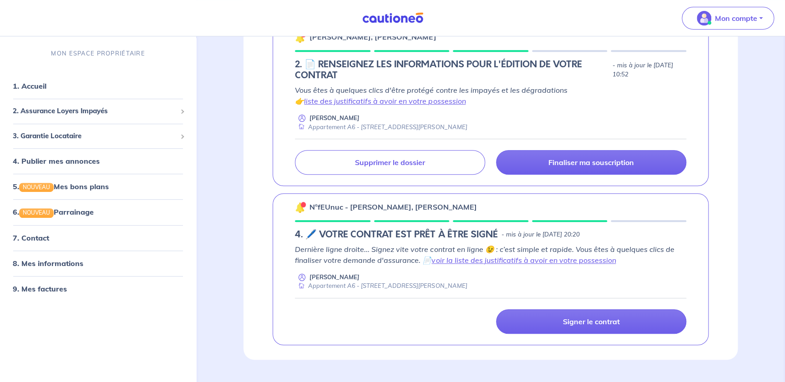
scroll to position [156, 0]
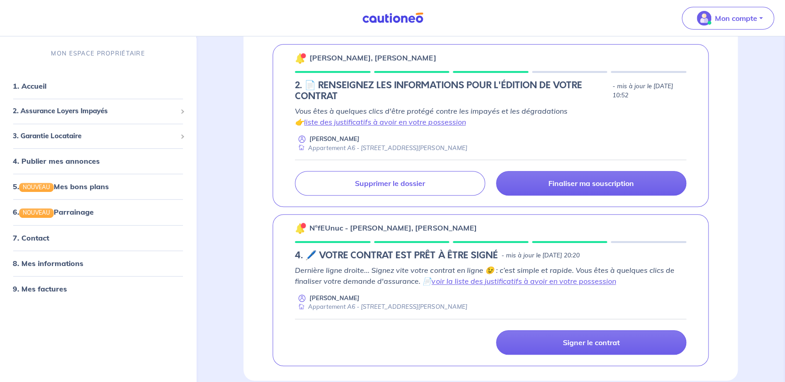
click at [485, 115] on p "Vous êtes à quelques clics d'être protégé contre les impayés et les dégradation…" at bounding box center [490, 117] width 391 height 22
click at [487, 111] on p "Vous êtes à quelques clics d'être protégé contre les impayés et les dégradation…" at bounding box center [490, 117] width 391 height 22
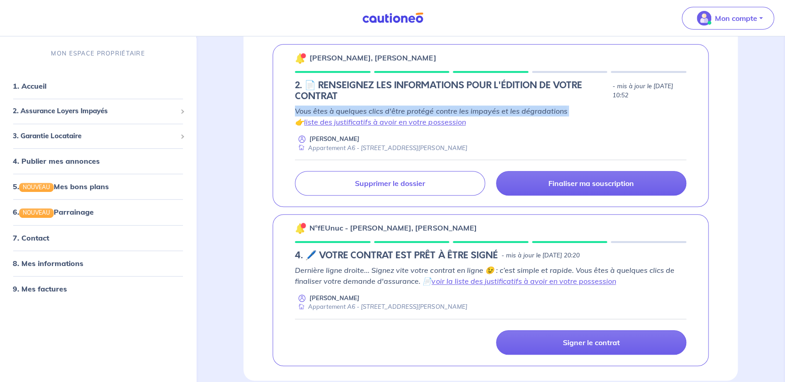
click at [487, 111] on p "Vous êtes à quelques clics d'être protégé contre les impayés et les dégradation…" at bounding box center [490, 117] width 391 height 22
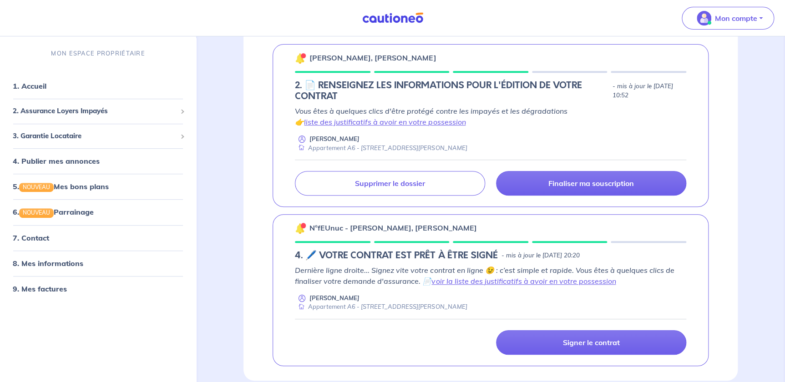
click at [491, 123] on p "Vous êtes à quelques clics d'être protégé contre les impayés et les dégradation…" at bounding box center [490, 117] width 391 height 22
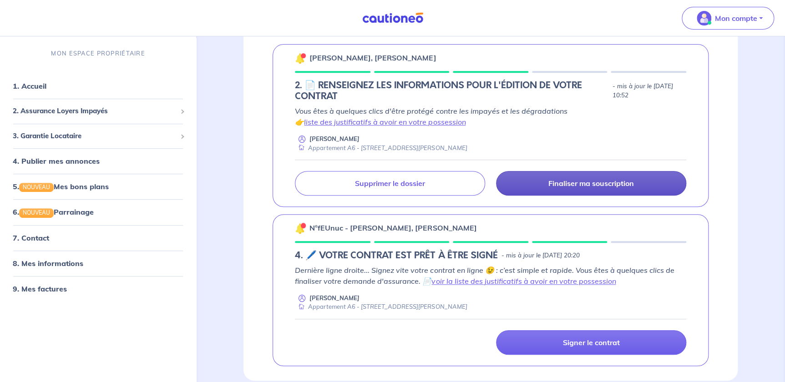
click at [552, 183] on p "Finaliser ma souscription" at bounding box center [591, 183] width 86 height 9
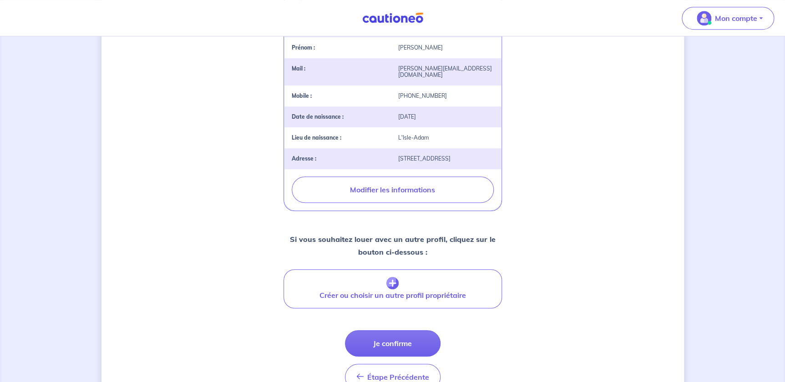
scroll to position [248, 0]
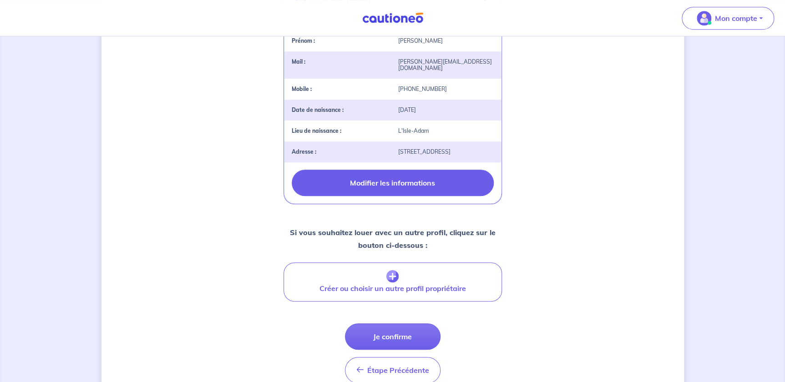
click at [346, 177] on button "Modifier les informations" at bounding box center [393, 183] width 202 height 26
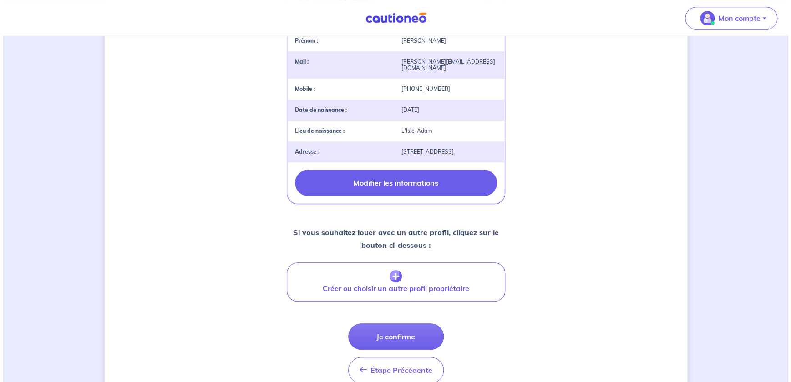
scroll to position [204, 0]
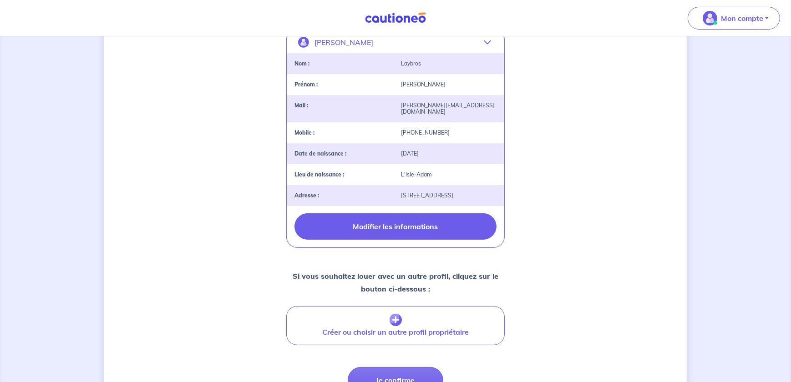
select select "FR"
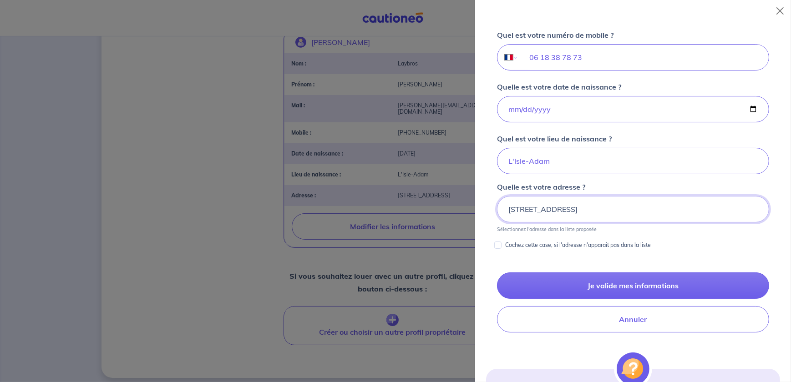
scroll to position [372, 0]
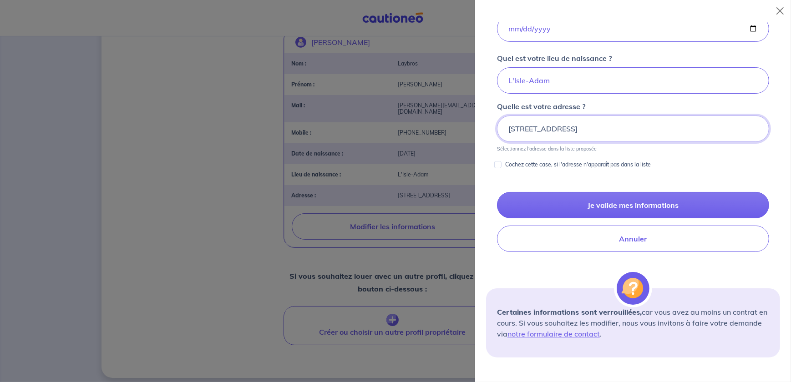
click at [516, 127] on input "[STREET_ADDRESS]" at bounding box center [633, 129] width 272 height 26
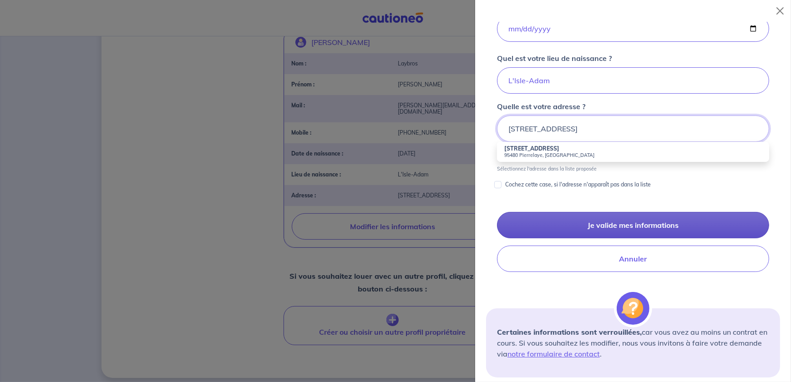
type input "[STREET_ADDRESS]"
click at [556, 221] on button "Je valide mes informations" at bounding box center [633, 225] width 272 height 26
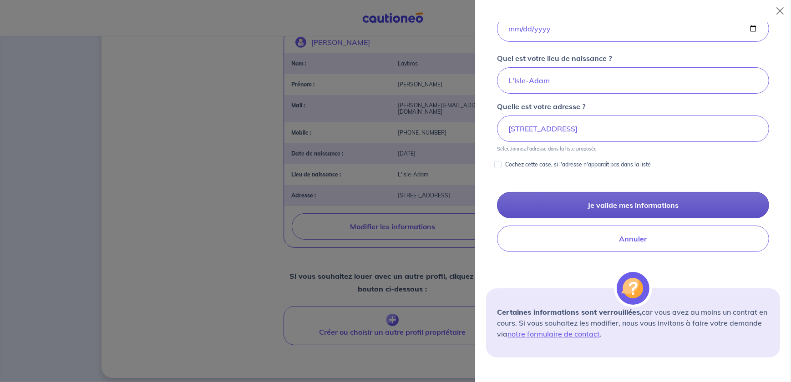
scroll to position [0, 0]
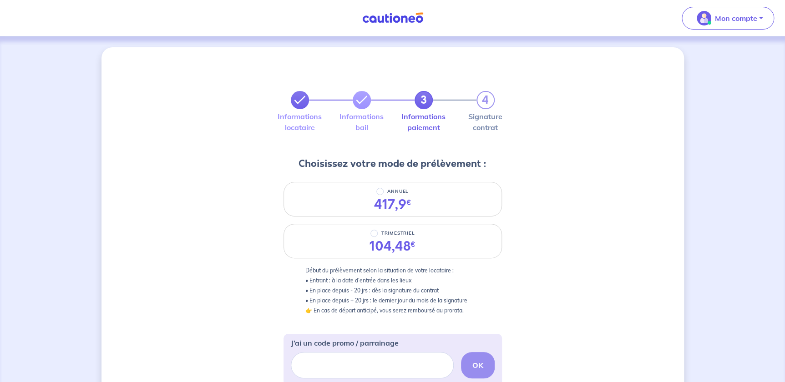
click at [297, 104] on icon at bounding box center [299, 100] width 11 height 11
click at [367, 100] on link at bounding box center [362, 100] width 18 height 18
click at [365, 101] on icon at bounding box center [361, 100] width 11 height 11
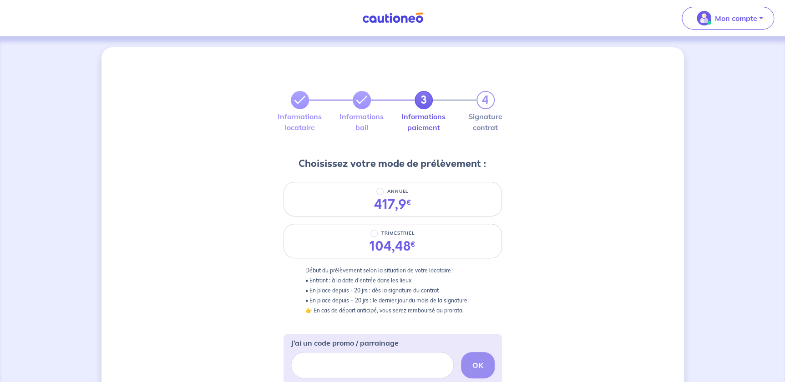
click at [420, 104] on link "3" at bounding box center [424, 100] width 18 height 18
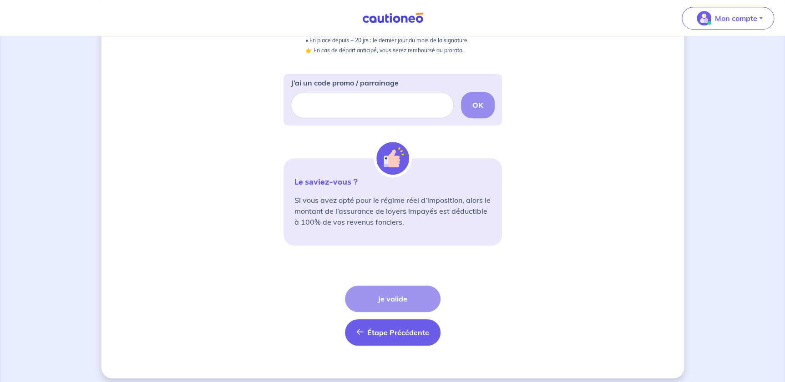
scroll to position [267, 0]
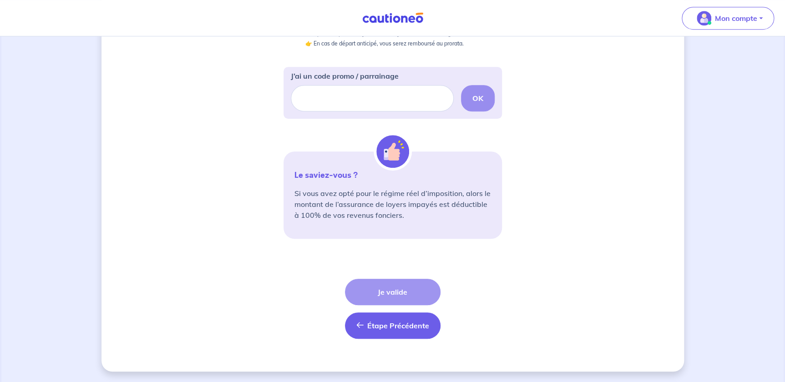
click at [395, 330] on span "Étape Précédente" at bounding box center [398, 325] width 62 height 9
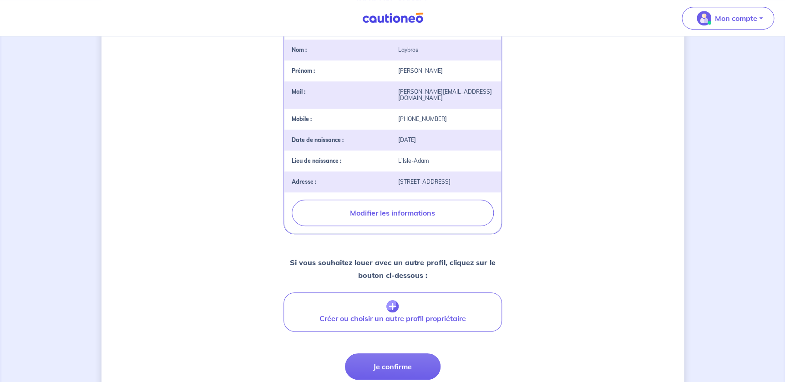
scroll to position [286, 0]
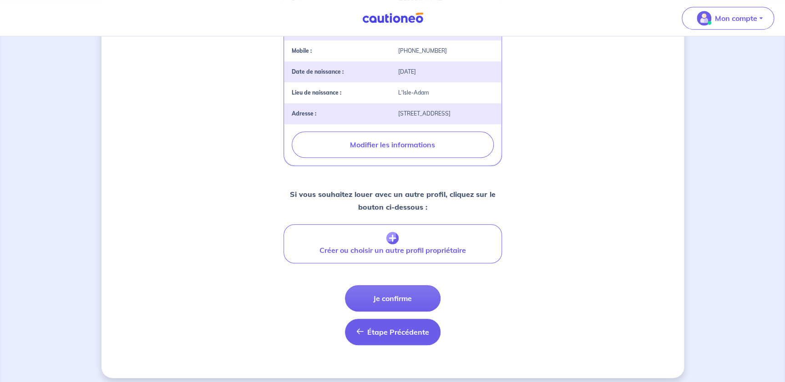
click at [411, 328] on span "Étape Précédente" at bounding box center [398, 332] width 62 height 9
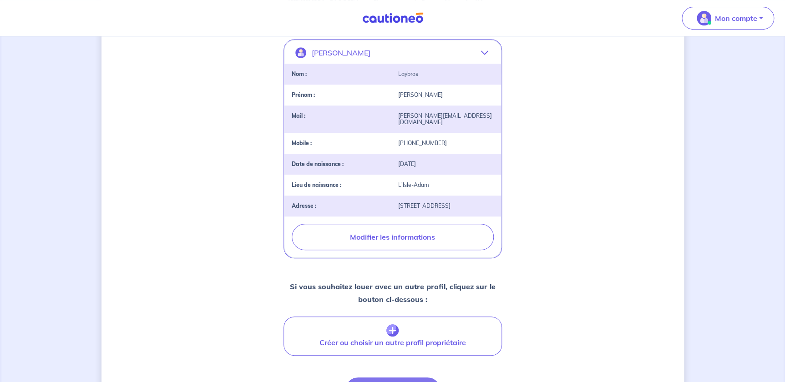
select select "FR"
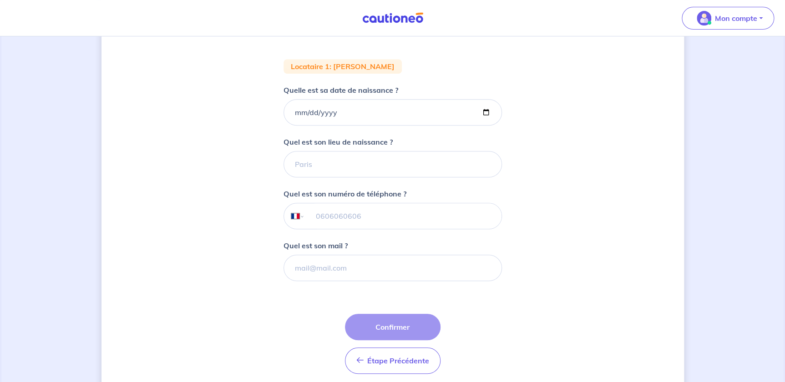
scroll to position [194, 0]
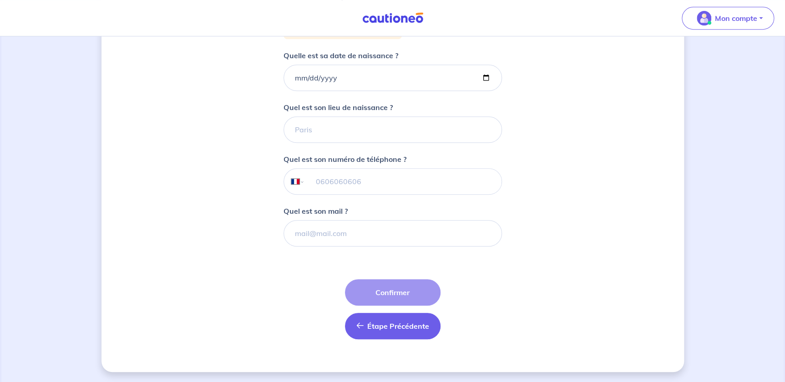
click at [408, 327] on span "Étape Précédente" at bounding box center [398, 326] width 62 height 9
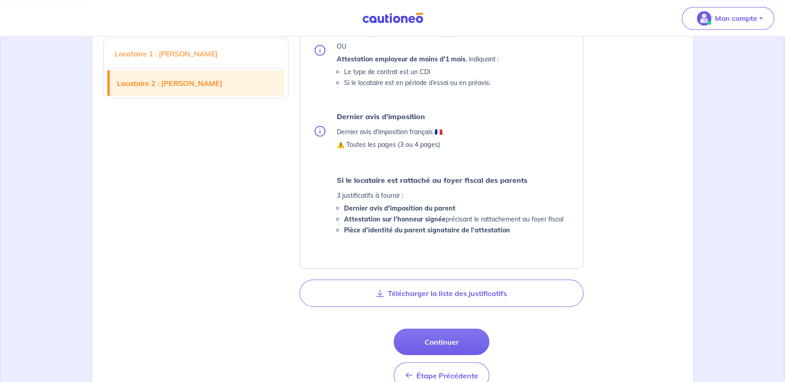
scroll to position [998, 0]
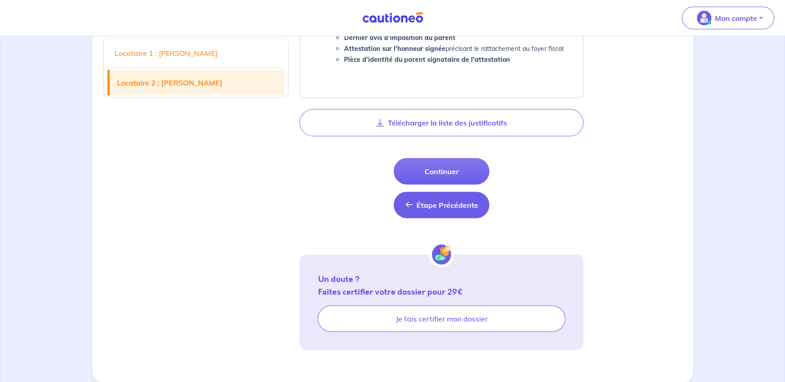
click at [425, 208] on span "Étape Précédente" at bounding box center [447, 205] width 62 height 9
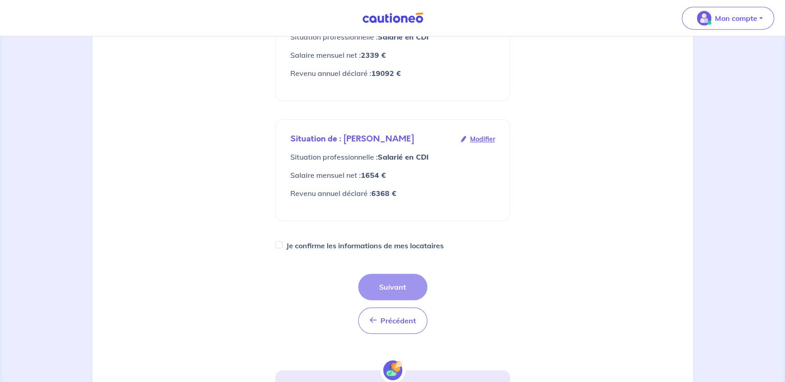
scroll to position [248, 0]
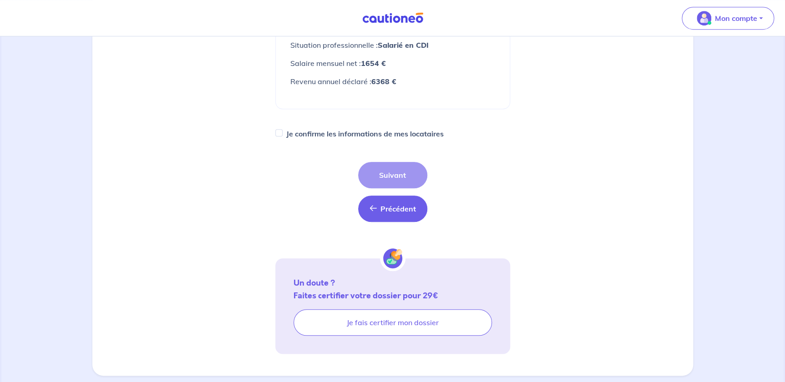
click at [396, 204] on span "Précédent" at bounding box center [398, 208] width 36 height 9
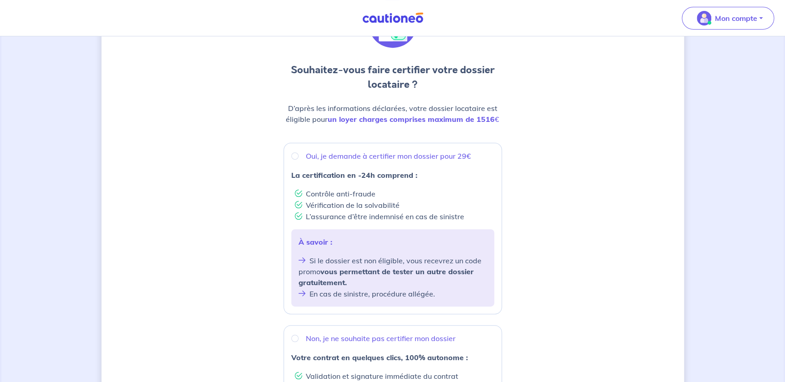
scroll to position [298, 0]
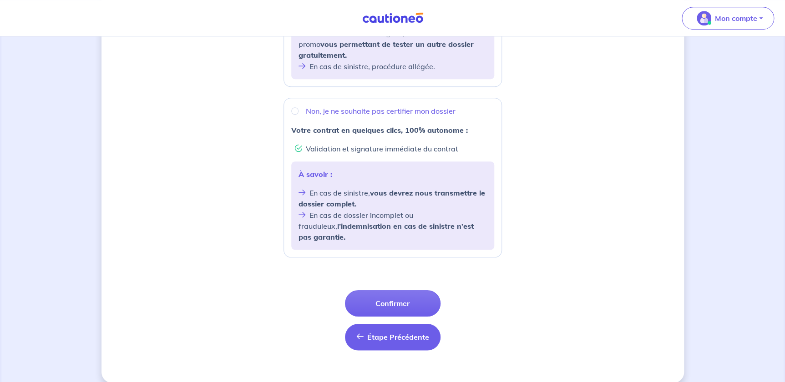
click at [400, 330] on button "Étape Précédente Précédent" at bounding box center [393, 337] width 96 height 26
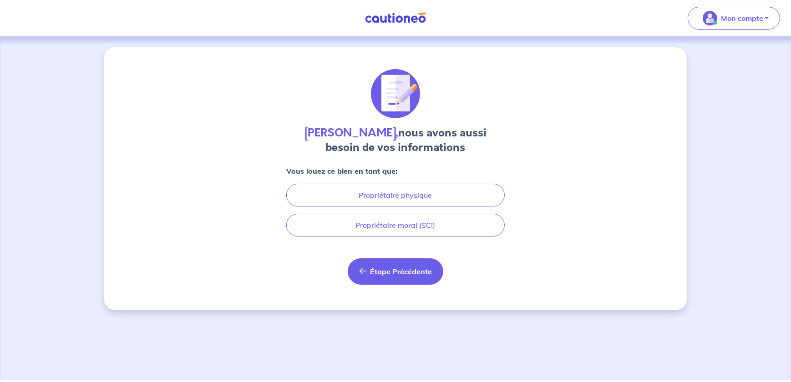
click at [409, 281] on button "Étape Précédente Précédent" at bounding box center [396, 272] width 96 height 26
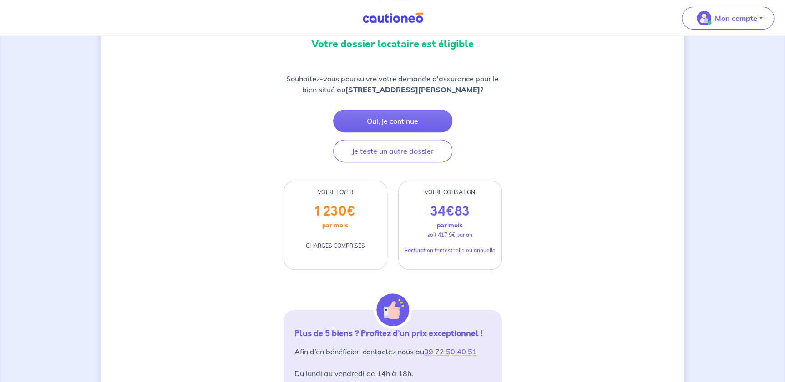
scroll to position [85, 0]
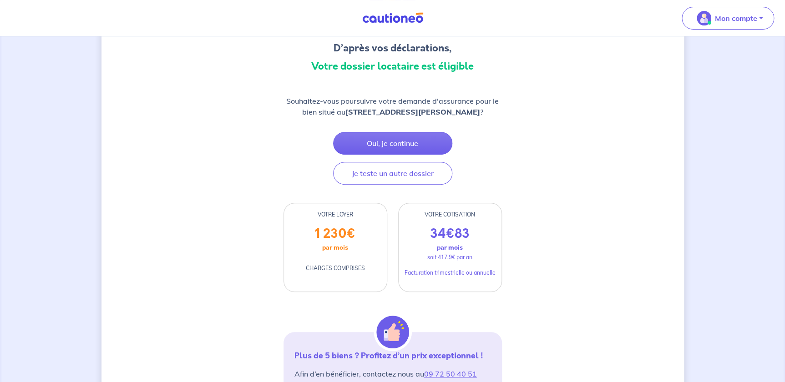
click at [340, 242] on p "1 230 €" at bounding box center [335, 233] width 41 height 15
drag, startPoint x: 311, startPoint y: 226, endPoint x: 370, endPoint y: 269, distance: 72.9
click at [370, 269] on div "VOTRE LOYER 1 230 € par mois CHARGES COMPRISES" at bounding box center [336, 247] width 104 height 89
drag, startPoint x: 370, startPoint y: 269, endPoint x: 354, endPoint y: 278, distance: 18.3
click at [354, 273] on p "CHARGES COMPRISES" at bounding box center [335, 268] width 59 height 8
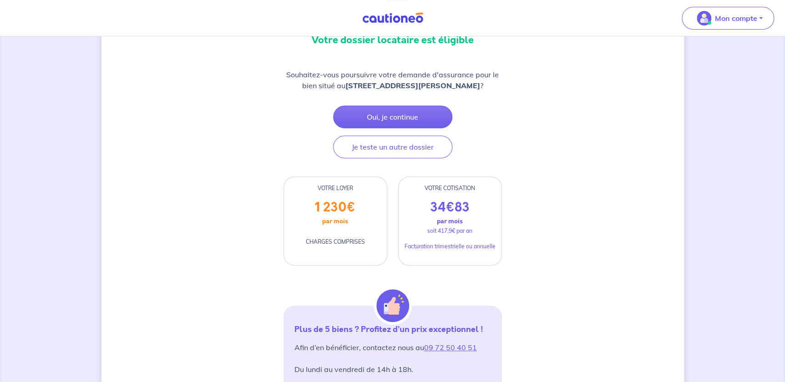
scroll to position [126, 0]
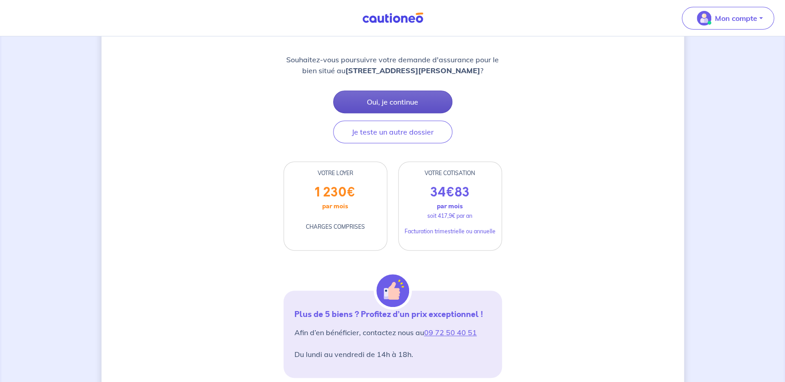
click at [375, 113] on button "Oui, je continue" at bounding box center [392, 102] width 119 height 23
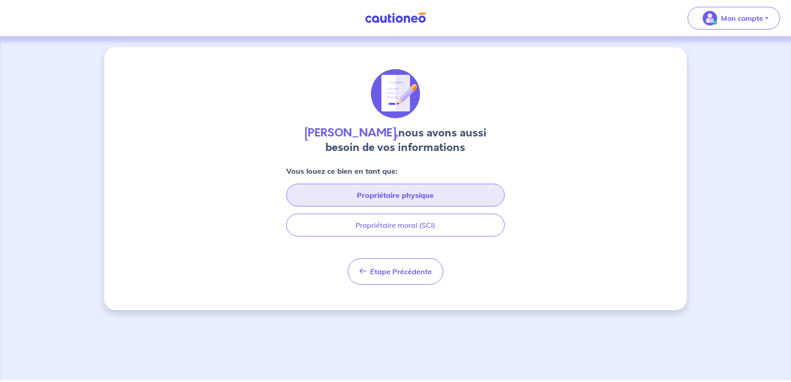
click at [386, 201] on button "Propriétaire physique" at bounding box center [395, 195] width 218 height 23
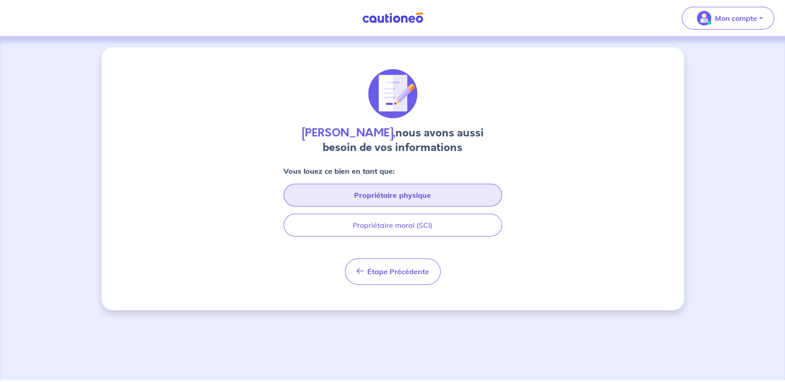
select select "FR"
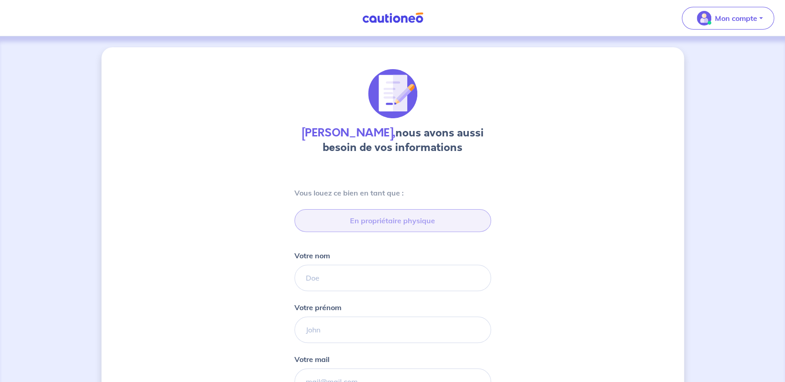
type input "06 18 38 78 73"
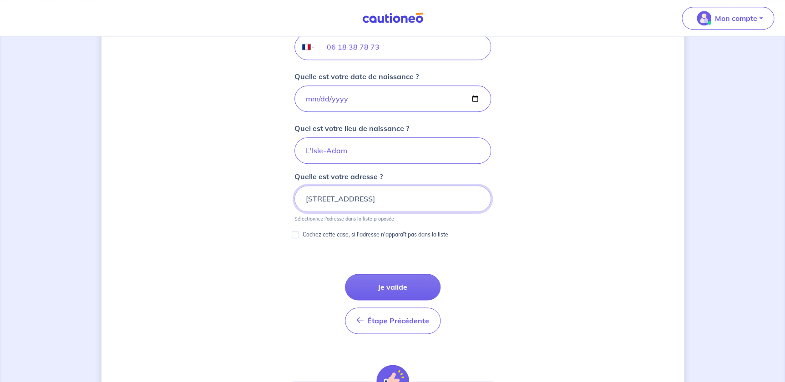
scroll to position [394, 0]
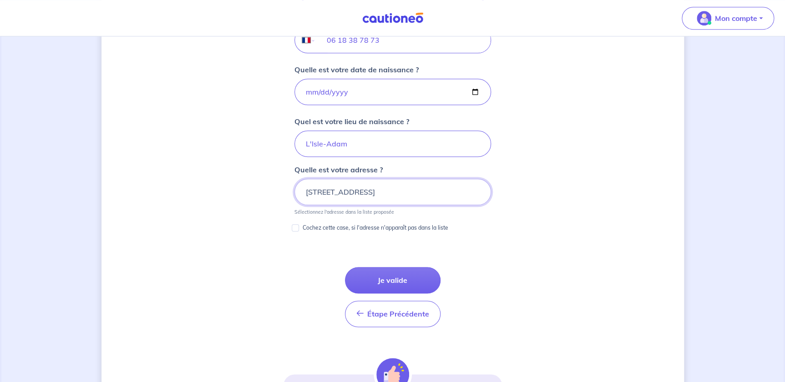
click at [314, 193] on input "[STREET_ADDRESS]" at bounding box center [392, 192] width 197 height 26
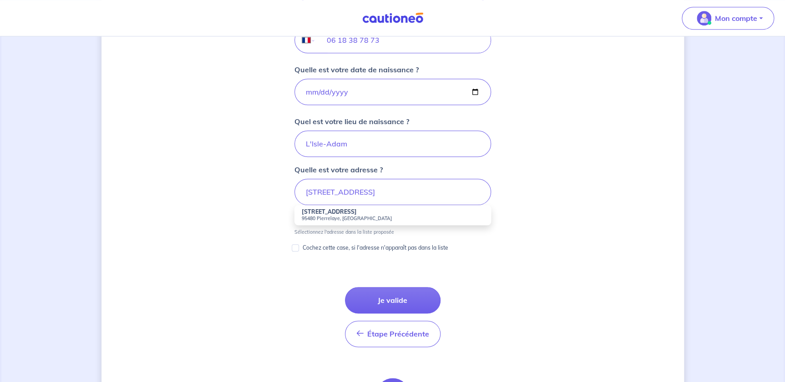
click at [314, 215] on small "95480 Pierrelaye, [GEOGRAPHIC_DATA]" at bounding box center [393, 218] width 182 height 6
type input "[STREET_ADDRESS]"
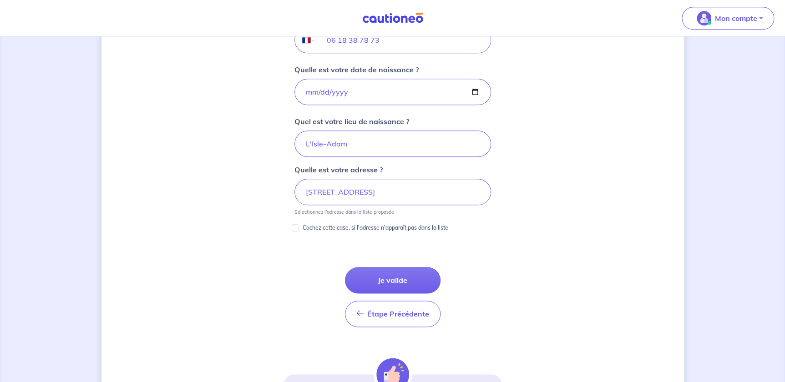
click at [270, 201] on div "[PERSON_NAME], nous avons aussi besoin de vos informations Vous louez ce bien e…" at bounding box center [392, 78] width 583 height 848
click at [419, 276] on button "Je valide" at bounding box center [393, 280] width 96 height 26
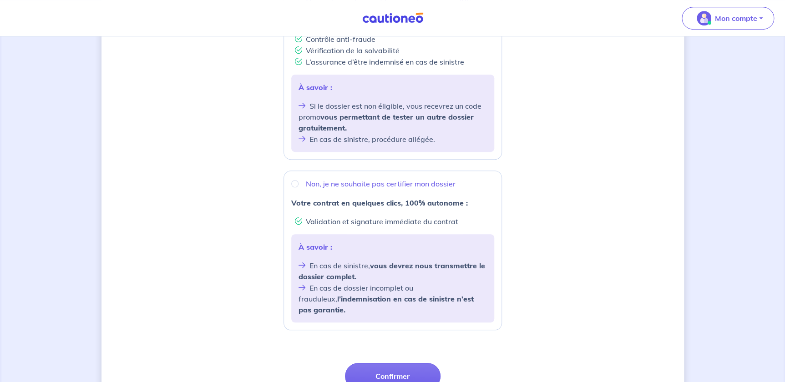
scroll to position [248, 0]
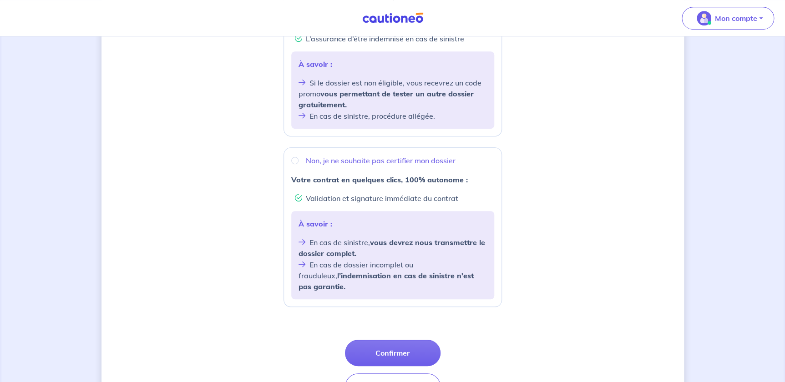
click at [329, 166] on div "Non, je ne souhaite pas certifier mon dossier" at bounding box center [392, 161] width 203 height 12
radio input "true"
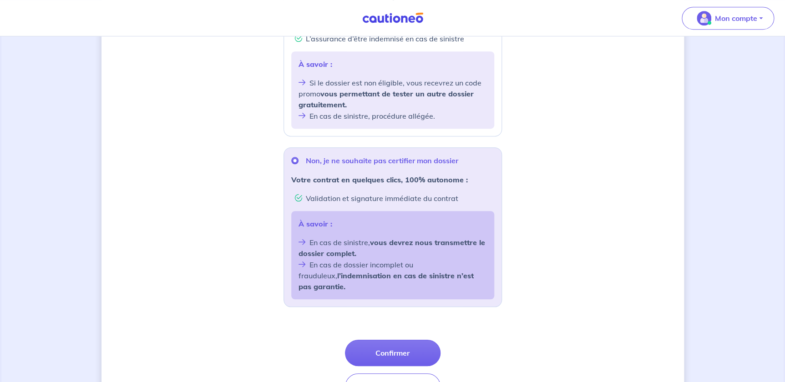
scroll to position [298, 0]
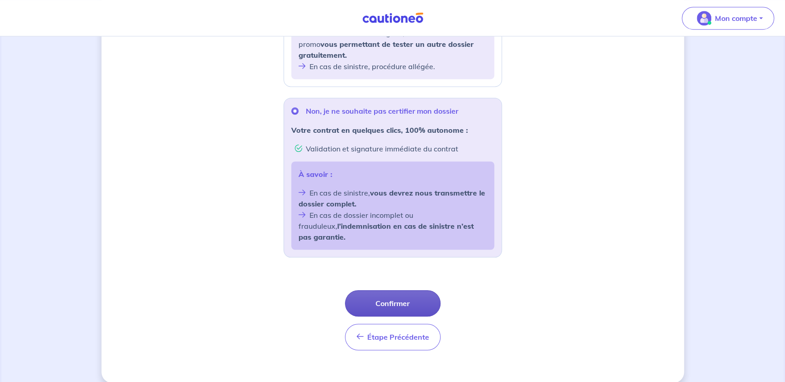
click at [408, 292] on button "Confirmer" at bounding box center [393, 303] width 96 height 26
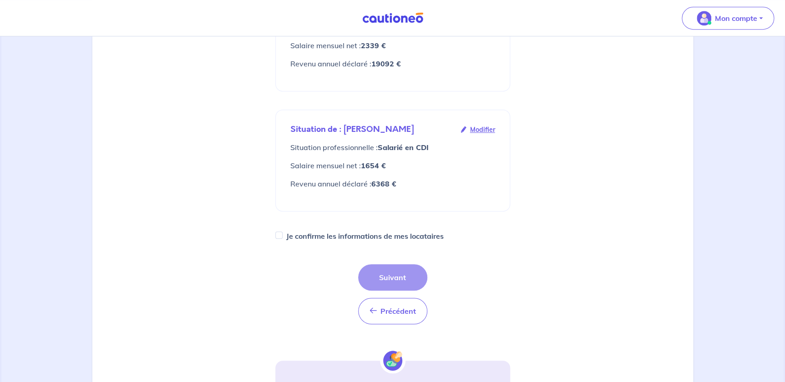
scroll to position [289, 0]
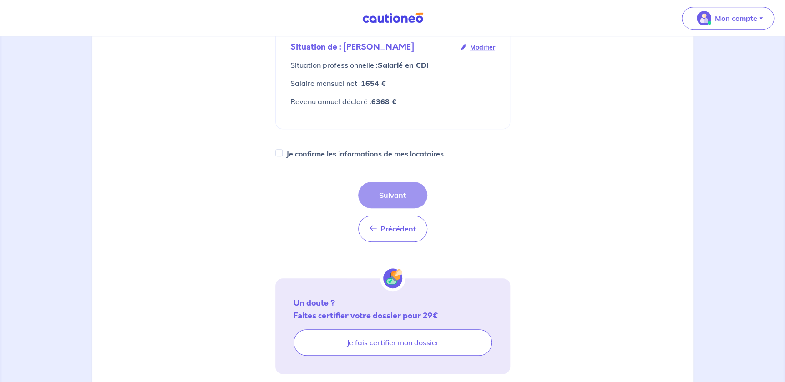
click at [385, 147] on label "Je confirme les informations de mes locataires" at bounding box center [364, 153] width 157 height 13
click at [283, 149] on input "Je confirme les informations de mes locataires" at bounding box center [278, 152] width 7 height 7
checkbox input "true"
click at [392, 182] on button "Suivant" at bounding box center [392, 195] width 69 height 26
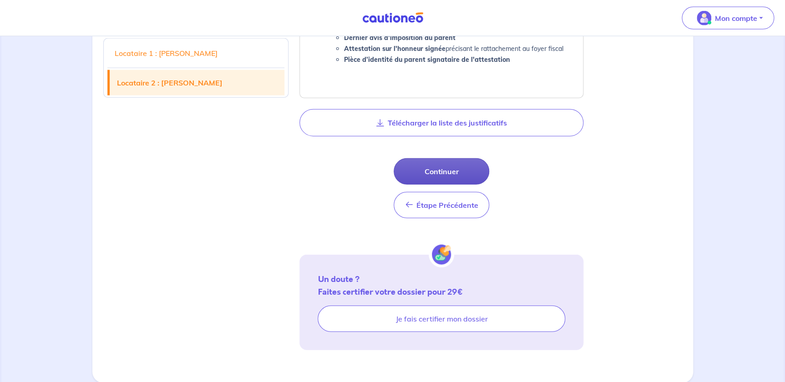
click at [451, 178] on button "Continuer" at bounding box center [442, 171] width 96 height 26
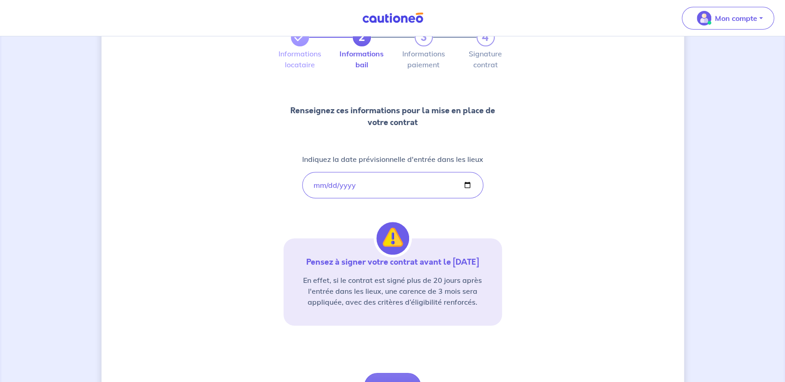
scroll to position [116, 0]
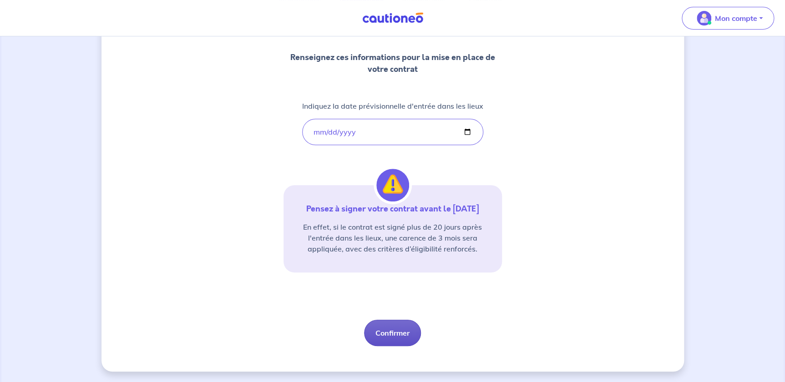
click at [404, 330] on button "Confirmer" at bounding box center [392, 333] width 57 height 26
select select "FR"
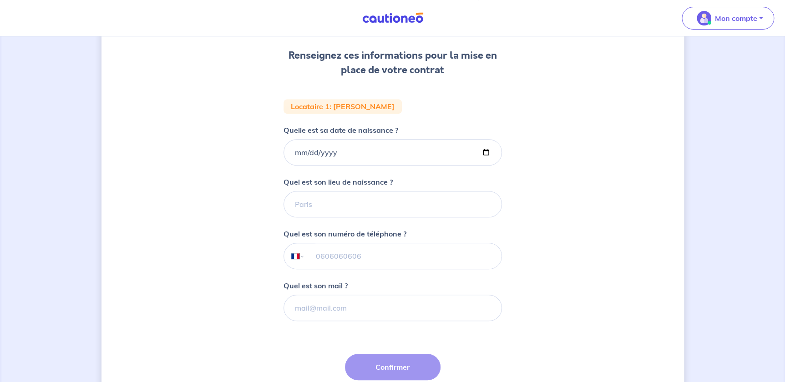
scroll to position [124, 0]
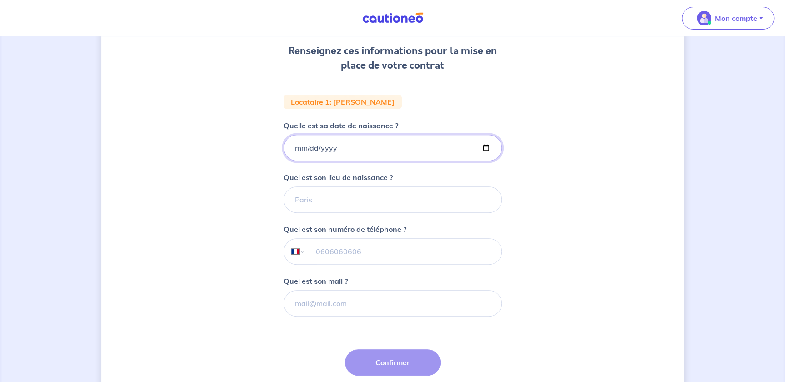
click at [297, 147] on input "Quelle est sa date de naissance ?" at bounding box center [393, 148] width 218 height 26
type input "[DATE]"
click at [337, 211] on input "Quel est son lieu de naissance ?" at bounding box center [393, 200] width 218 height 26
type input "Ermont"
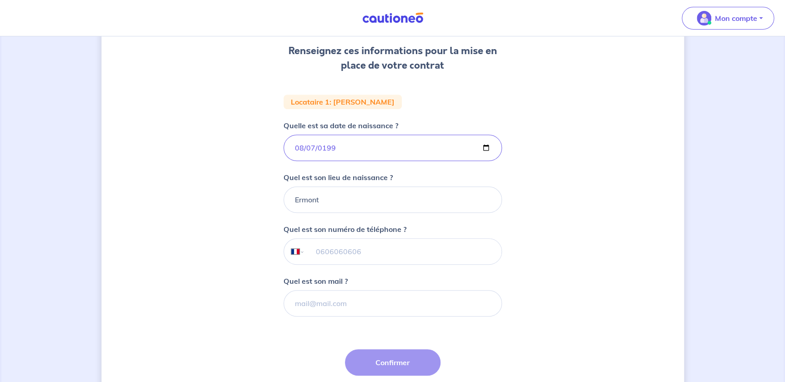
type input "06 72 20 53 05"
type input "[EMAIL_ADDRESS][DOMAIN_NAME]"
click at [537, 270] on div "2 3 4 Informations locataire Informations bail Informations paiement Signature …" at bounding box center [392, 183] width 583 height 519
click at [406, 364] on button "Confirmer" at bounding box center [393, 363] width 96 height 26
select select "FR"
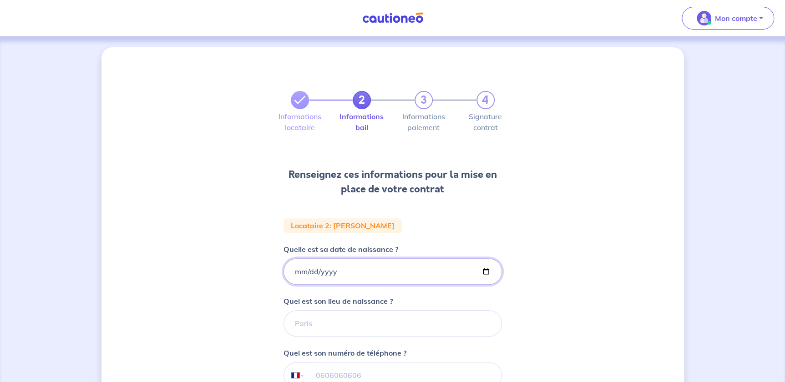
click at [339, 274] on input "Quelle est sa date de naissance ?" at bounding box center [393, 272] width 218 height 26
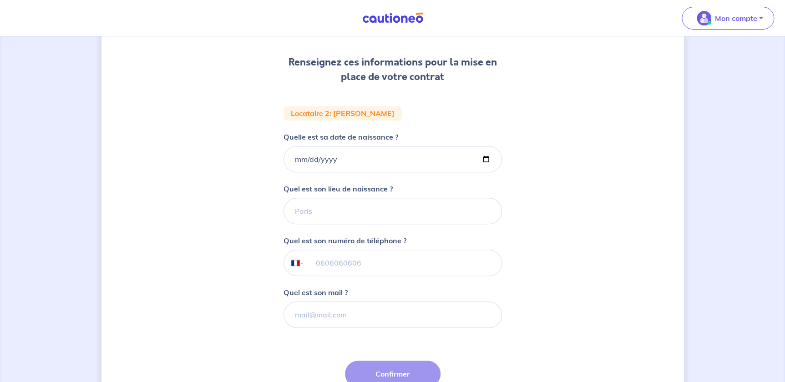
scroll to position [124, 0]
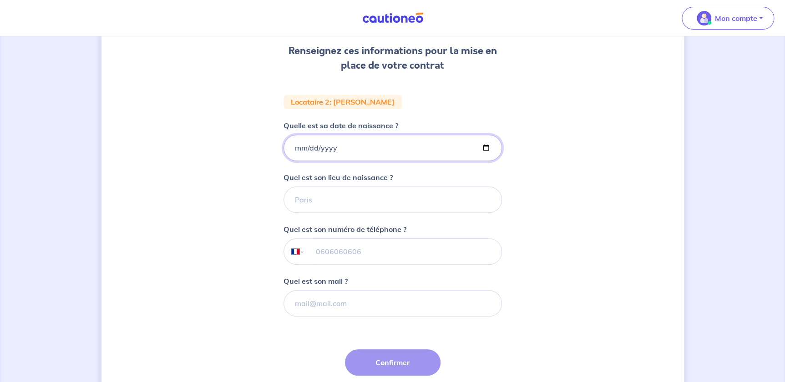
click at [294, 150] on input "Quelle est sa date de naissance ?" at bounding box center [393, 148] width 218 height 26
type input "[DATE]"
click at [329, 204] on input "Quel est son lieu de naissance ?" at bounding box center [393, 200] width 218 height 26
type input "[GEOGRAPHIC_DATA]"
click at [340, 251] on input "tel" at bounding box center [402, 251] width 197 height 25
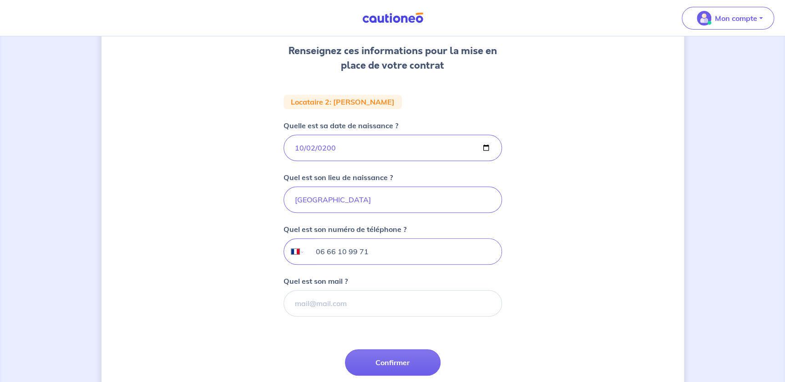
type input "06 66 10 99 71"
type input "[DOMAIN_NAME][EMAIL_ADDRESS][DOMAIN_NAME]"
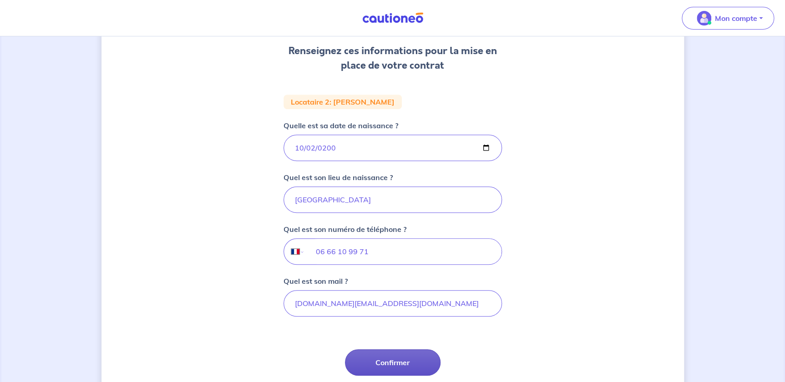
click at [394, 359] on button "Confirmer" at bounding box center [393, 363] width 96 height 26
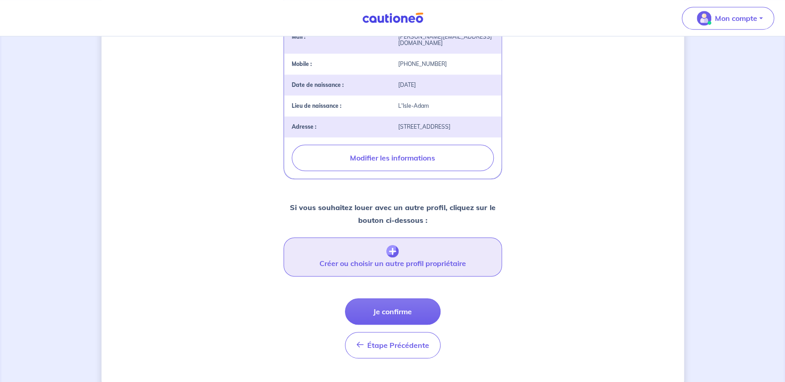
scroll to position [286, 0]
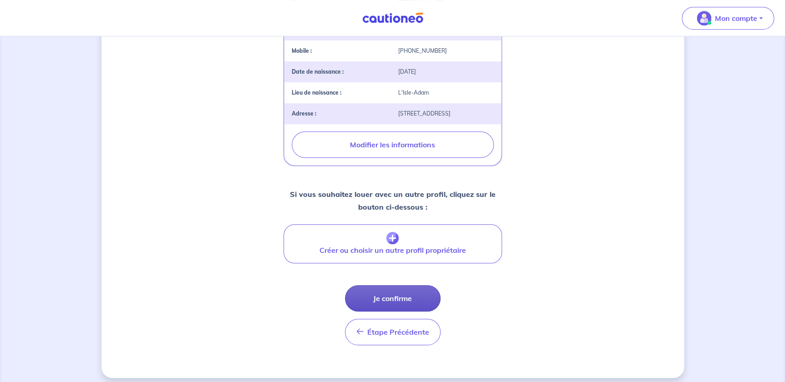
click at [407, 294] on button "Je confirme" at bounding box center [393, 298] width 96 height 26
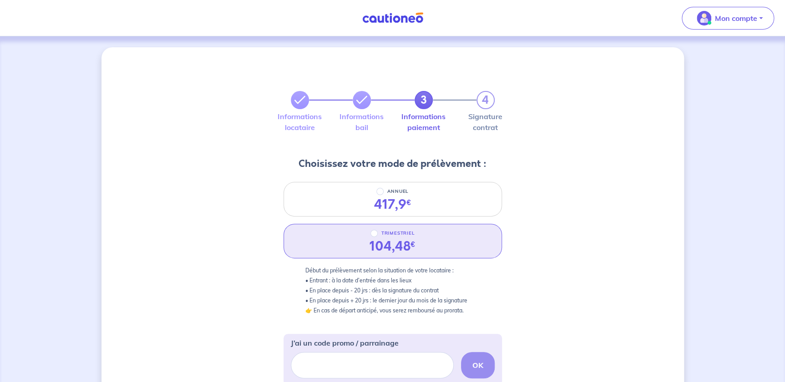
click at [413, 239] on div "104,48 €" at bounding box center [393, 246] width 46 height 15
radio input "true"
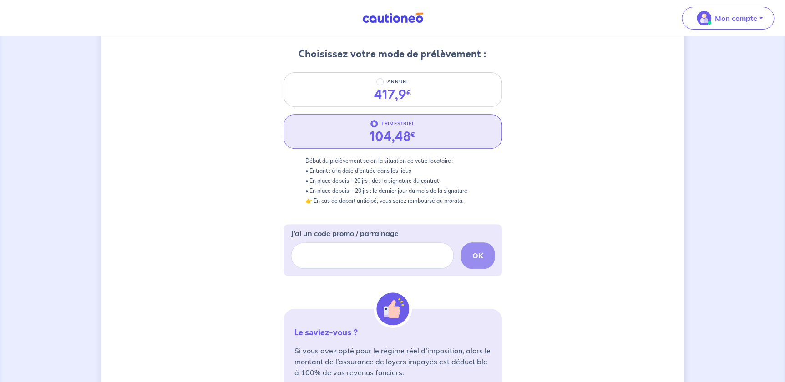
scroll to position [207, 0]
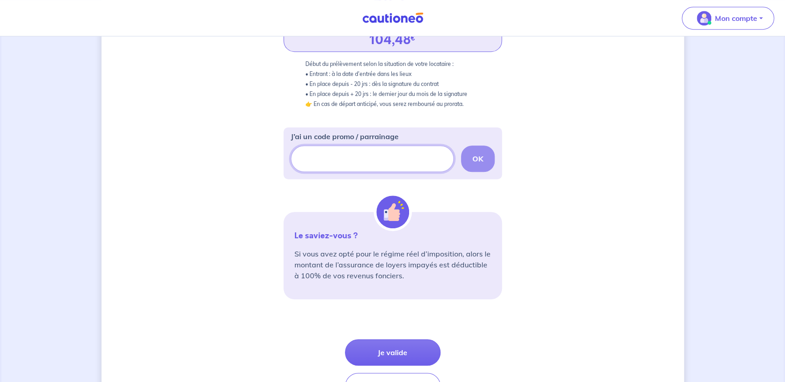
click at [398, 160] on input "J’ai un code promo / parrainage" at bounding box center [372, 159] width 163 height 26
click at [483, 145] on div "J’ai un code promo / parrainage FILLEUIL-CAMBCW OK" at bounding box center [393, 151] width 204 height 41
click at [483, 165] on button "OK" at bounding box center [478, 159] width 34 height 26
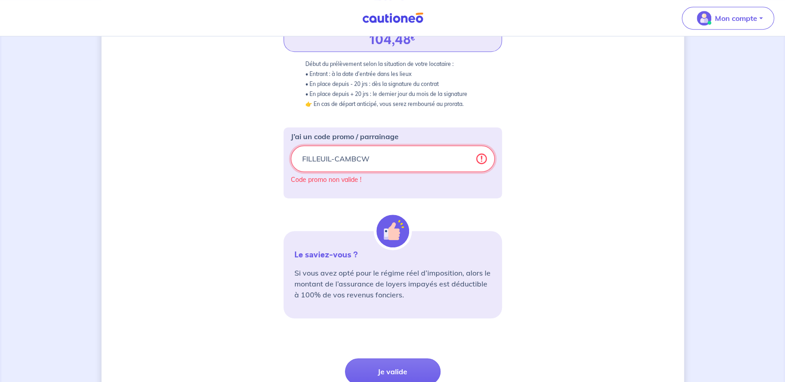
click at [328, 162] on input "FILLEUIL-CAMBCW" at bounding box center [393, 159] width 204 height 26
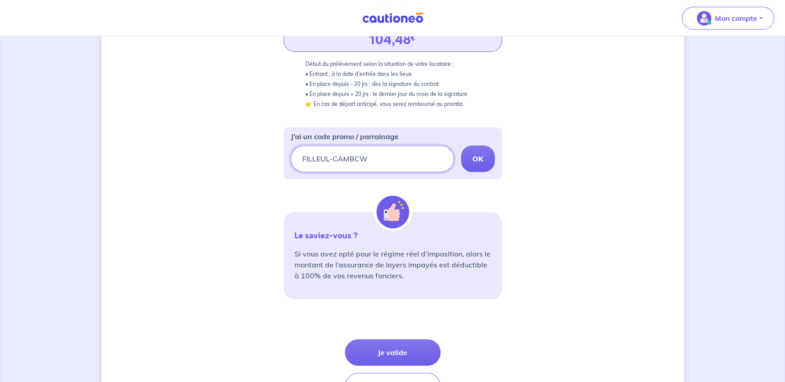
type input "FILLEUL-CAMBCW"
click at [448, 171] on div "FILLEUL-CAMBCW OK" at bounding box center [393, 159] width 204 height 26
click at [465, 159] on button "OK" at bounding box center [478, 159] width 34 height 26
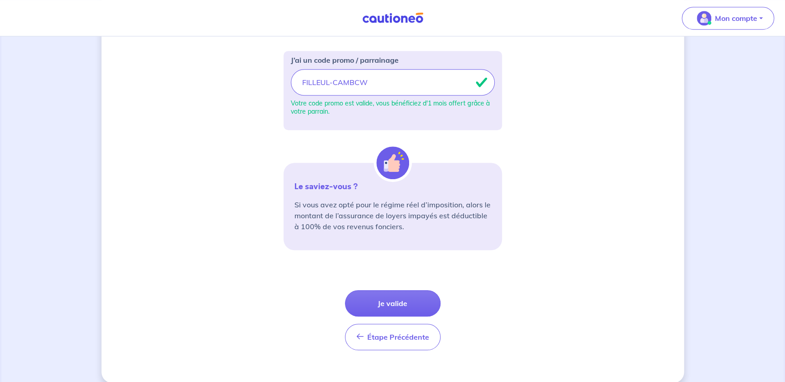
scroll to position [294, 0]
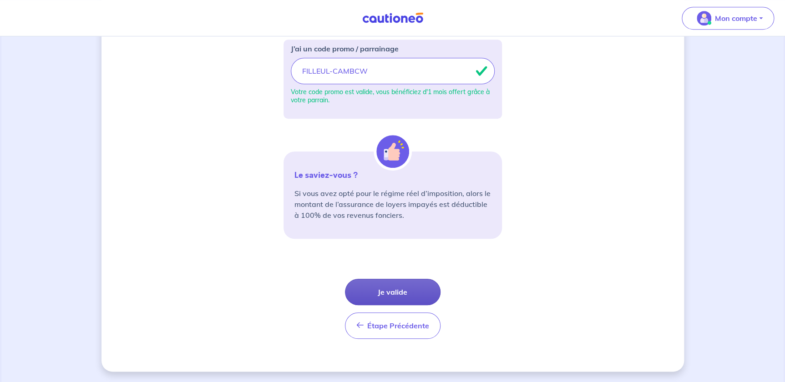
click at [404, 294] on button "Je valide" at bounding box center [393, 292] width 96 height 26
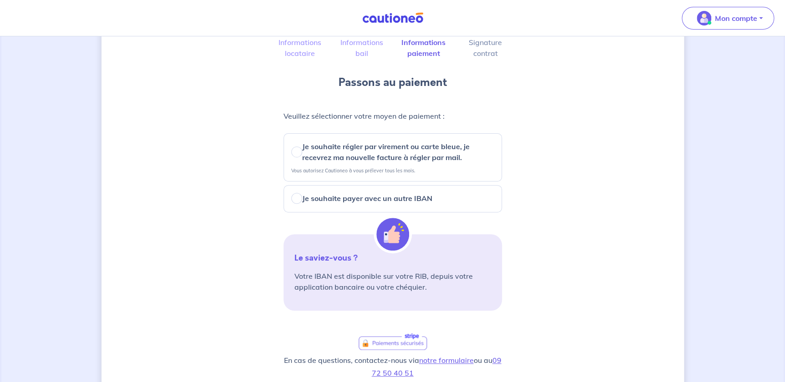
scroll to position [82, 0]
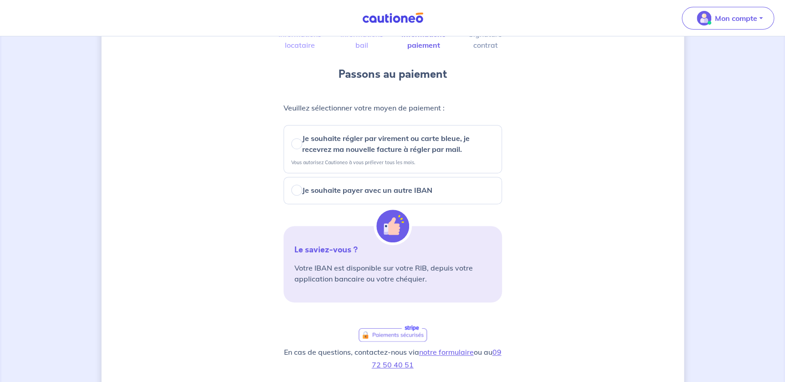
click at [320, 136] on p "Je souhaite régler par virement ou carte bleue, je recevrez ma nouvelle facture…" at bounding box center [398, 144] width 192 height 22
click at [302, 138] on input "Je souhaite régler par virement ou carte bleue, je recevrez ma nouvelle facture…" at bounding box center [296, 143] width 11 height 11
radio input "true"
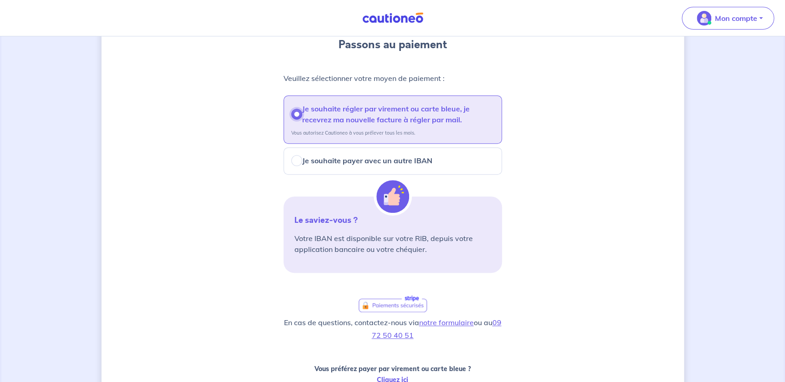
scroll to position [207, 0]
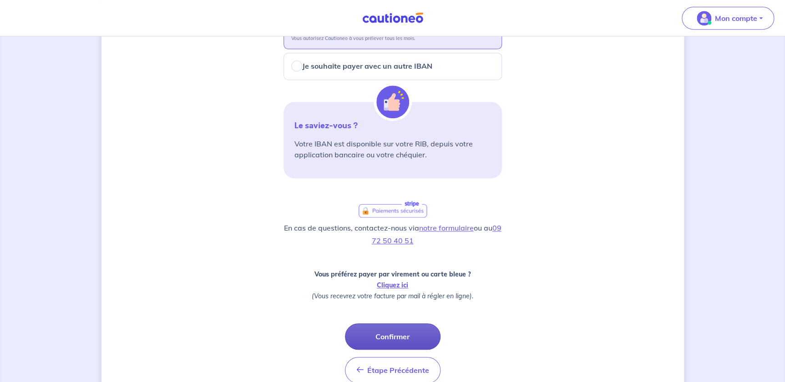
click at [394, 330] on button "Confirmer" at bounding box center [393, 337] width 96 height 26
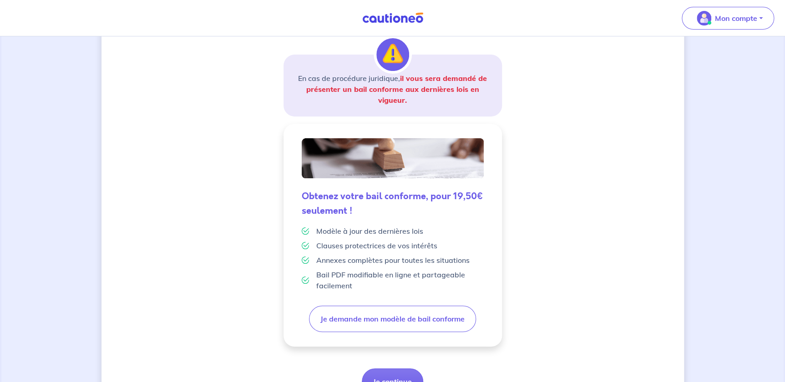
scroll to position [191, 0]
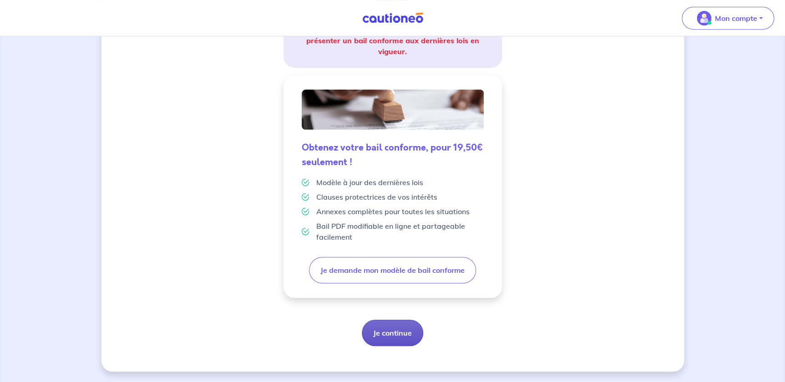
click at [401, 332] on button "Je continue" at bounding box center [392, 333] width 61 height 26
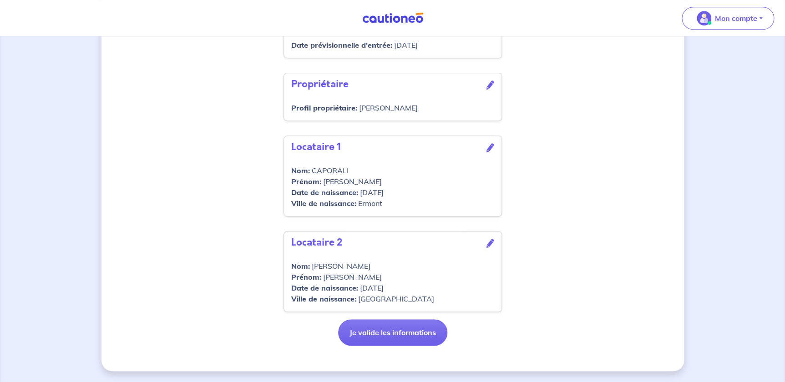
scroll to position [342, 0]
click at [394, 341] on button "Je valide les informations" at bounding box center [392, 333] width 109 height 26
